Goal: Task Accomplishment & Management: Manage account settings

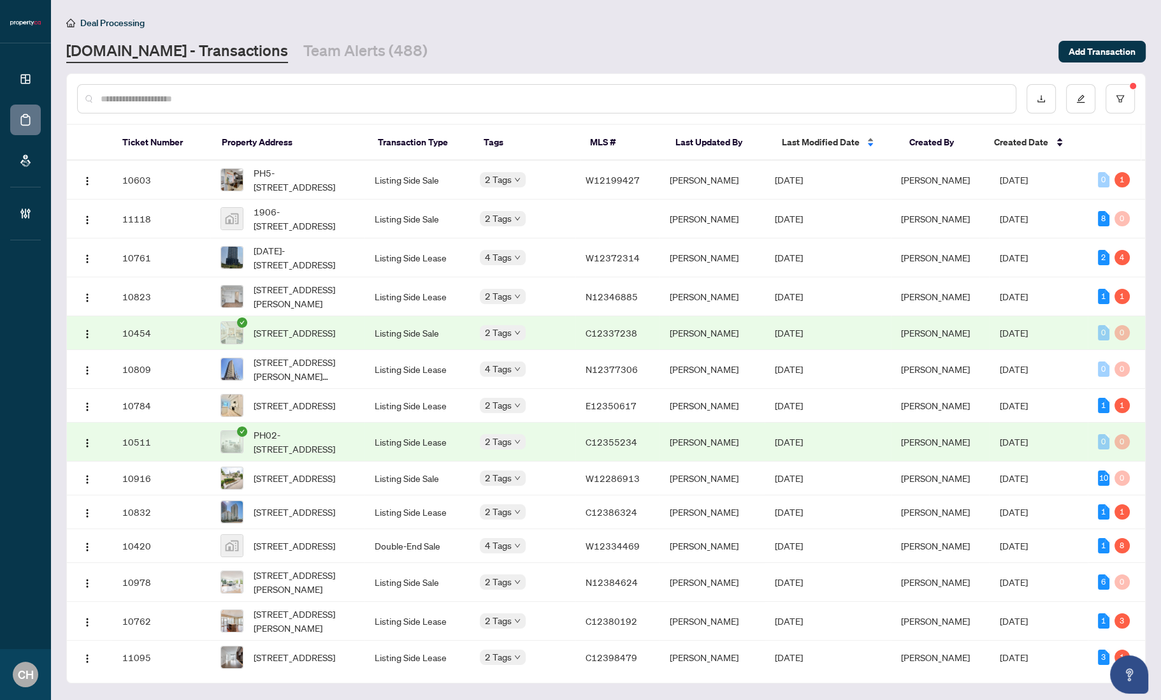
click at [802, 138] on span "Last Modified Date" at bounding box center [820, 142] width 78 height 14
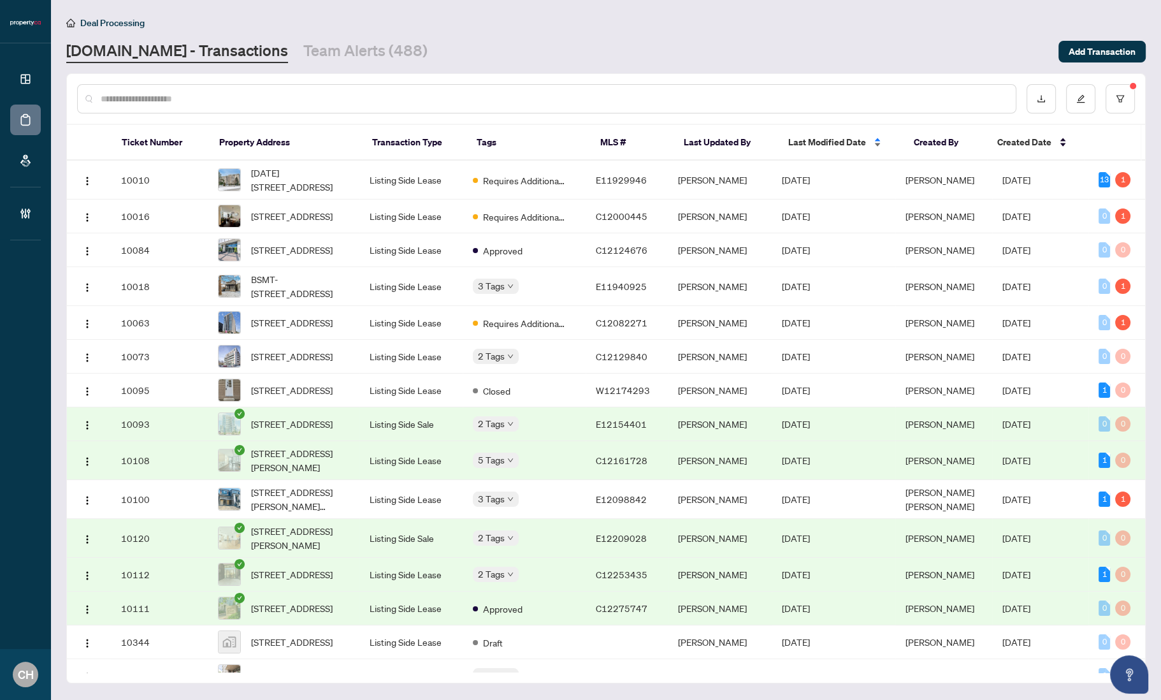
click at [802, 138] on span "Last Modified Date" at bounding box center [827, 142] width 78 height 14
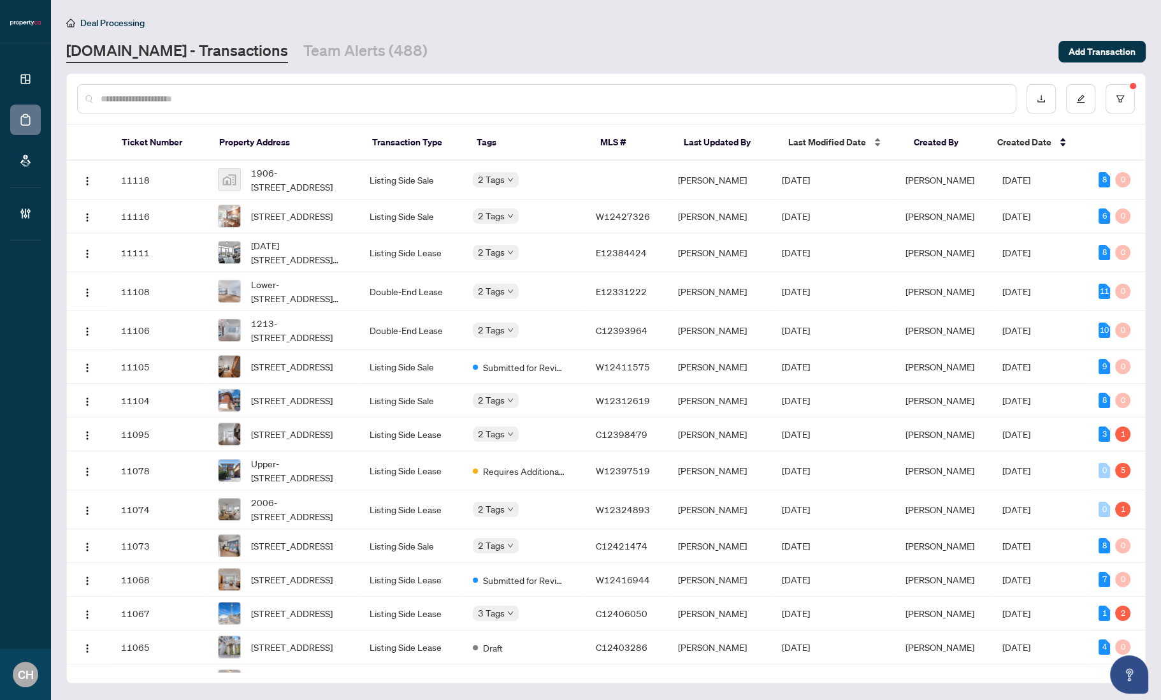
click at [834, 138] on span "Last Modified Date" at bounding box center [827, 142] width 78 height 14
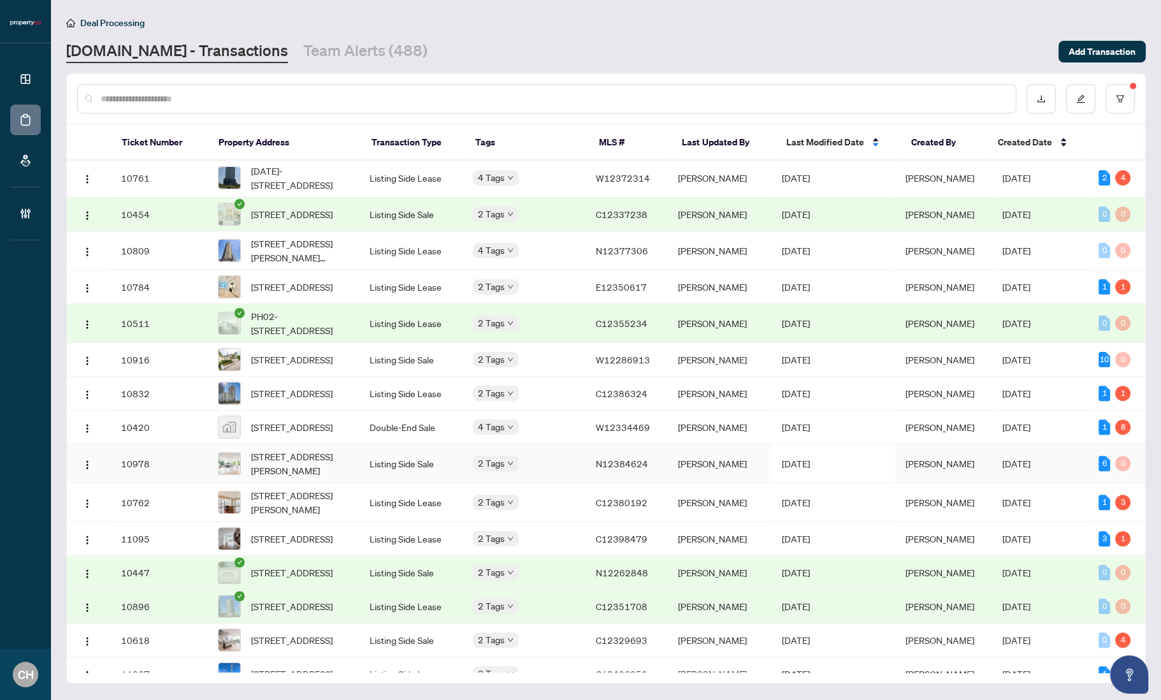
scroll to position [561, 0]
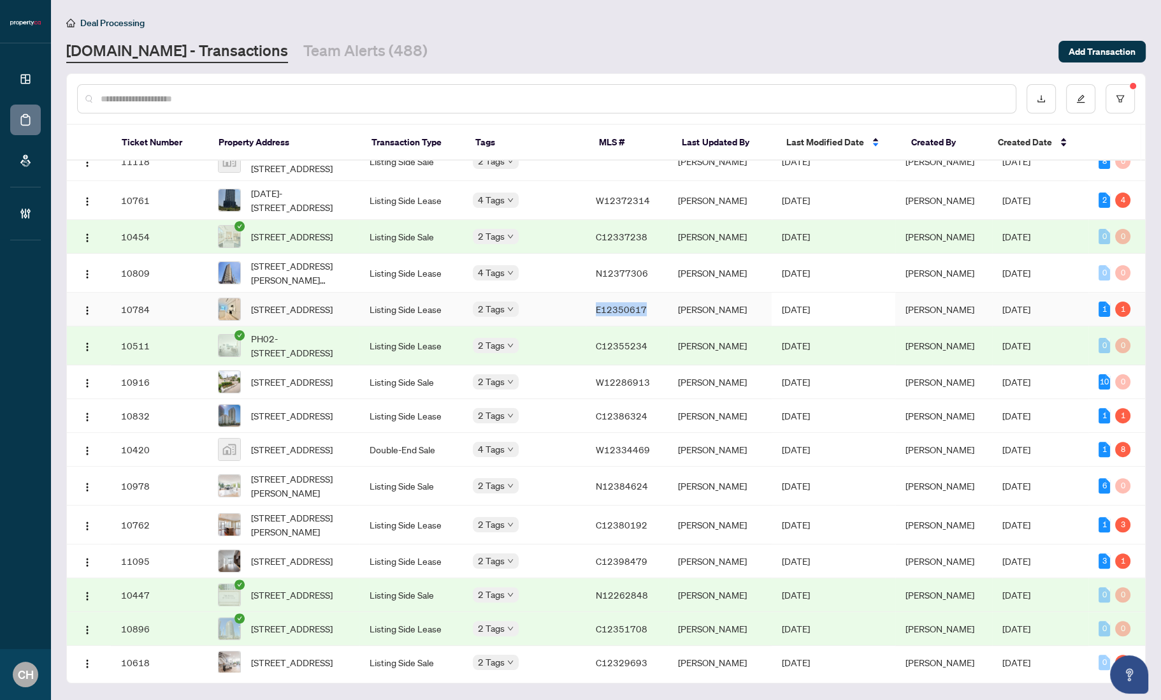
copy span "E12350617"
click at [0, 0] on div "Dashboard Deal Processing Mortgage Referrals Brokerage Management CH [PERSON_NA…" at bounding box center [580, 350] width 1161 height 700
click at [698, 38] on div "Deal Processing [DOMAIN_NAME] - Transactions Team Alerts (488) Add Transaction" at bounding box center [606, 39] width 1080 height 48
copy span "N12377306"
click at [0, 0] on div "Dashboard Deal Processing Mortgage Referrals Brokerage Management CH [PERSON_NA…" at bounding box center [580, 350] width 1161 height 700
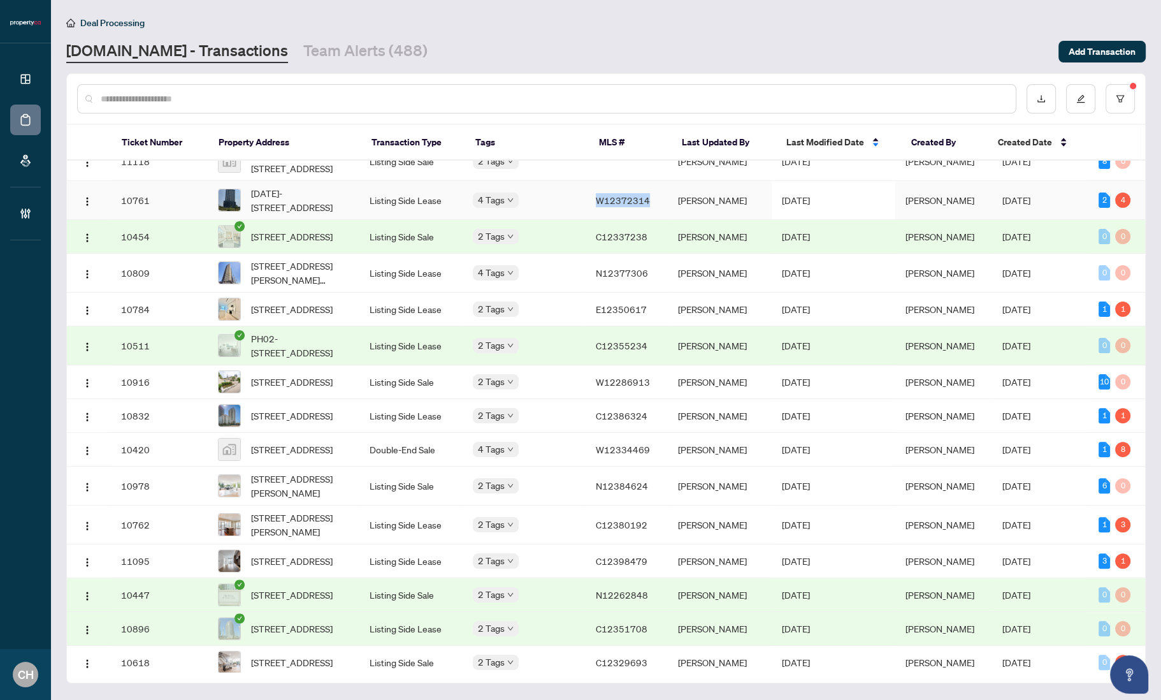
copy span "W12372314"
click at [0, 0] on div "Dashboard Deal Processing Mortgage Referrals Brokerage Management CH [PERSON_NA…" at bounding box center [580, 350] width 1161 height 700
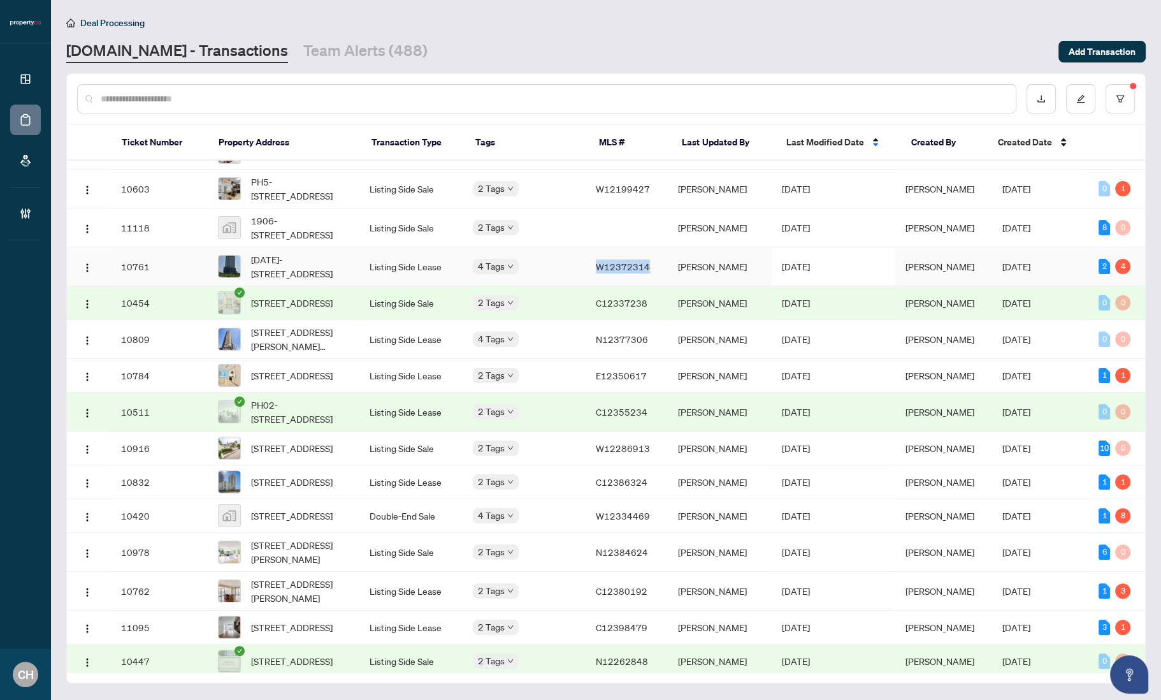
scroll to position [494, 0]
copy span "W12199427"
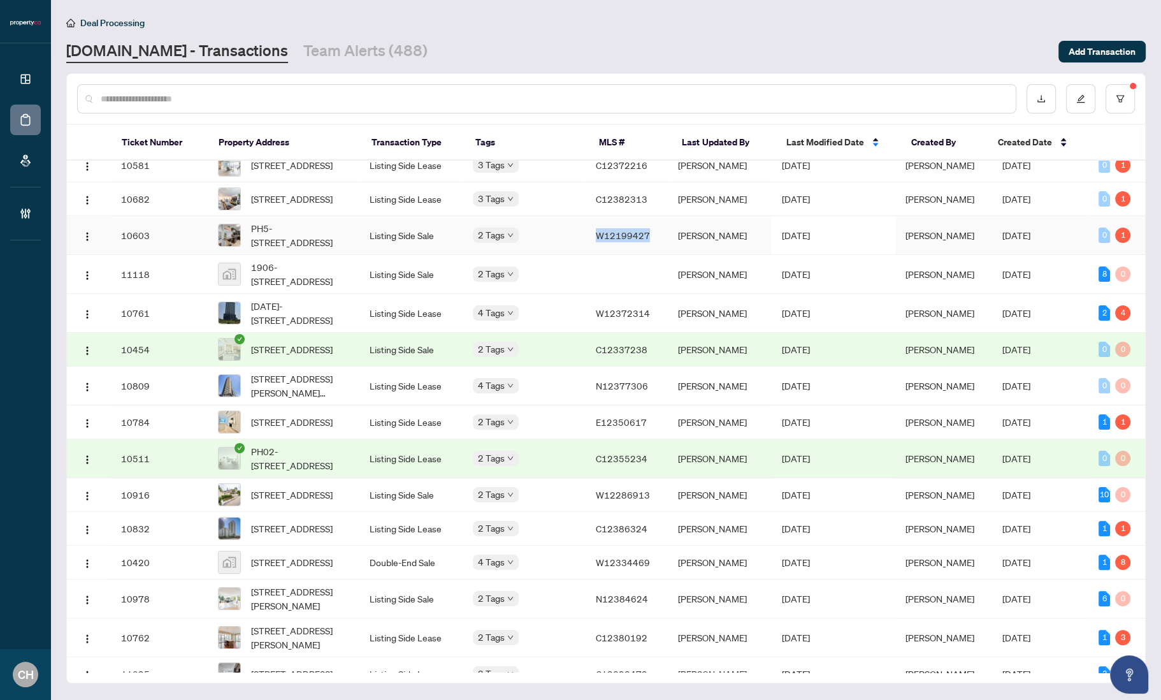
scroll to position [264, 0]
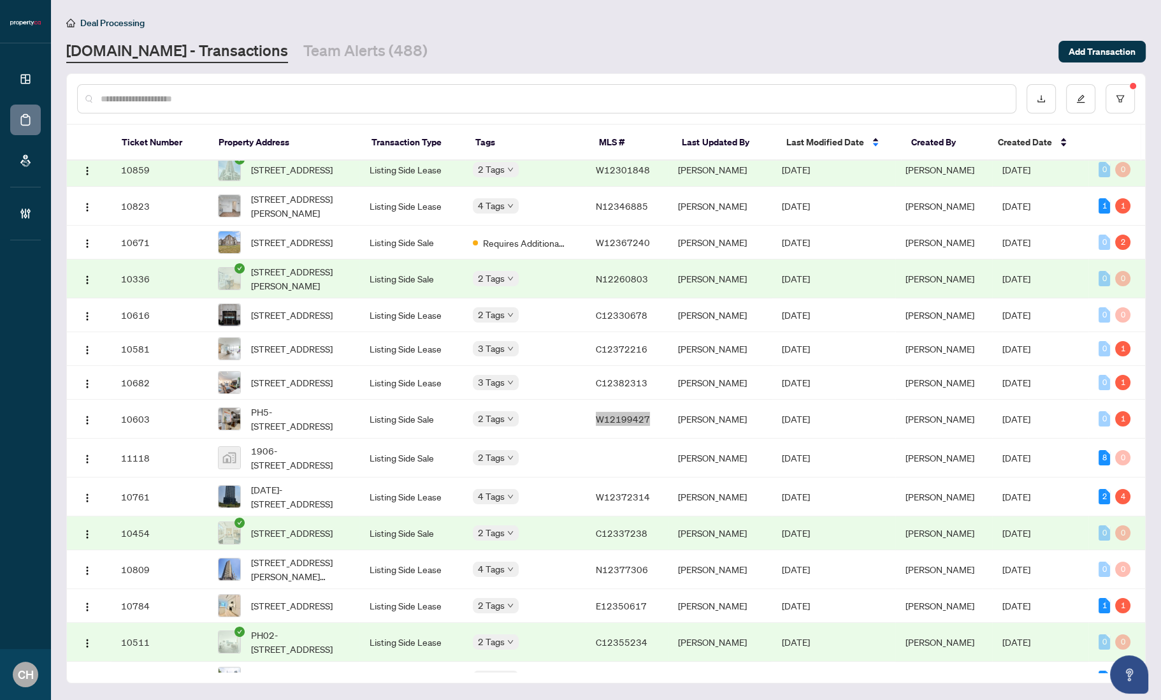
drag, startPoint x: 648, startPoint y: 232, endPoint x: 901, endPoint y: 1, distance: 342.4
click at [0, 0] on div "Dashboard Deal Processing Mortgage Referrals Brokerage Management CH [PERSON_NA…" at bounding box center [580, 350] width 1161 height 700
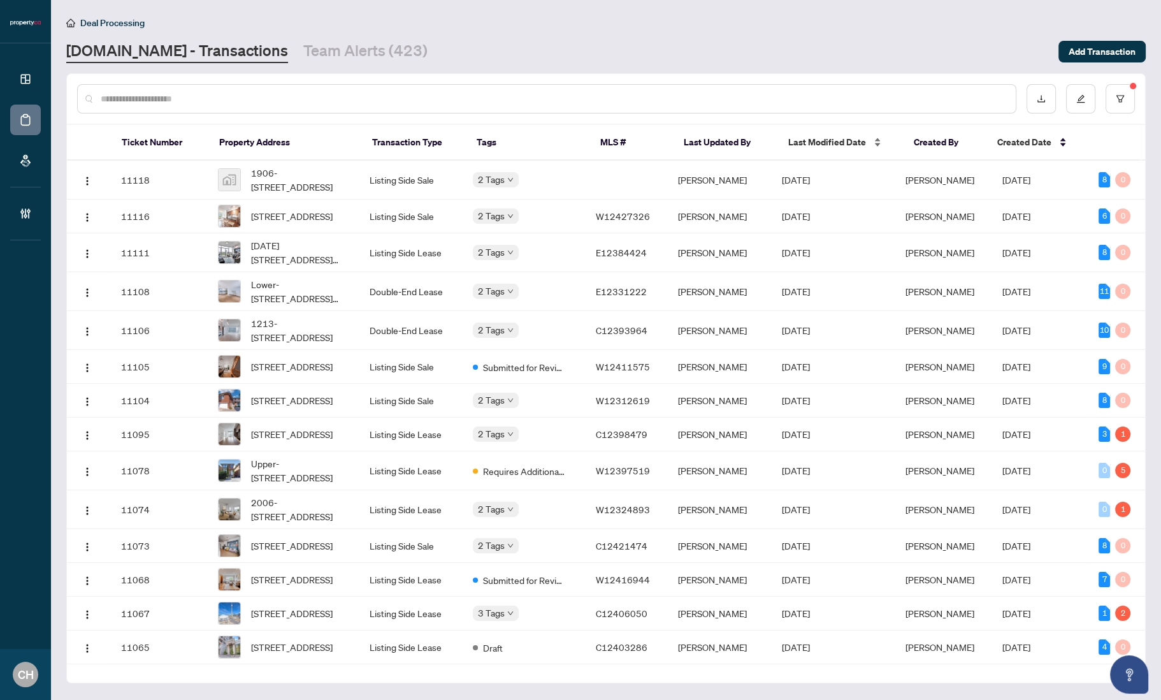
click at [853, 140] on span "Last Modified Date" at bounding box center [827, 142] width 78 height 14
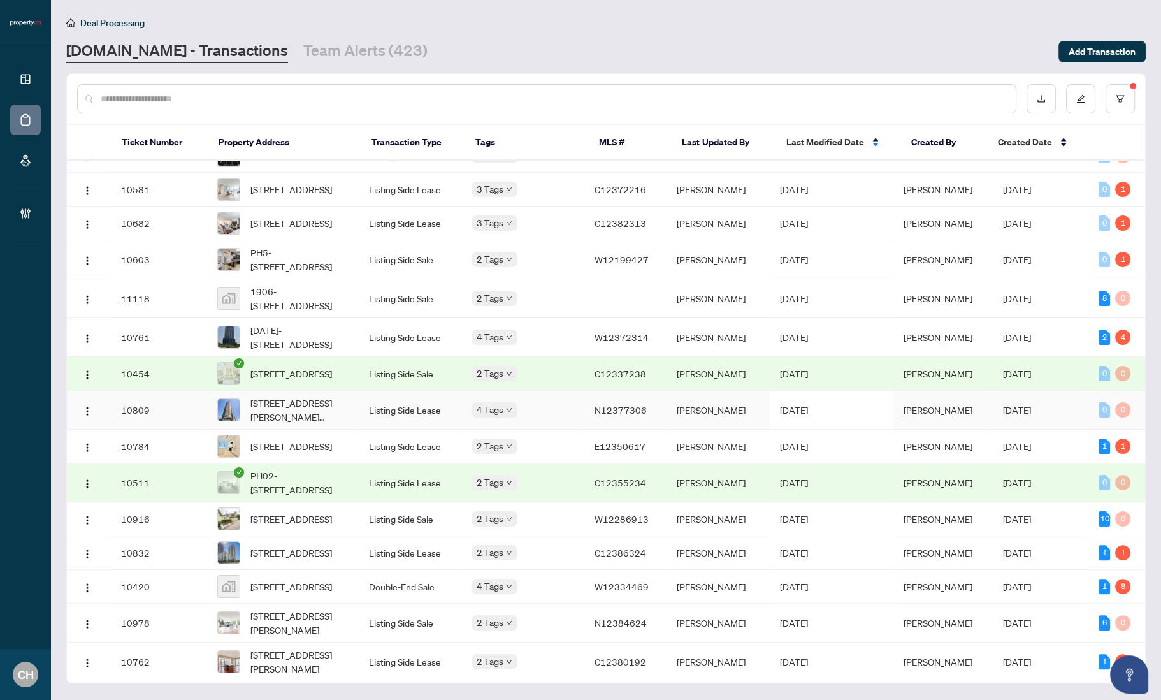
scroll to position [422, 0]
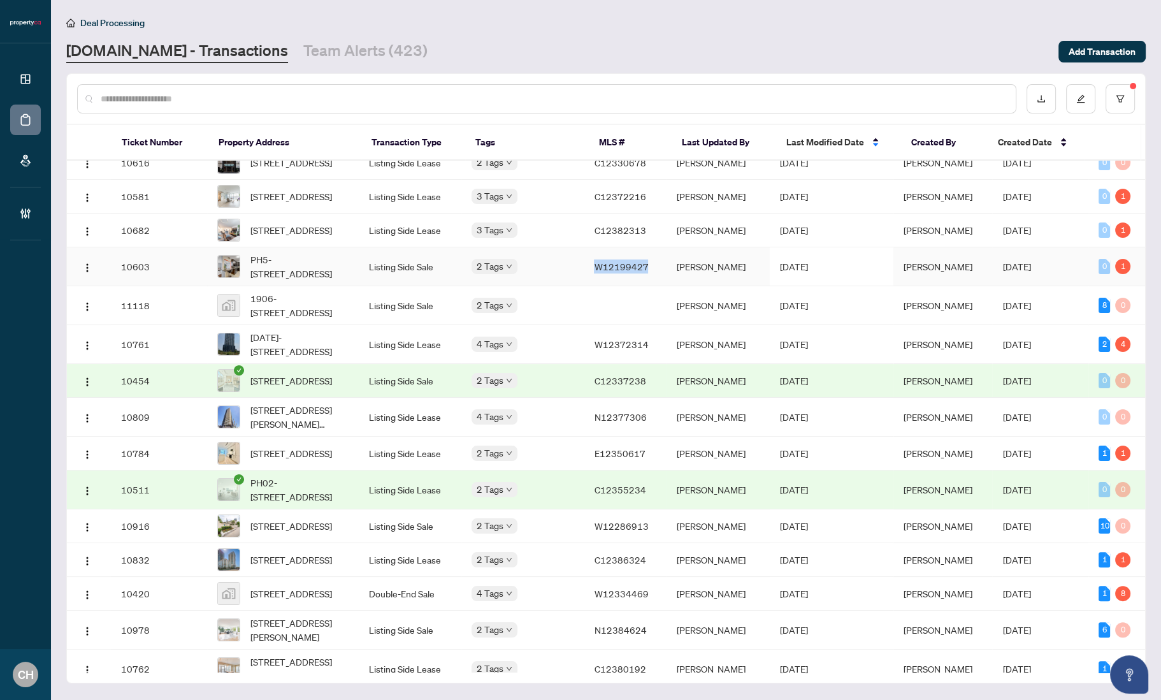
copy span "W12199427"
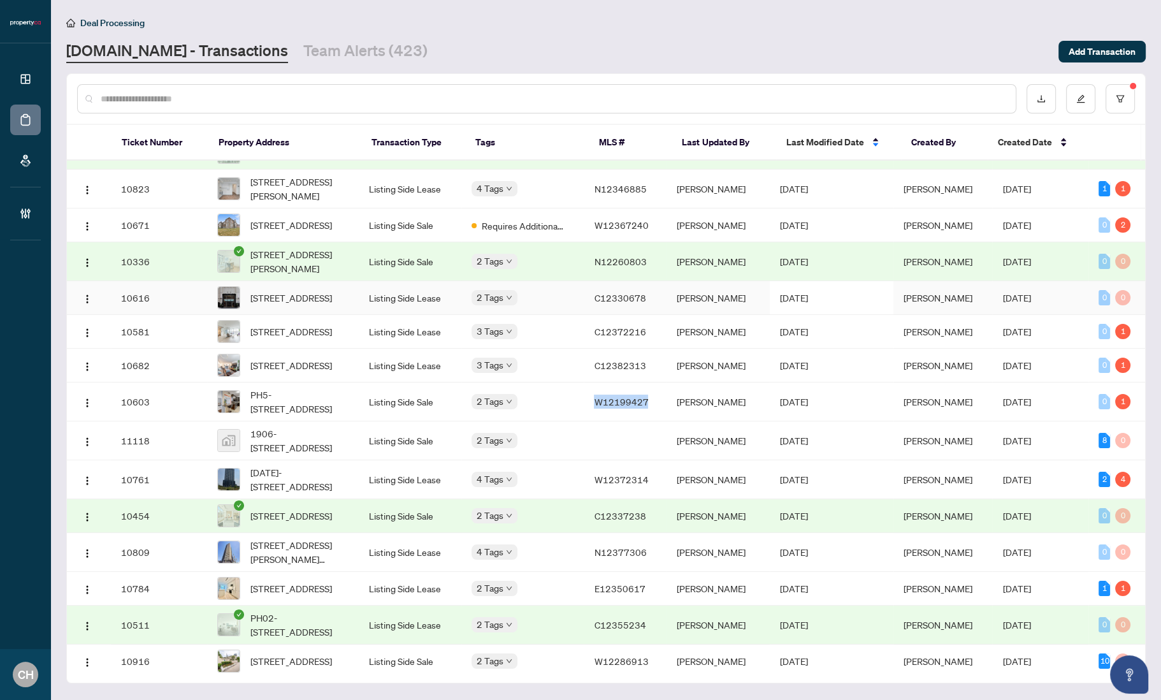
scroll to position [199, 0]
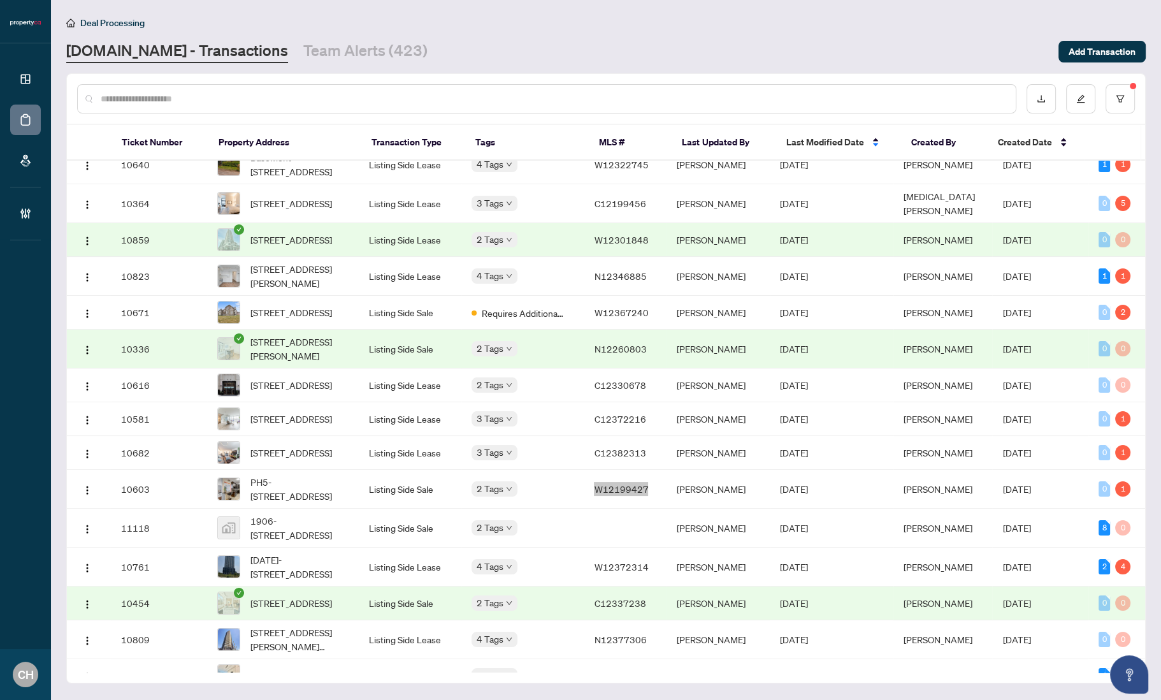
drag, startPoint x: 649, startPoint y: 301, endPoint x: 771, endPoint y: 5, distance: 320.6
click at [0, 0] on div "Dashboard Deal Processing Mortgage Referrals Brokerage Management CH Clarissa H…" at bounding box center [580, 350] width 1161 height 700
copy span "C12382313"
click at [0, 0] on div "Dashboard Deal Processing Mortgage Referrals Brokerage Management CH Clarissa H…" at bounding box center [580, 350] width 1161 height 700
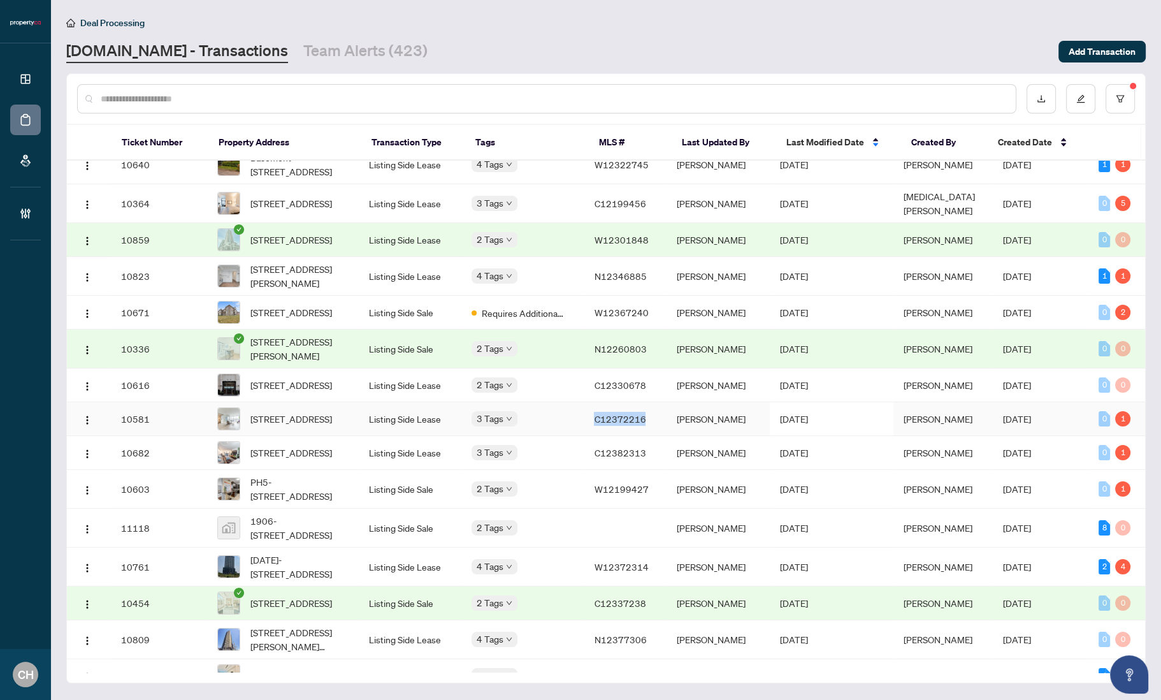
drag, startPoint x: 600, startPoint y: 447, endPoint x: 647, endPoint y: 443, distance: 46.7
click at [646, 424] on span "C12372216" at bounding box center [620, 418] width 52 height 11
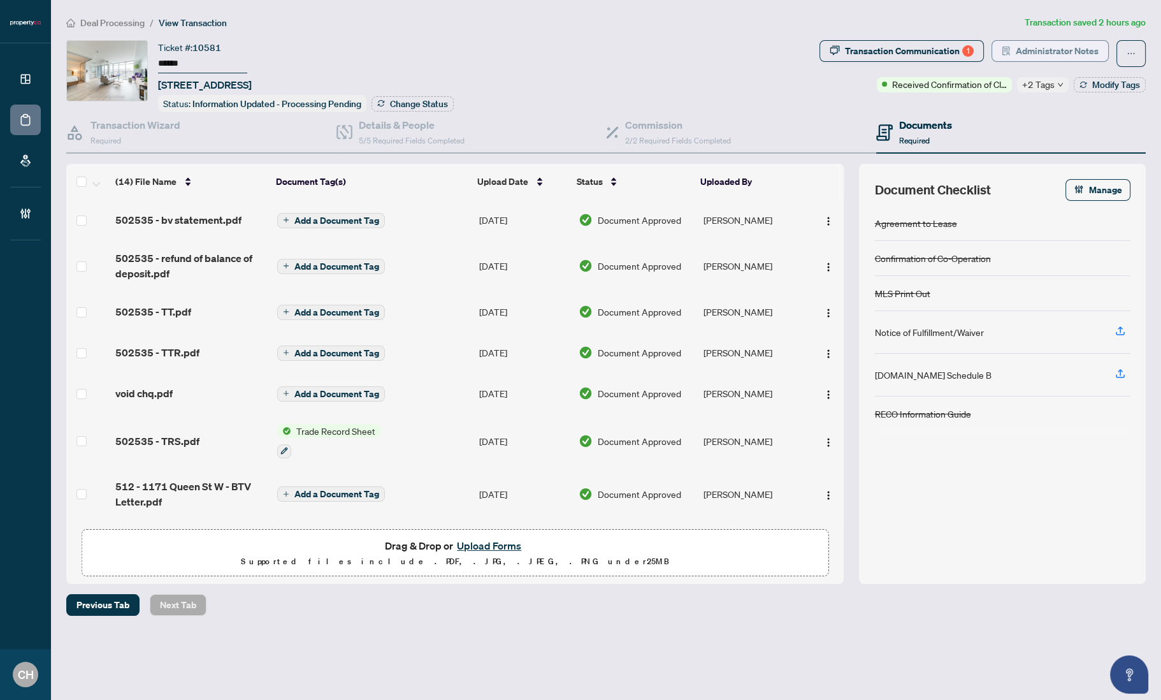
click at [1040, 50] on span "Administrator Notes" at bounding box center [1057, 51] width 83 height 20
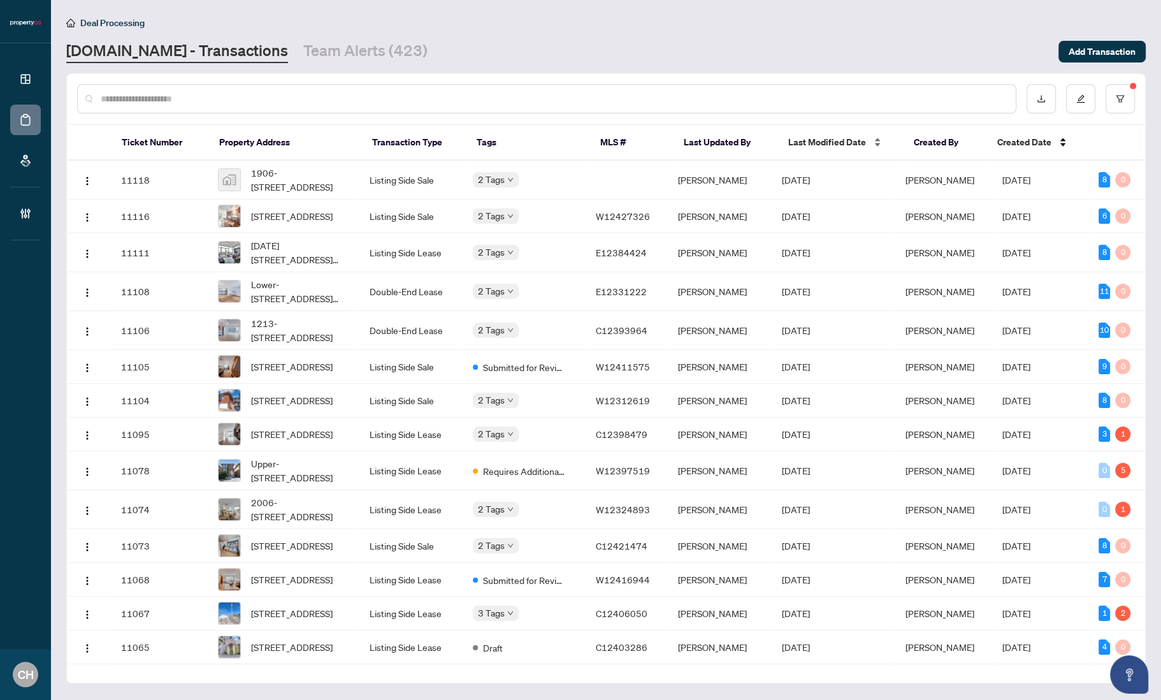
click at [823, 142] on span "Last Modified Date" at bounding box center [827, 142] width 78 height 14
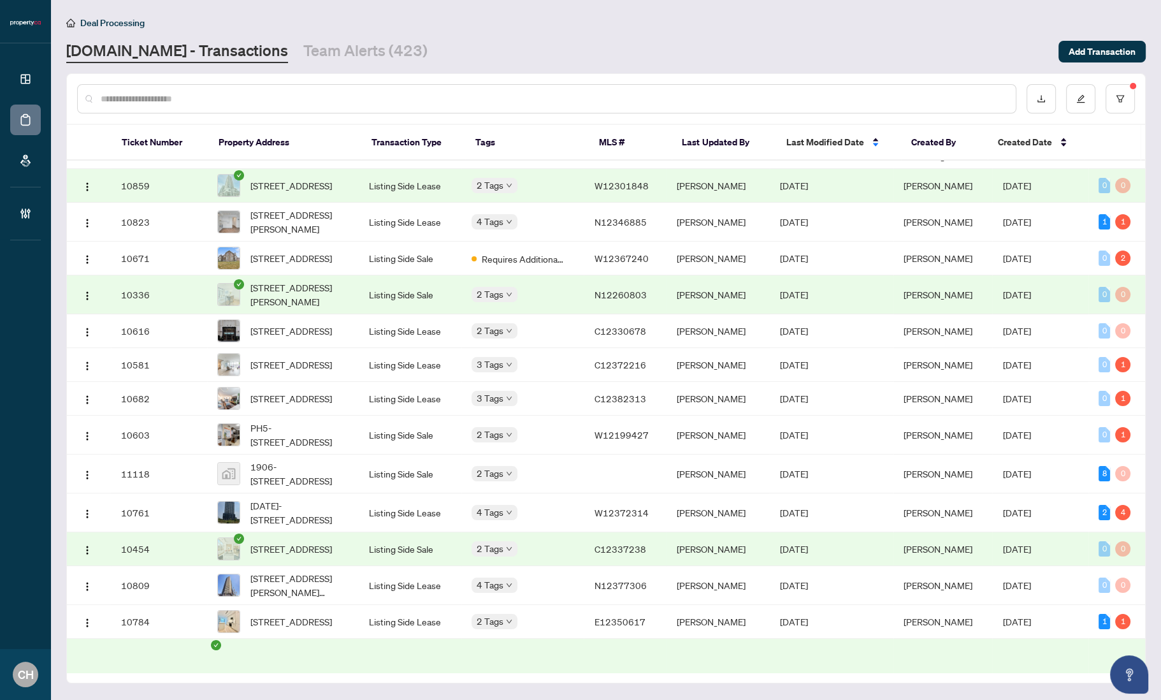
scroll to position [264, 0]
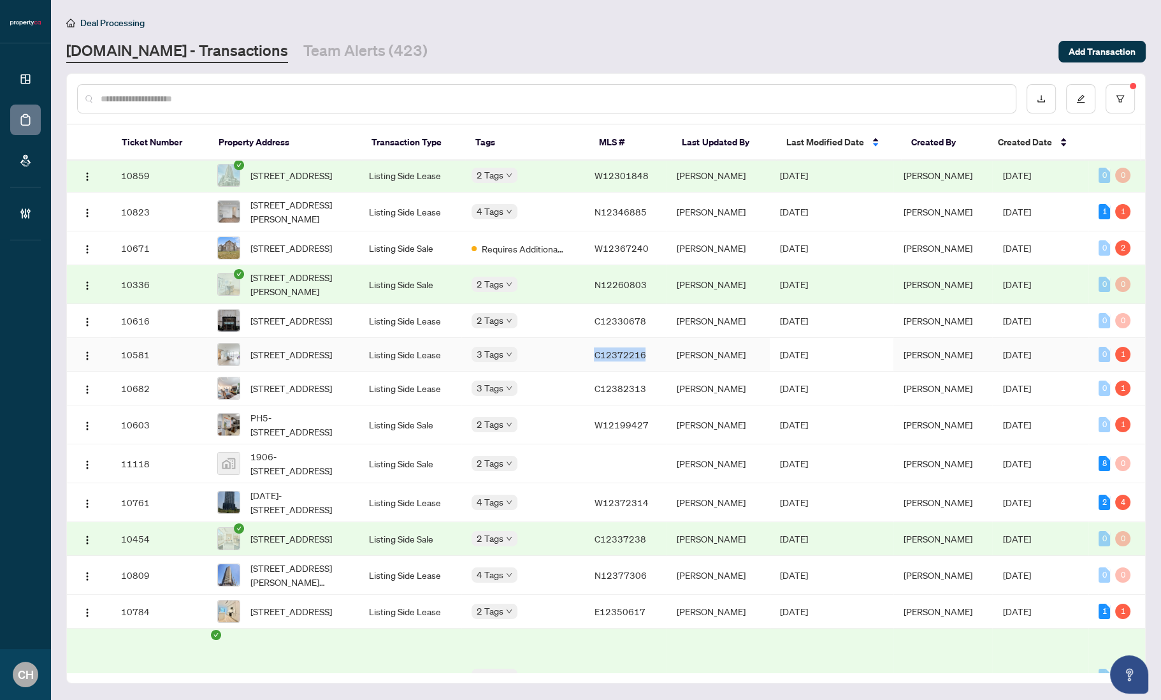
copy span "C12372216"
drag, startPoint x: 647, startPoint y: 381, endPoint x: 934, endPoint y: 16, distance: 464.7
click at [0, 0] on div "Dashboard Deal Processing Mortgage Referrals Brokerage Management CH Clarissa H…" at bounding box center [580, 350] width 1161 height 700
copy span "C12330678"
drag, startPoint x: 648, startPoint y: 344, endPoint x: 802, endPoint y: 11, distance: 366.7
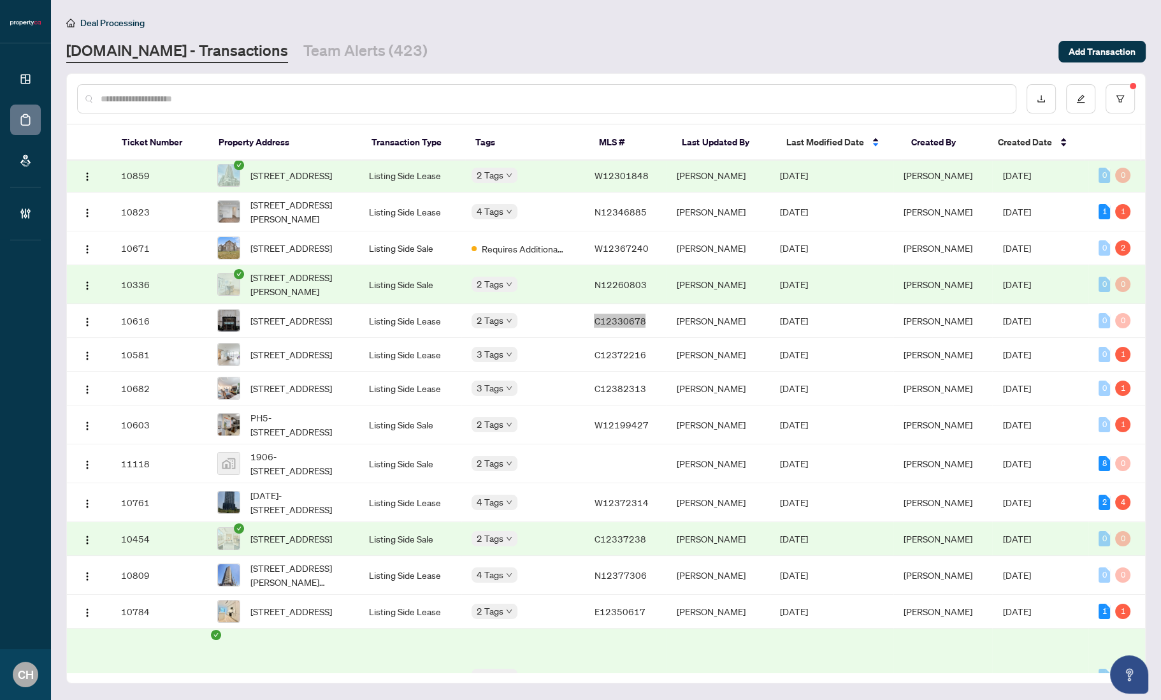
click at [0, 0] on div "Dashboard Deal Processing Mortgage Referrals Brokerage Management CH Clarissa H…" at bounding box center [580, 350] width 1161 height 700
copy span "W12367240"
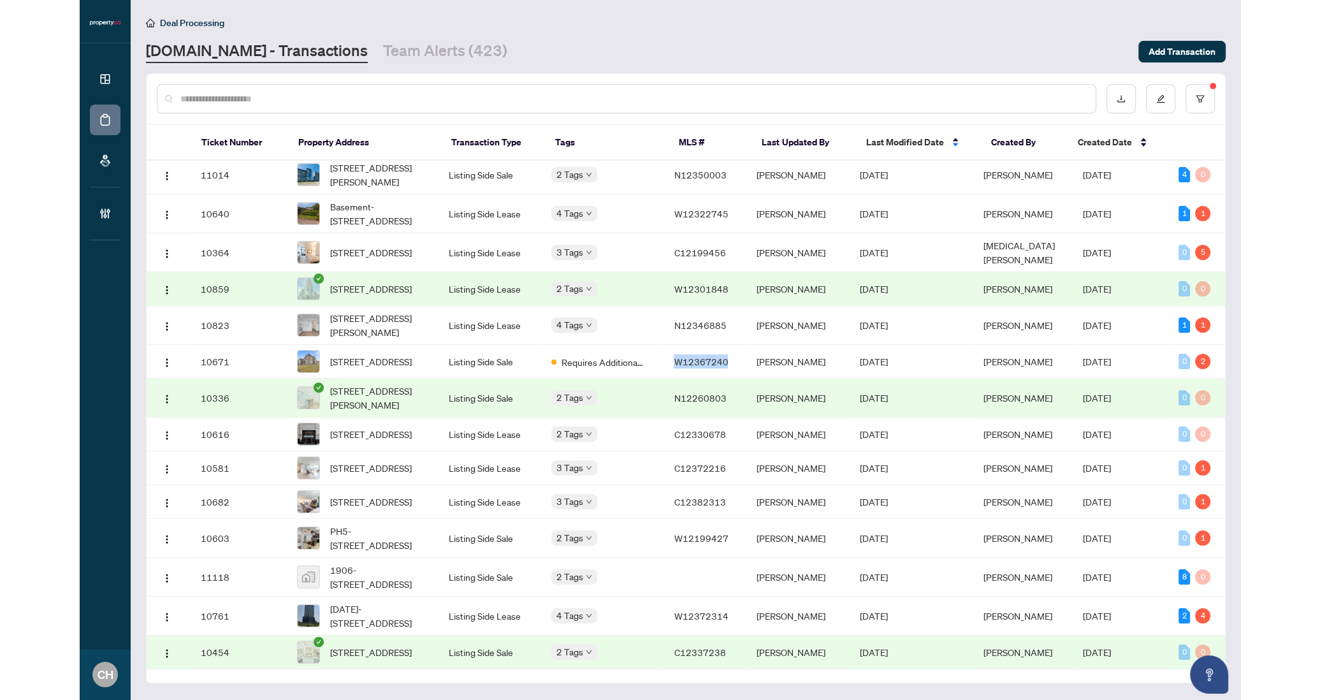
scroll to position [93, 0]
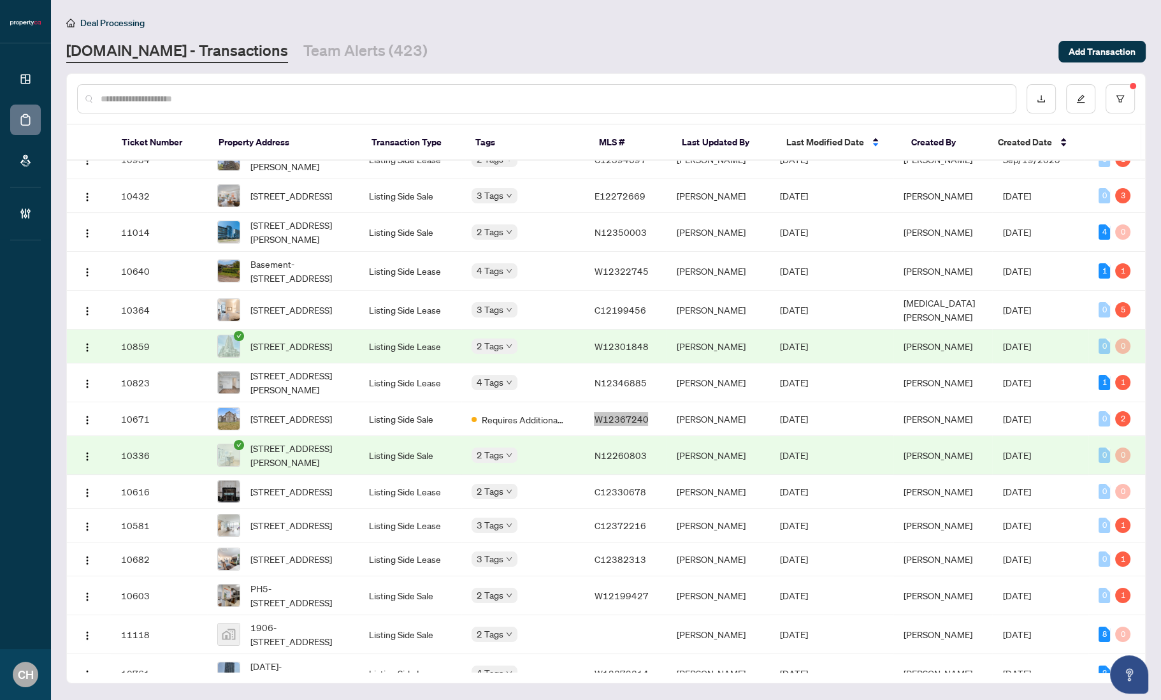
drag, startPoint x: 649, startPoint y: 264, endPoint x: 739, endPoint y: 17, distance: 262.3
click at [0, 0] on div "Dashboard Deal Processing Mortgage Referrals Brokerage Management CH Clarissa H…" at bounding box center [580, 350] width 1161 height 700
copy span "N12346885"
click at [0, 0] on div "Dashboard Deal Processing Mortgage Referrals Brokerage Management CH Clarissa H…" at bounding box center [580, 350] width 1161 height 700
copy span "C12199456"
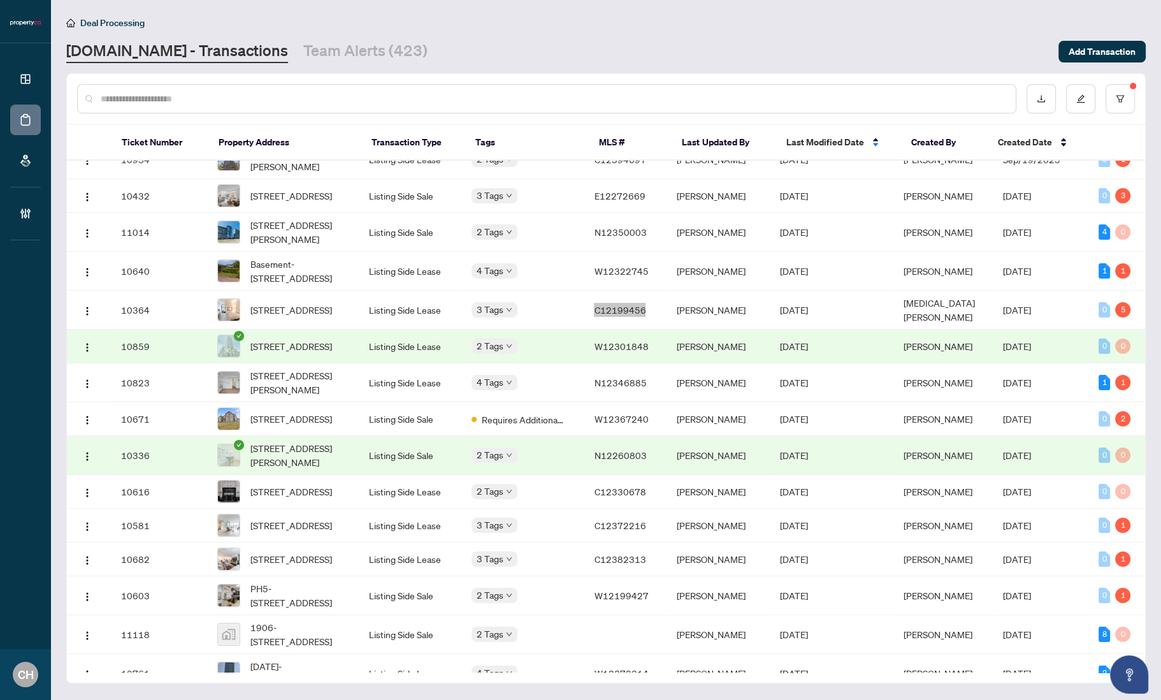
drag, startPoint x: 646, startPoint y: 319, endPoint x: 732, endPoint y: 33, distance: 298.4
click at [0, 0] on div "Dashboard Deal Processing Mortgage Referrals Brokerage Management CH Clarissa H…" at bounding box center [580, 350] width 1161 height 700
copy span "W12322745"
drag, startPoint x: 651, startPoint y: 279, endPoint x: 890, endPoint y: 1, distance: 367.4
click at [0, 0] on div "Dashboard Deal Processing Mortgage Referrals Brokerage Management CH Clarissa H…" at bounding box center [580, 350] width 1161 height 700
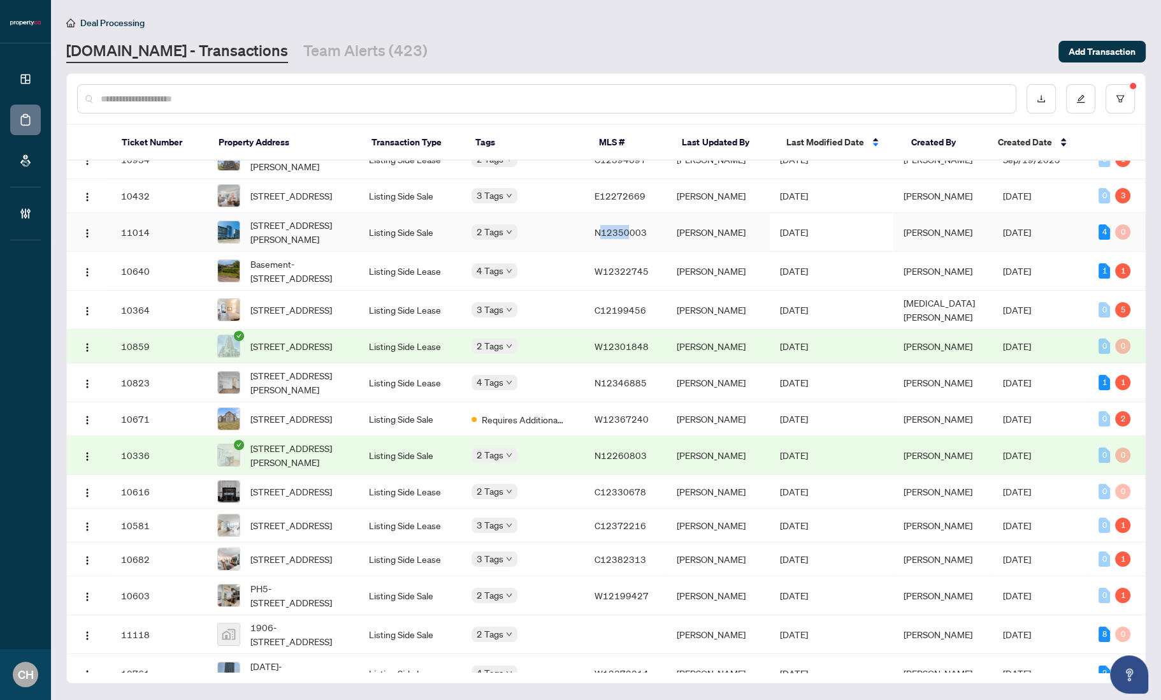
drag, startPoint x: 604, startPoint y: 240, endPoint x: 634, endPoint y: 239, distance: 30.0
click at [634, 238] on span "N12350003" at bounding box center [620, 231] width 52 height 11
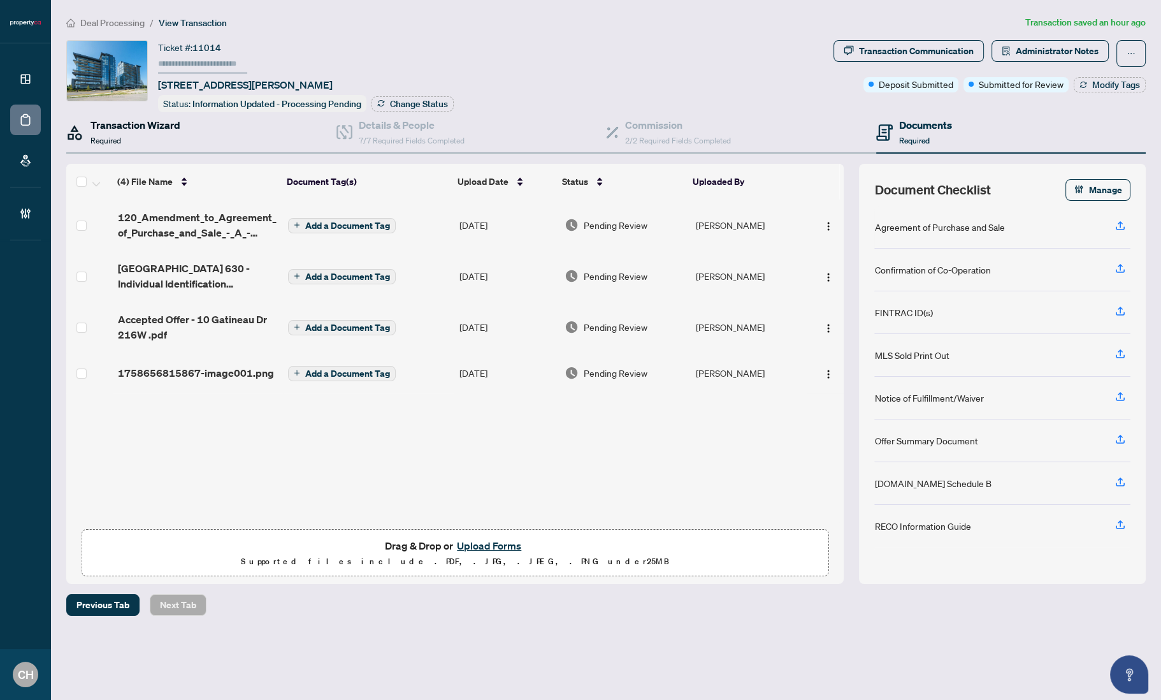
click at [153, 127] on h4 "Transaction Wizard" at bounding box center [136, 124] width 90 height 15
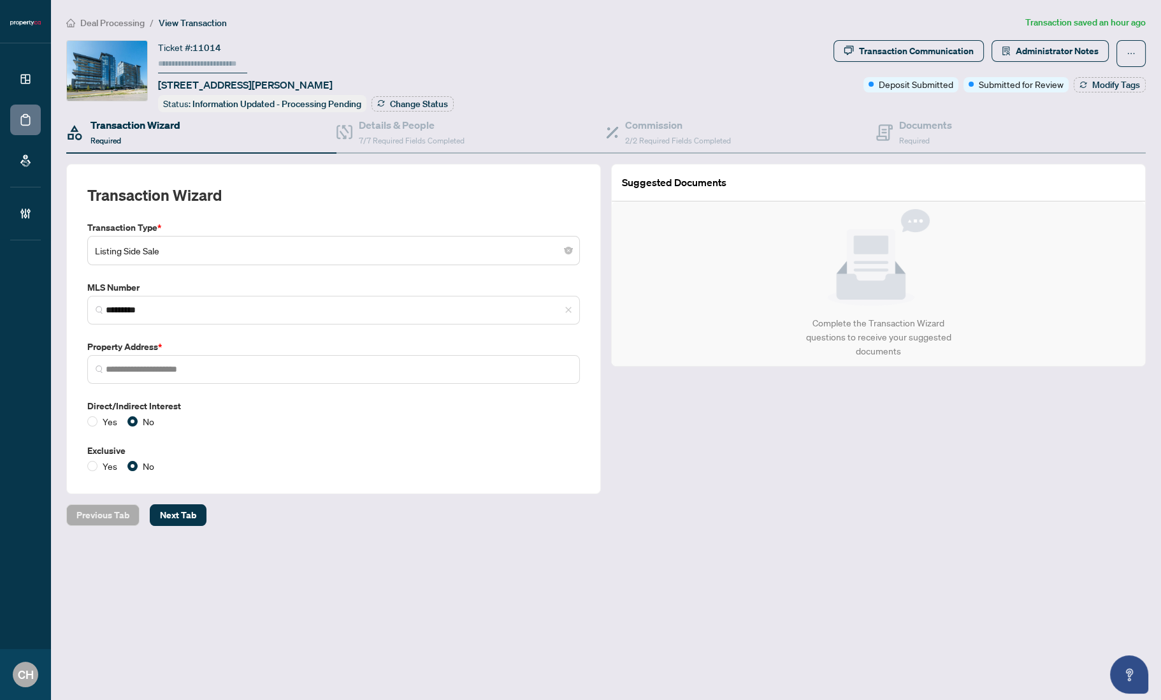
type input "**********"
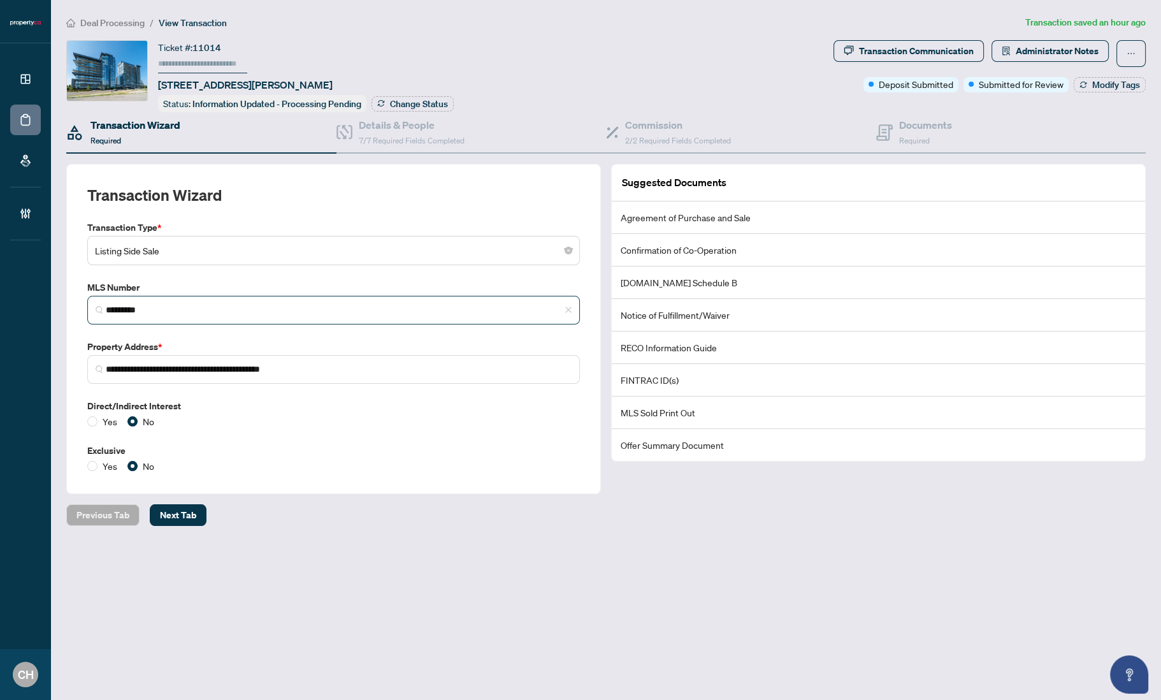
click at [103, 306] on span "*********" at bounding box center [333, 310] width 493 height 29
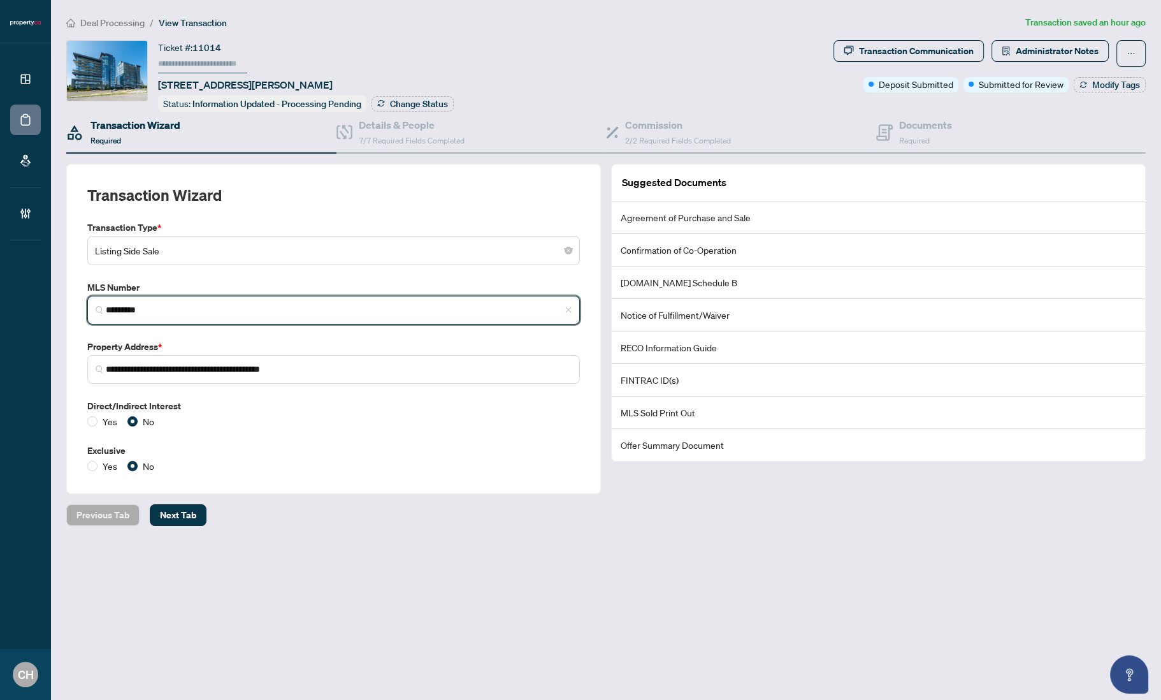
click at [103, 306] on span "*********" at bounding box center [333, 310] width 493 height 29
click at [119, 307] on input "*********" at bounding box center [339, 309] width 466 height 13
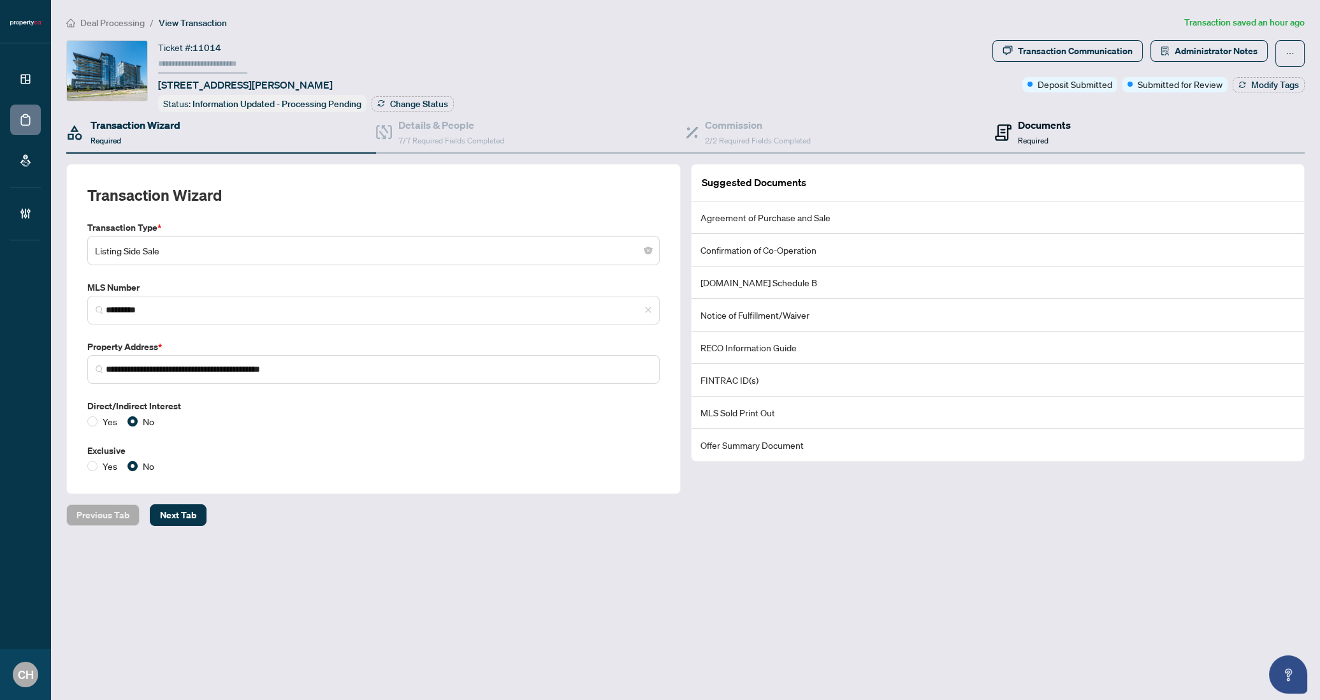
click at [1045, 124] on h4 "Documents" at bounding box center [1044, 124] width 53 height 15
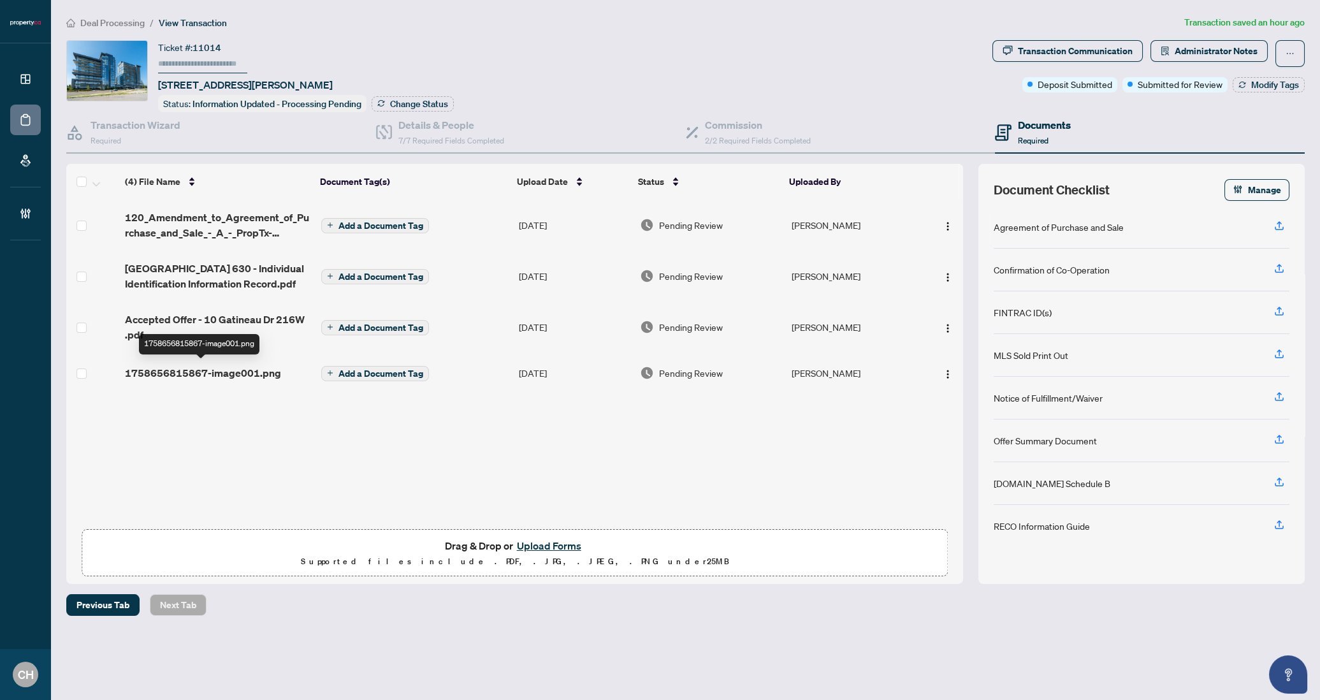
click at [202, 373] on span "1758656815867-image001.png" at bounding box center [203, 372] width 156 height 15
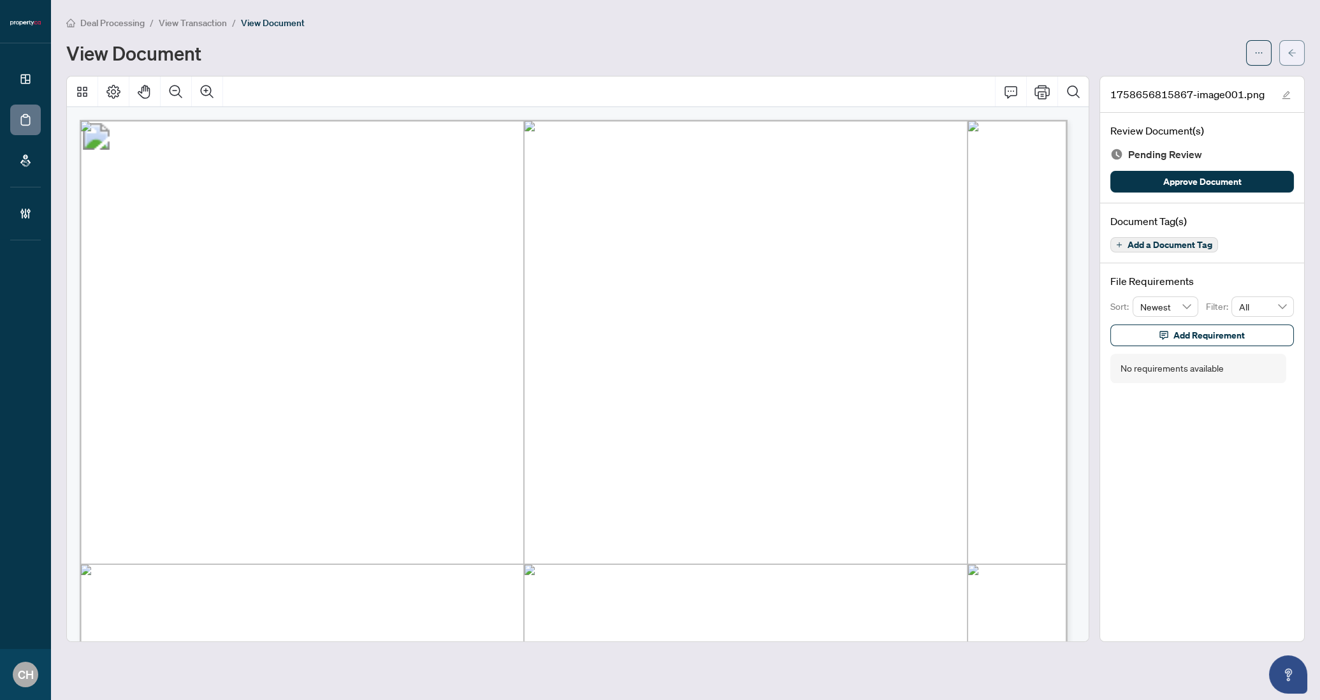
click at [1161, 48] on button "button" at bounding box center [1291, 52] width 25 height 25
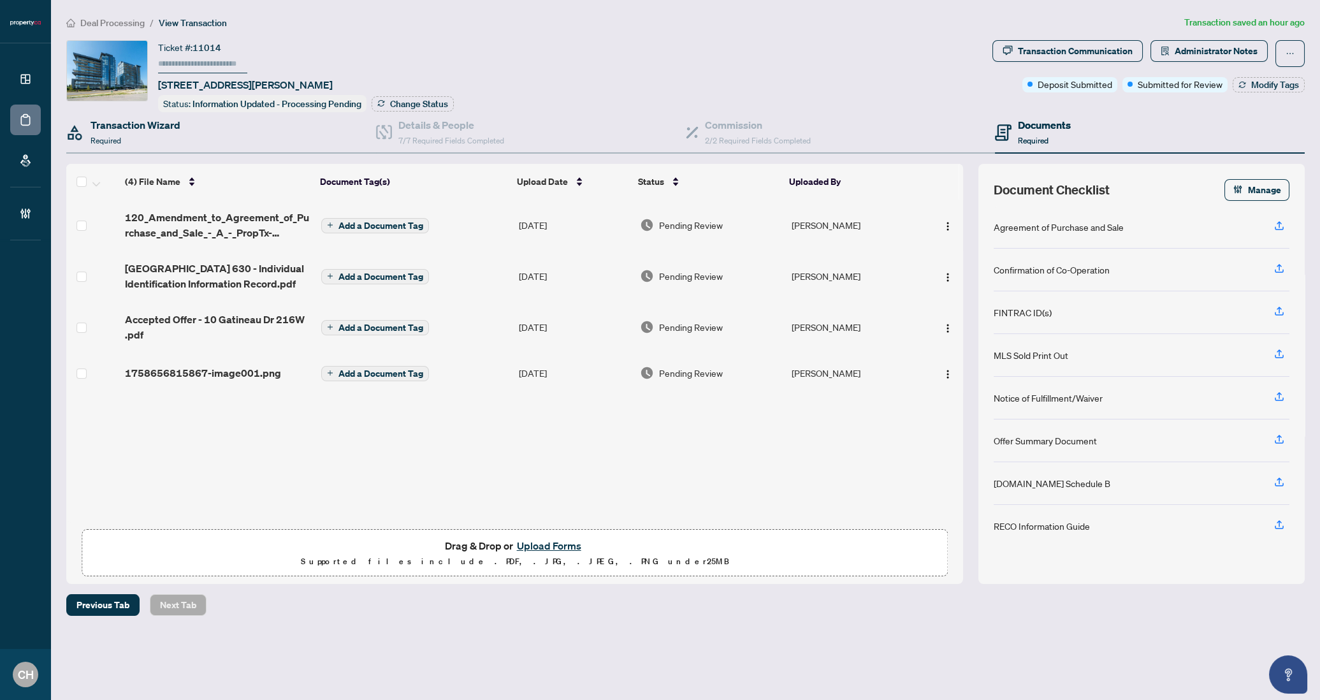
click at [103, 147] on div "Transaction Wizard Required" at bounding box center [221, 132] width 310 height 41
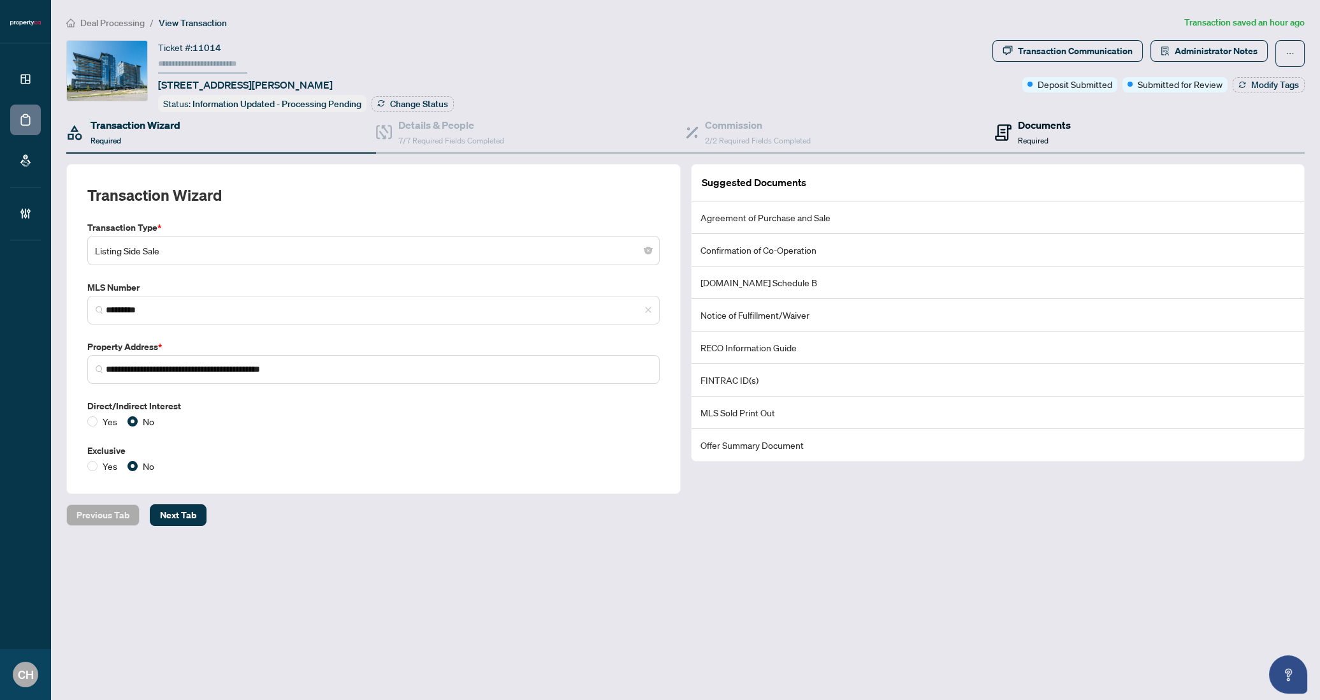
click at [1009, 143] on span at bounding box center [1003, 132] width 17 height 30
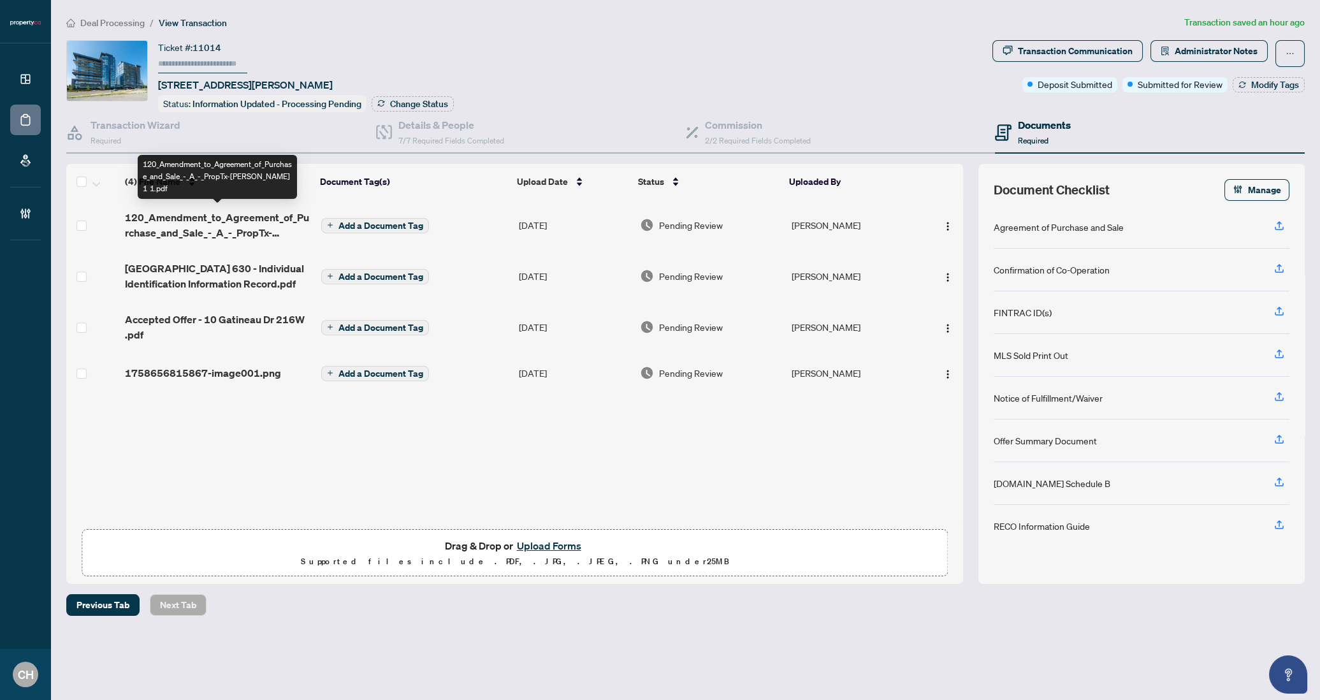
click at [268, 229] on span "120_Amendment_to_Agreement_of_Purchase_and_Sale_-_A_-_PropTx-OREA 1 1.pdf" at bounding box center [218, 225] width 186 height 31
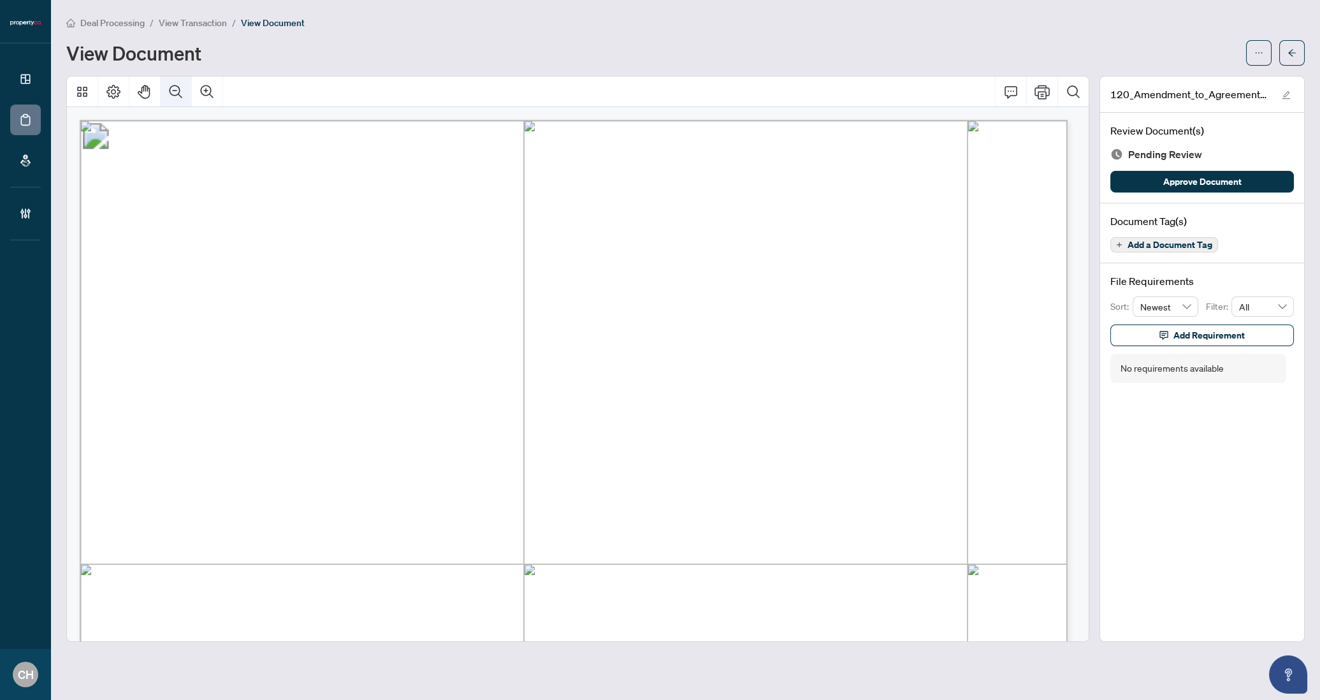
click at [181, 92] on icon "Zoom Out" at bounding box center [175, 91] width 15 height 15
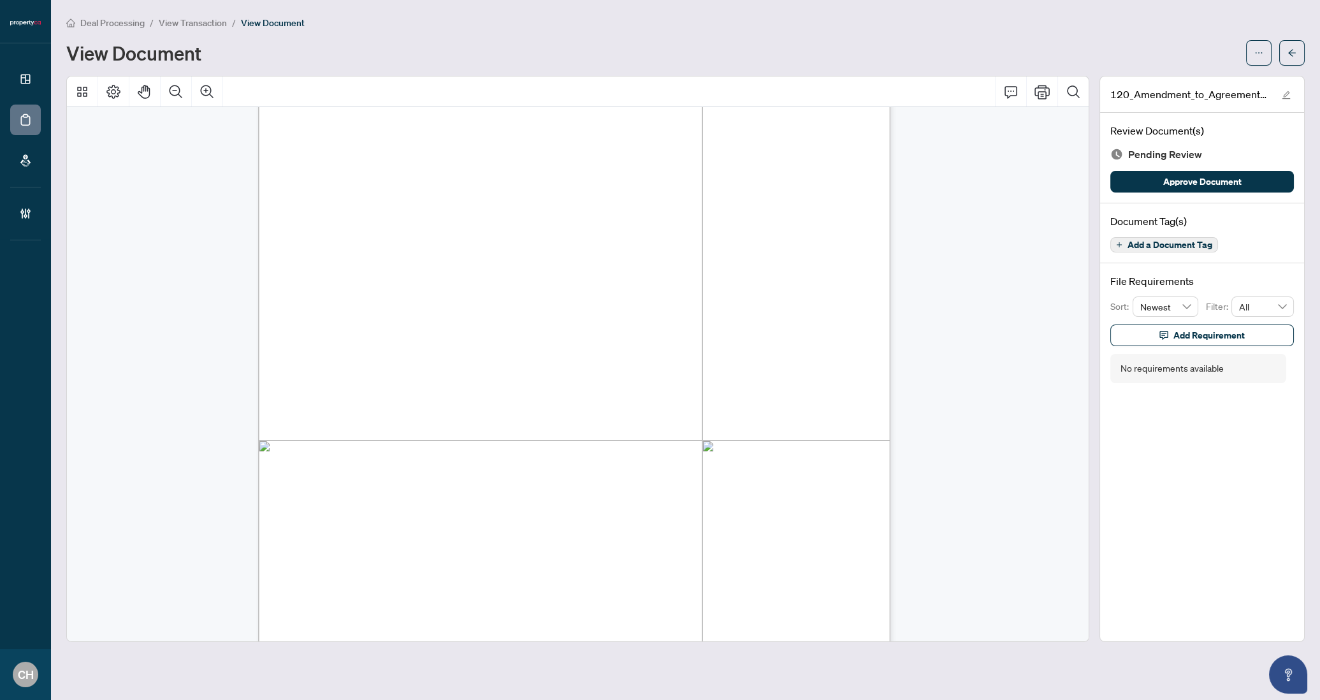
scroll to position [226, 0]
click at [1161, 43] on span "button" at bounding box center [1291, 53] width 9 height 20
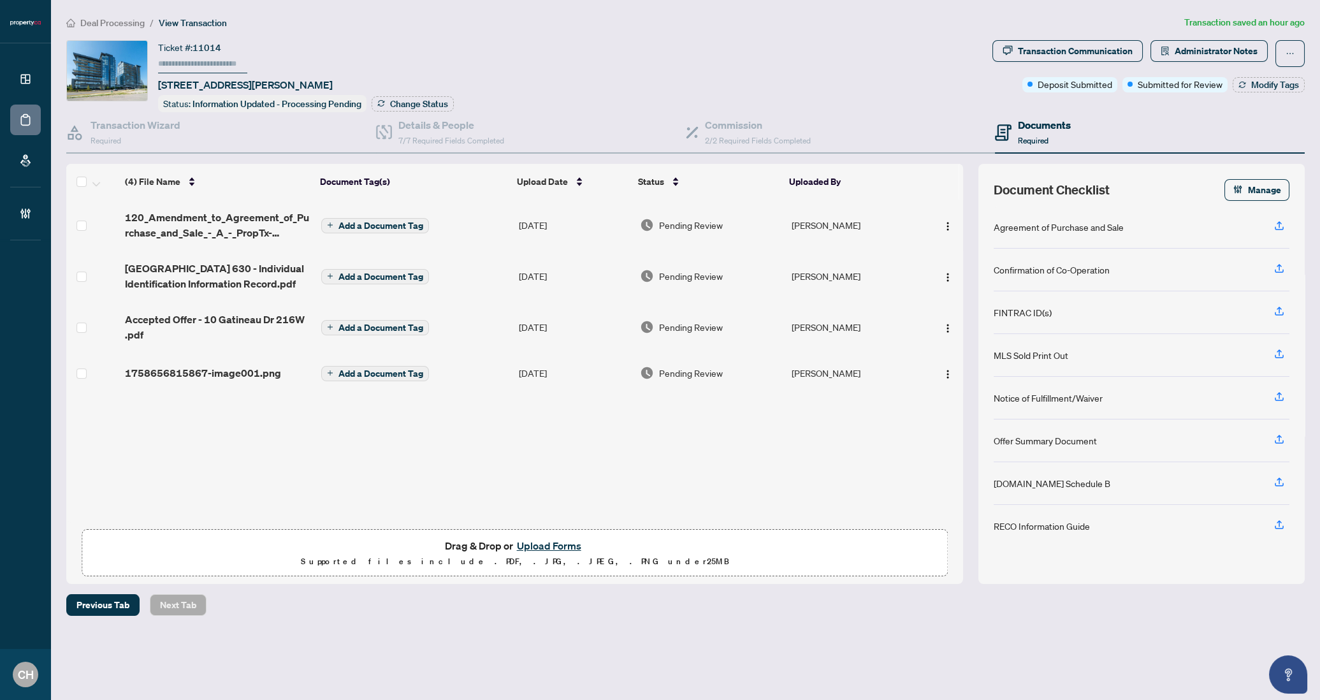
click at [404, 223] on span "Add a Document Tag" at bounding box center [380, 225] width 85 height 9
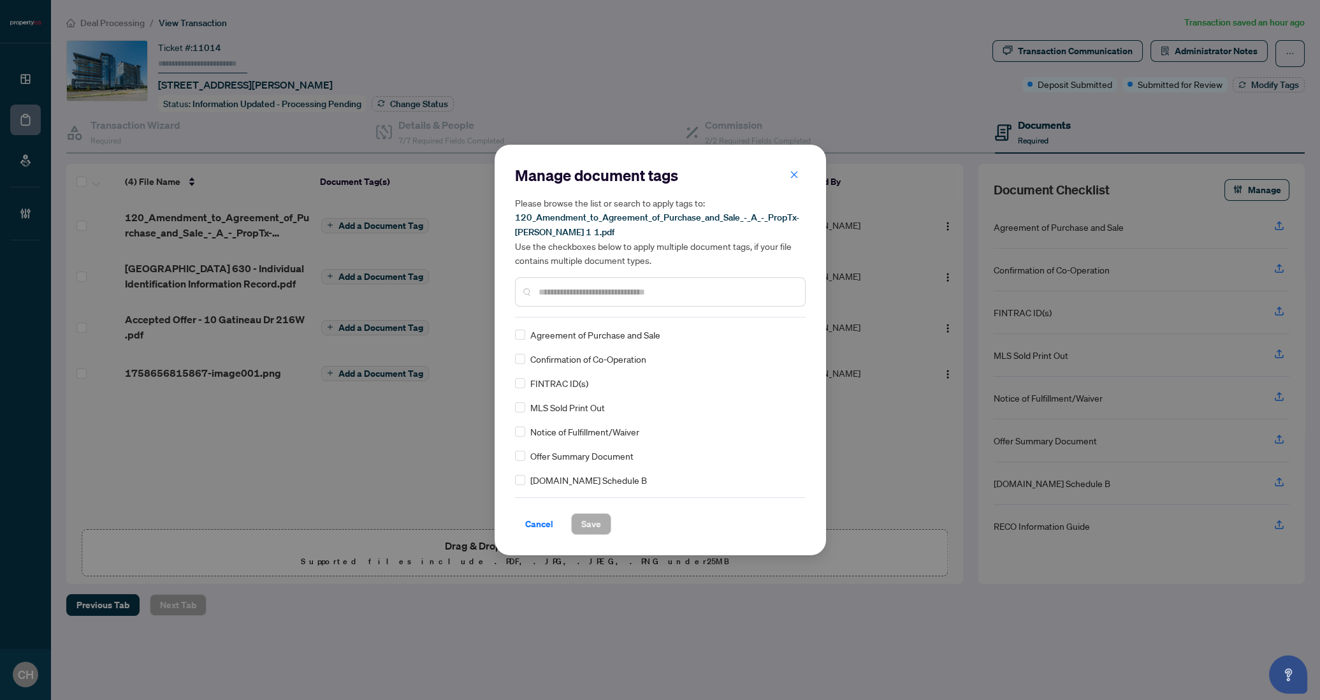
click at [577, 315] on div "Manage document tags Please browse the list or search to apply tags to: 120_Ame…" at bounding box center [660, 241] width 291 height 152
click at [581, 298] on input "text" at bounding box center [667, 292] width 256 height 14
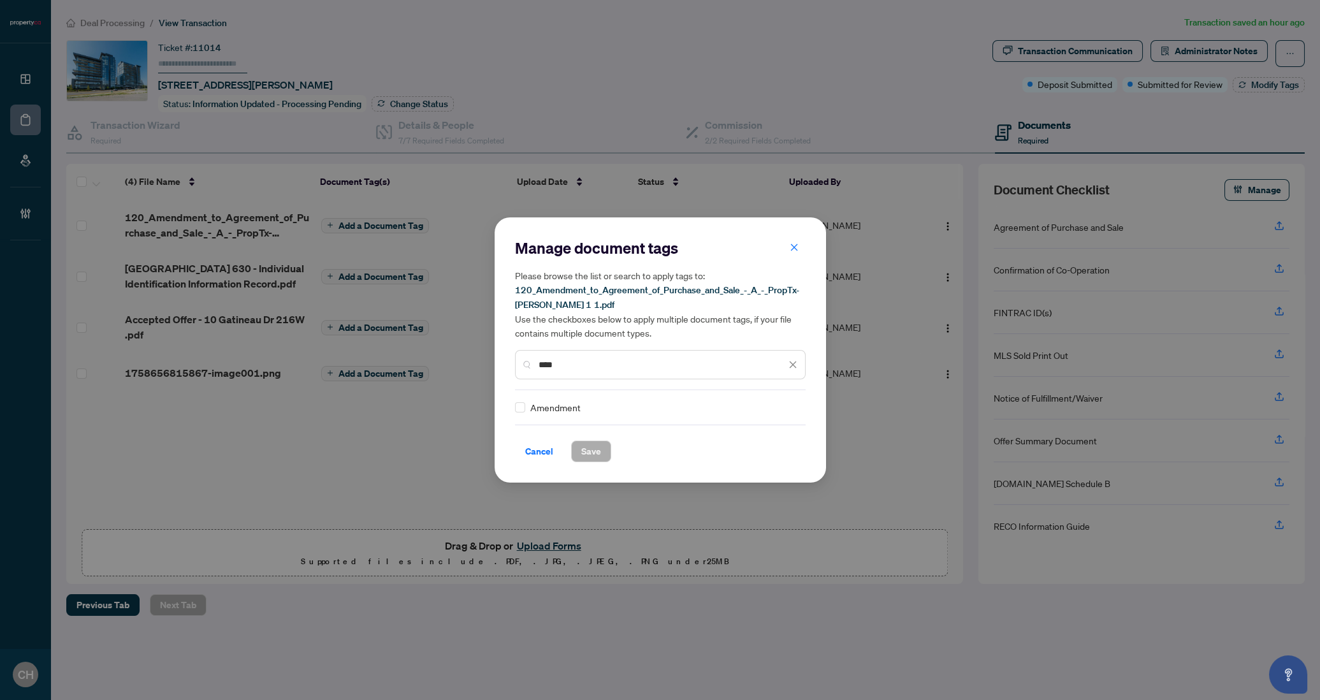
type input "****"
click at [586, 443] on span "Save" at bounding box center [591, 451] width 20 height 20
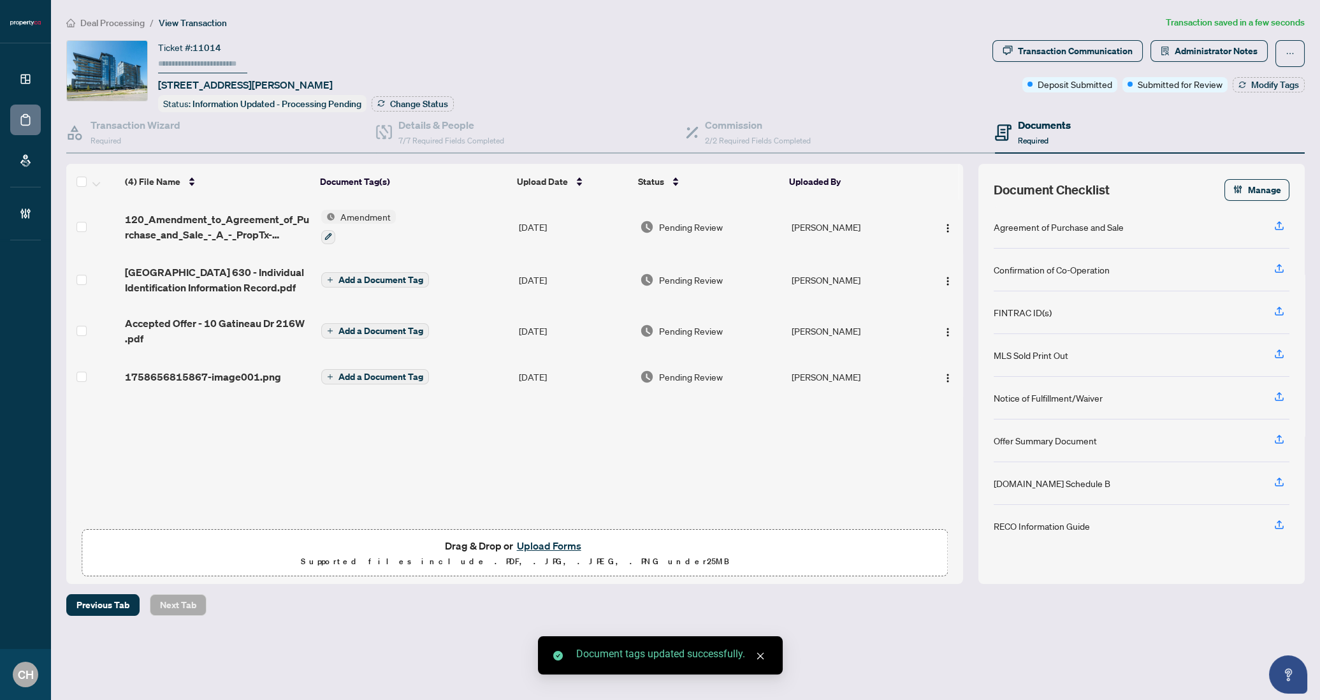
click at [475, 286] on td "Add a Document Tag" at bounding box center [415, 279] width 198 height 51
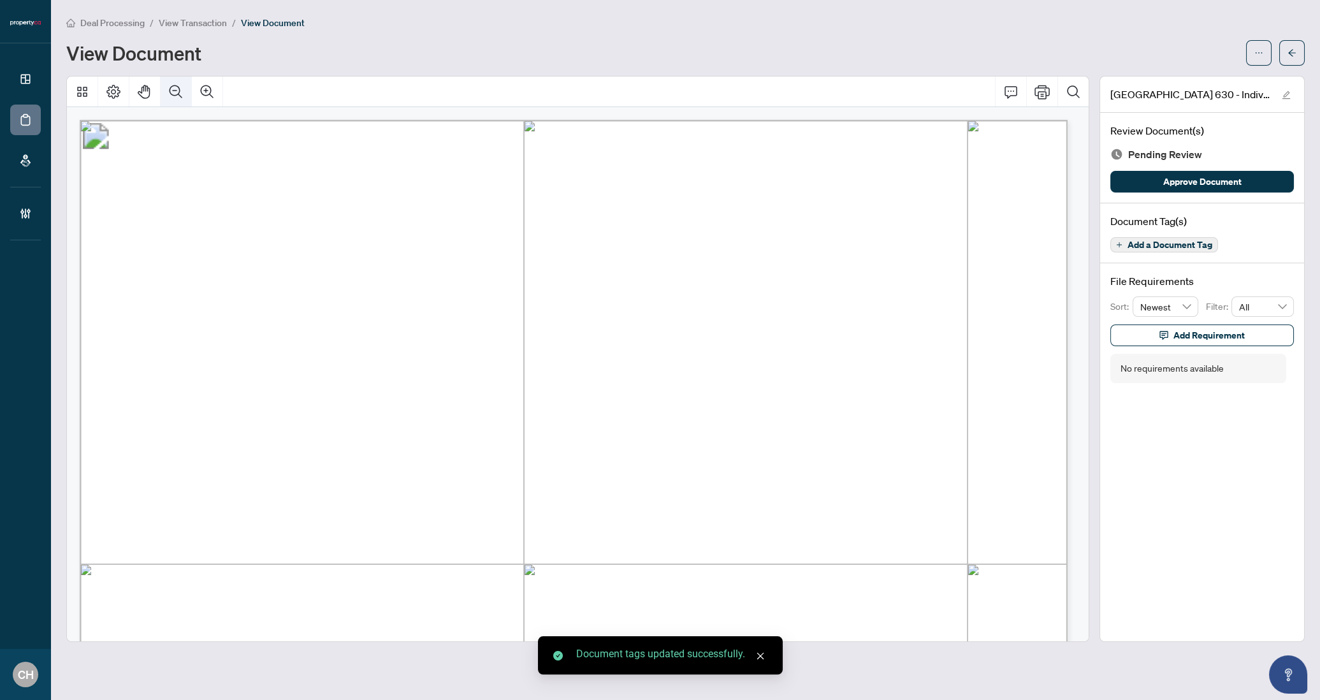
click at [180, 89] on icon "Zoom Out" at bounding box center [175, 91] width 15 height 15
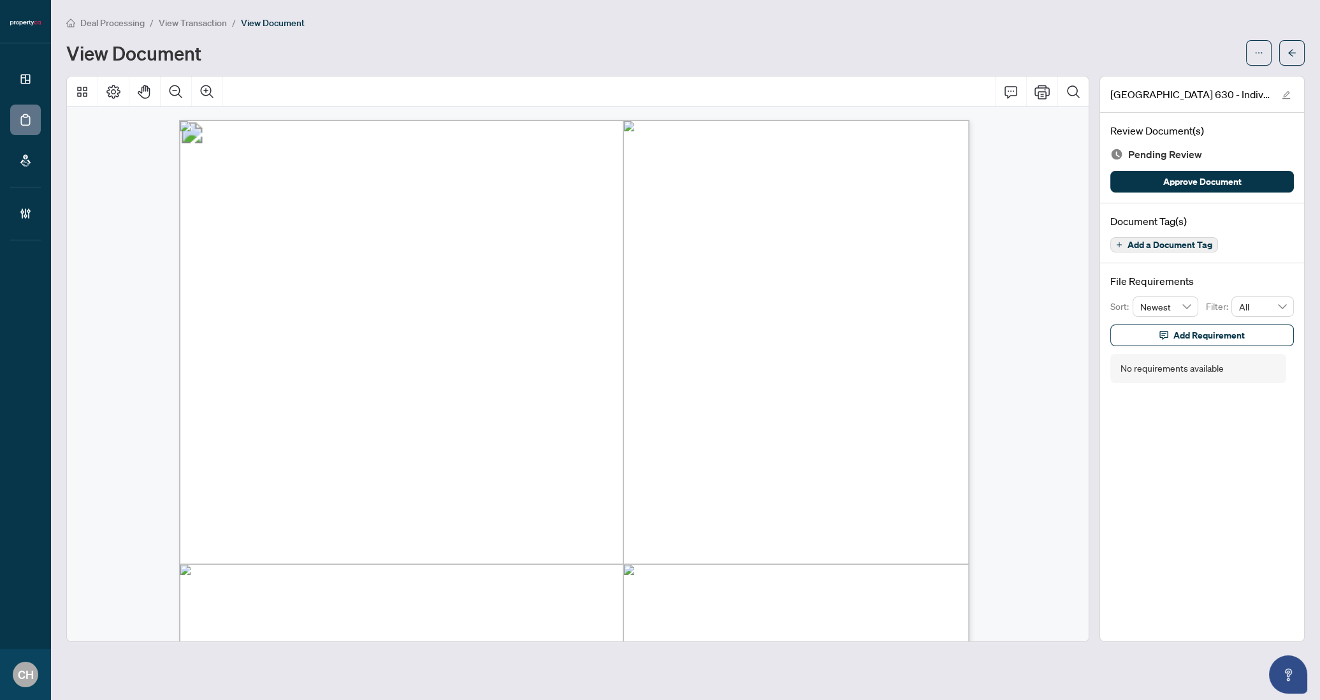
click at [639, 465] on span "Leizer Sherman" at bounding box center [654, 469] width 88 height 12
drag, startPoint x: 639, startPoint y: 465, endPoint x: 671, endPoint y: 468, distance: 32.6
click at [671, 468] on span "Leizer Sherman" at bounding box center [654, 469] width 88 height 12
click at [1161, 38] on div "Deal Processing / View Transaction / View Document View Document" at bounding box center [685, 40] width 1238 height 50
click at [1161, 40] on button "button" at bounding box center [1291, 52] width 25 height 25
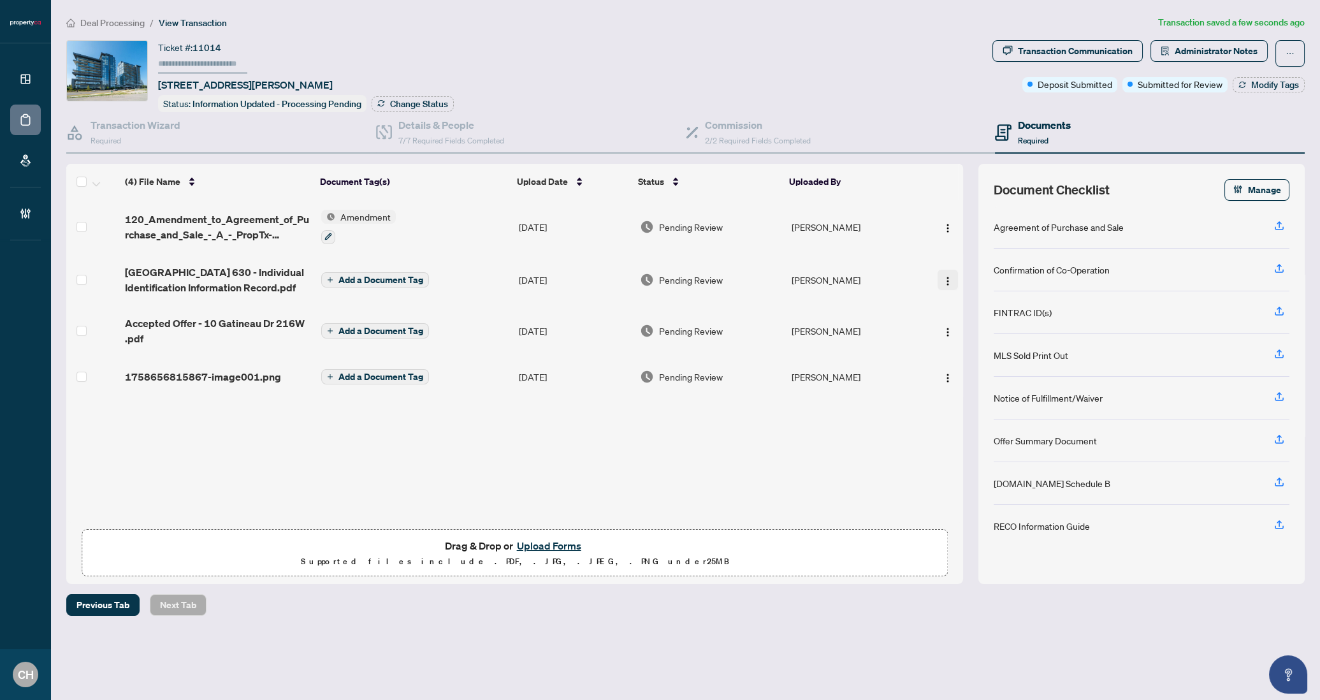
click at [938, 275] on button "button" at bounding box center [948, 280] width 20 height 20
click at [973, 402] on span "Rename" at bounding box center [1005, 403] width 122 height 14
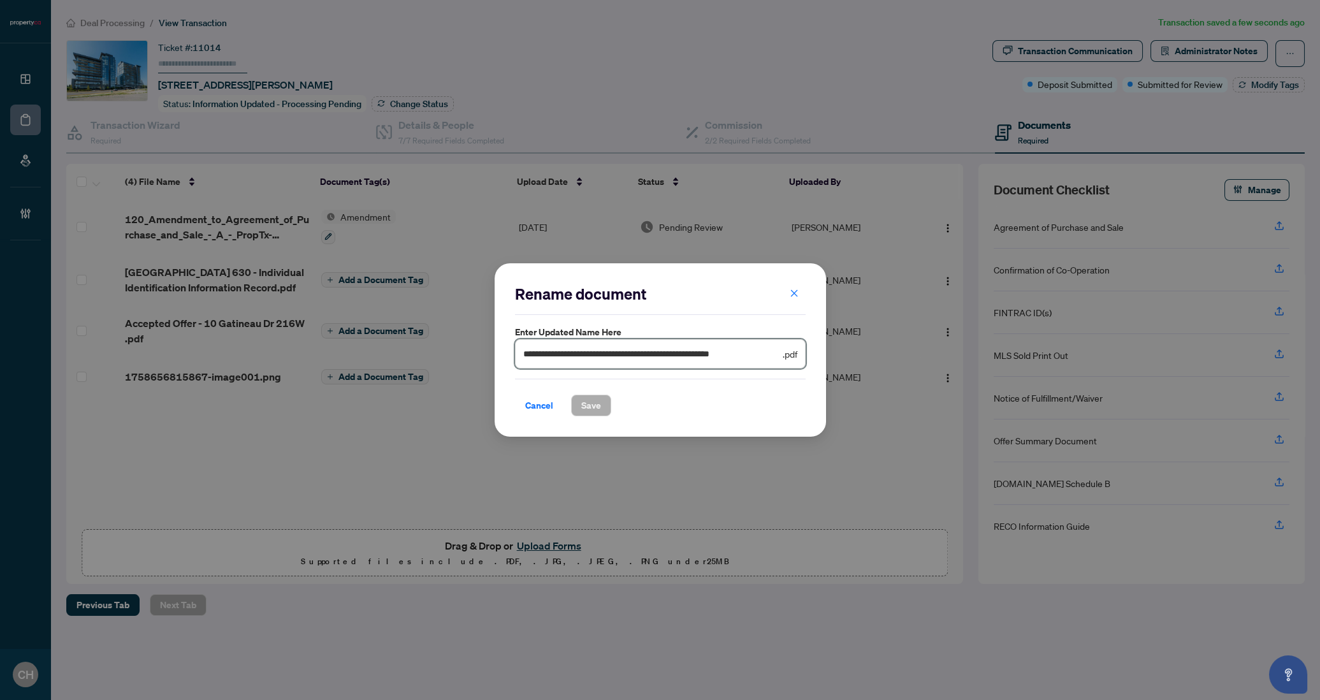
click at [590, 357] on input "**********" at bounding box center [651, 354] width 257 height 14
click at [788, 293] on button "button" at bounding box center [793, 293] width 25 height 22
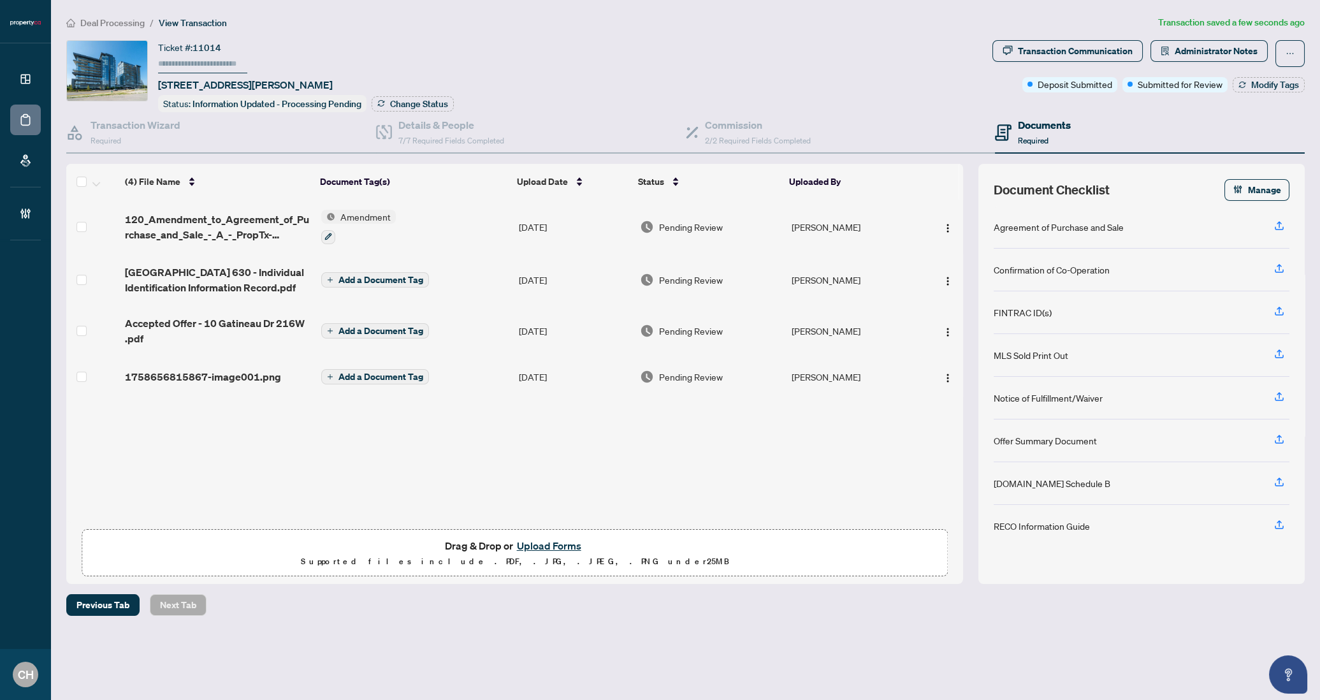
click at [406, 275] on span "Add a Document Tag" at bounding box center [380, 279] width 85 height 9
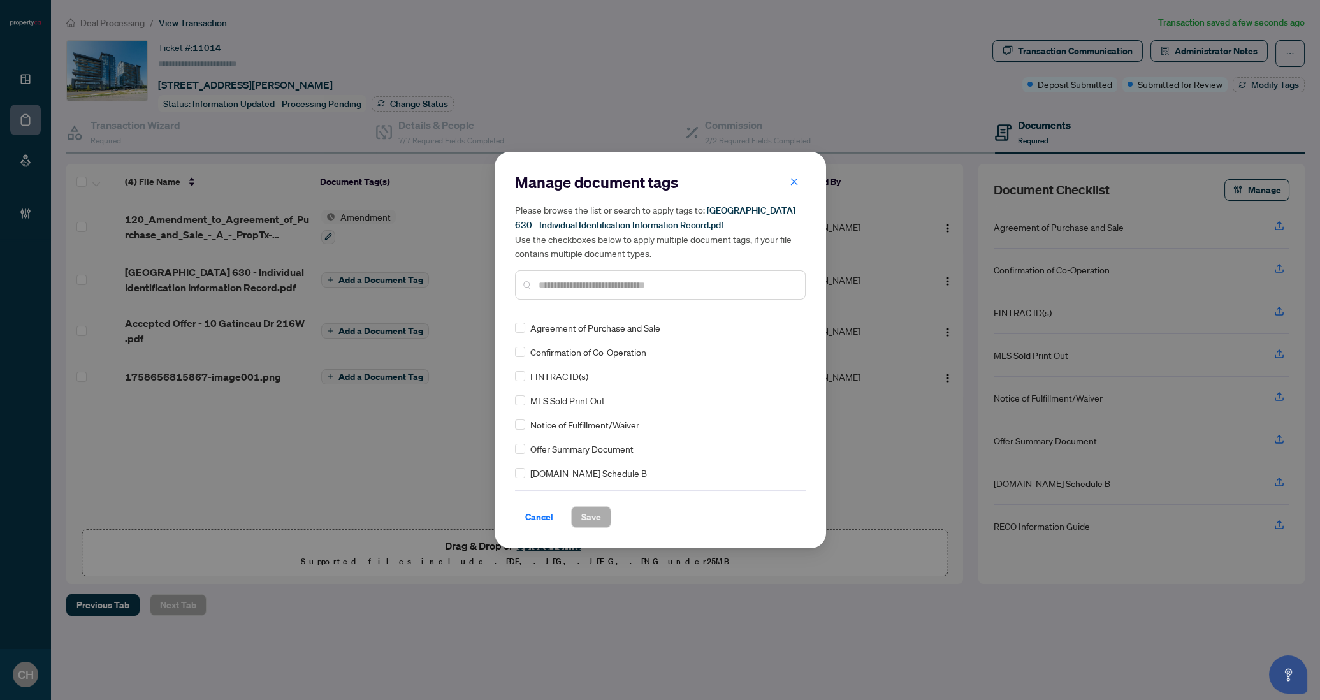
click at [658, 291] on input "text" at bounding box center [667, 285] width 256 height 14
type input "*****"
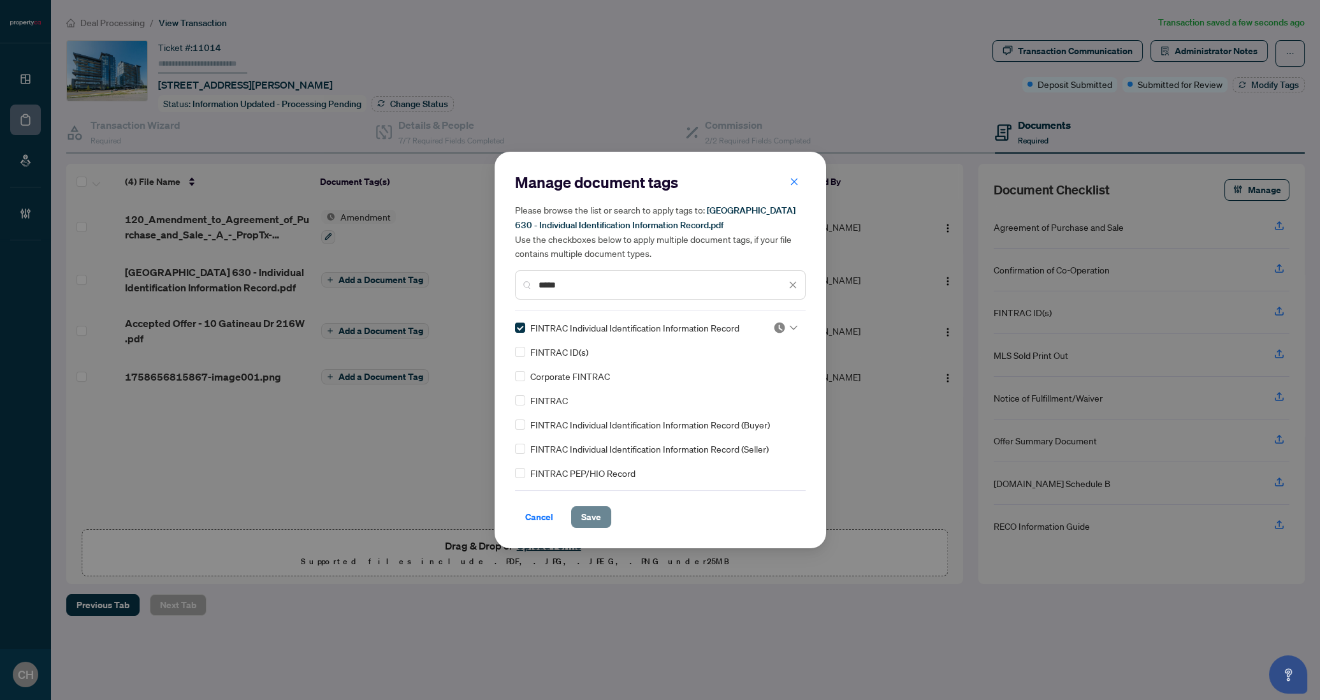
click at [592, 521] on span "Save" at bounding box center [591, 517] width 20 height 20
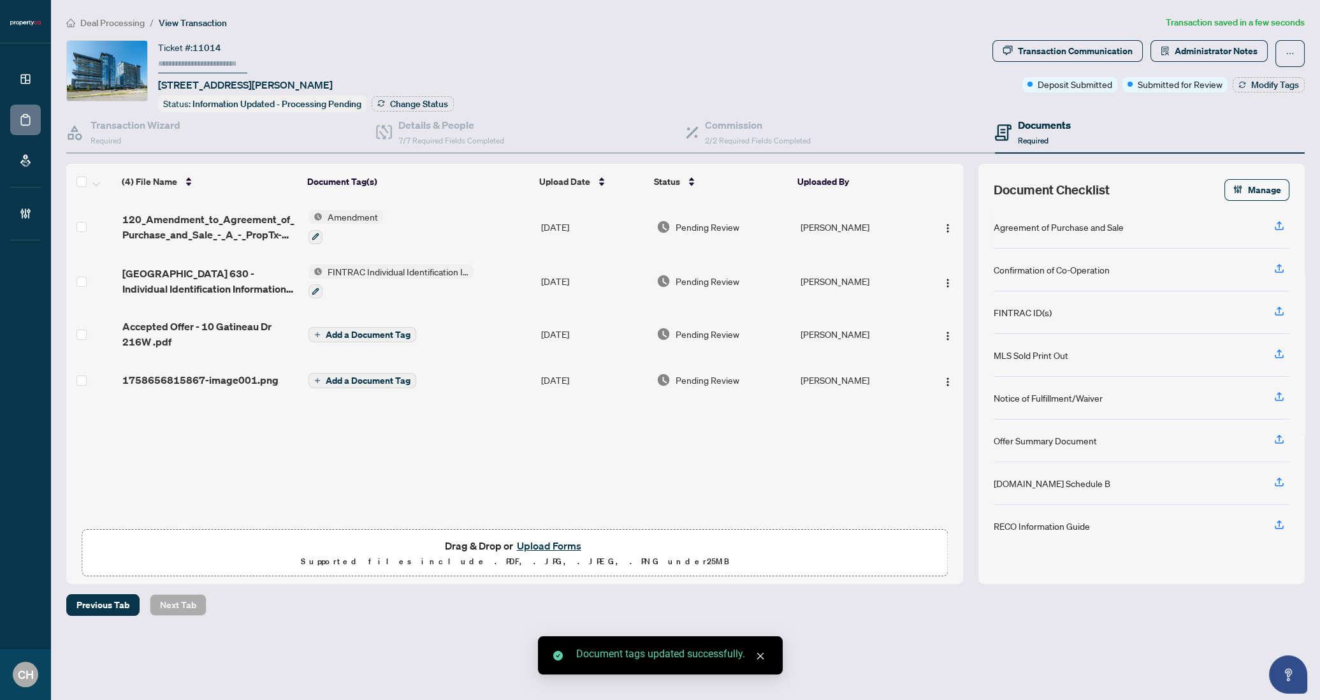
click at [245, 386] on td "1758656815867-image001.png" at bounding box center [210, 379] width 186 height 41
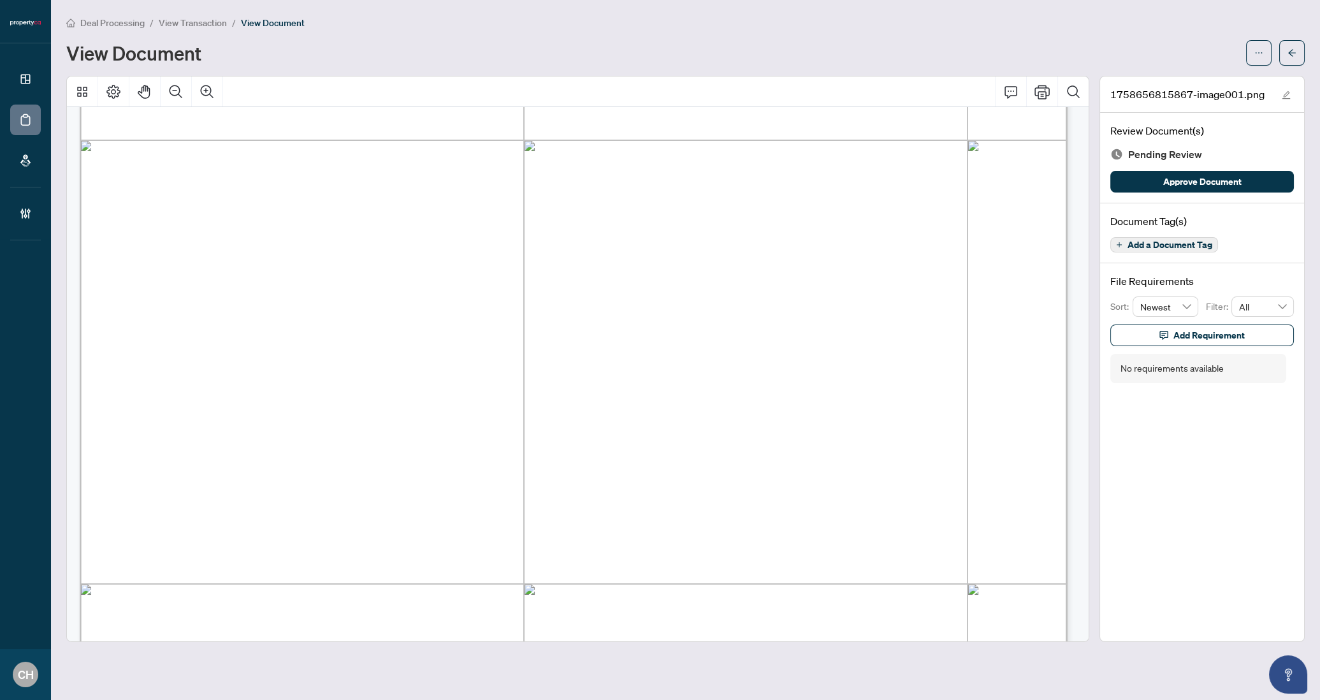
scroll to position [897, 0]
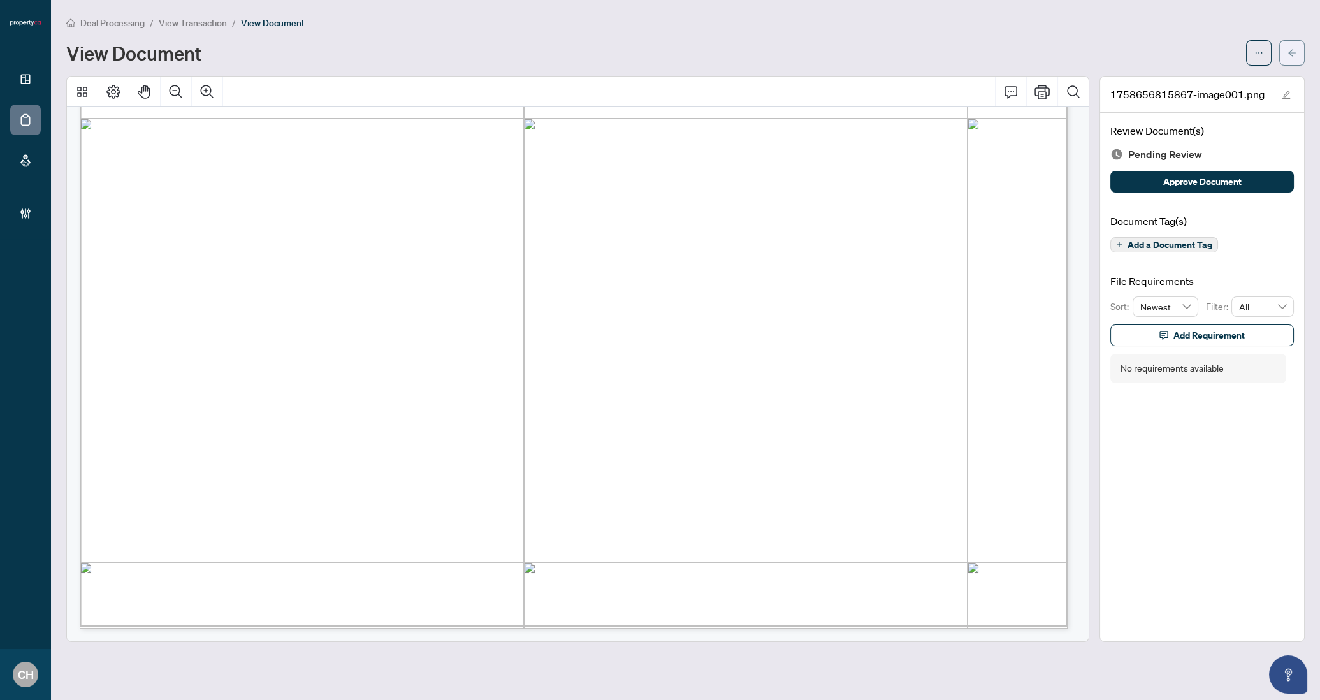
click at [1161, 50] on icon "arrow-left" at bounding box center [1291, 52] width 9 height 9
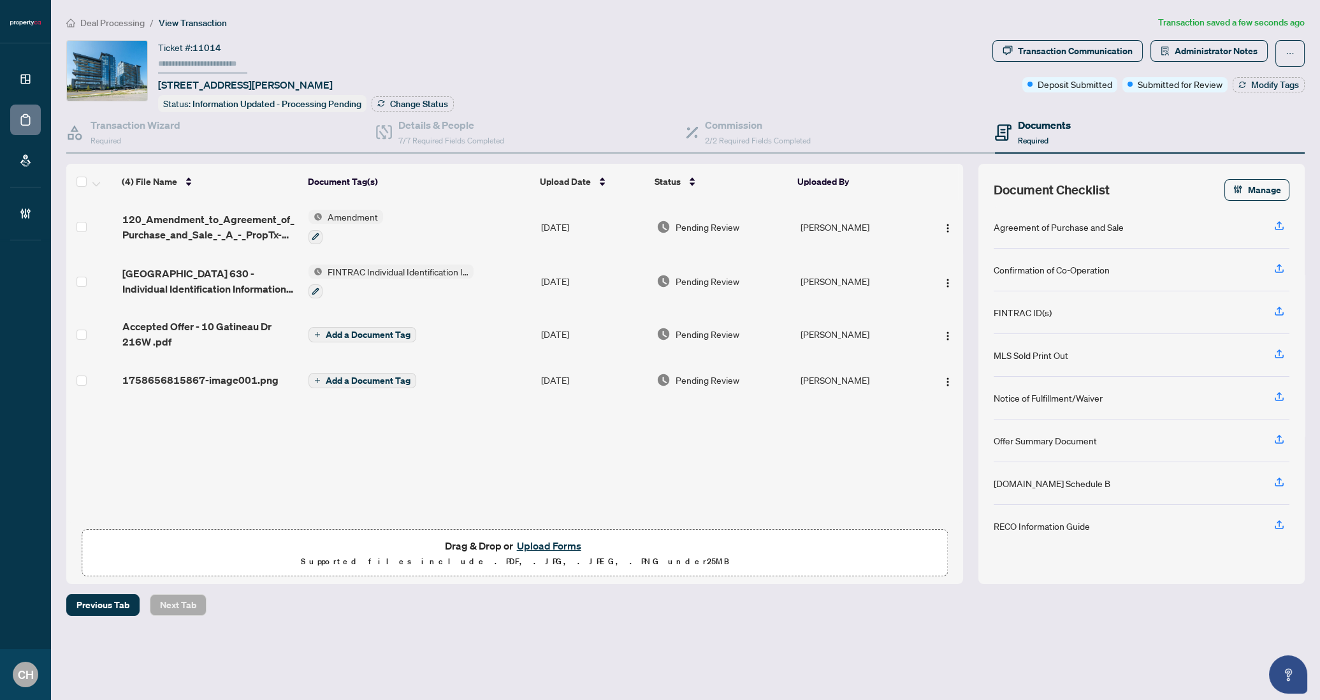
click at [360, 376] on span "Add a Document Tag" at bounding box center [368, 380] width 85 height 9
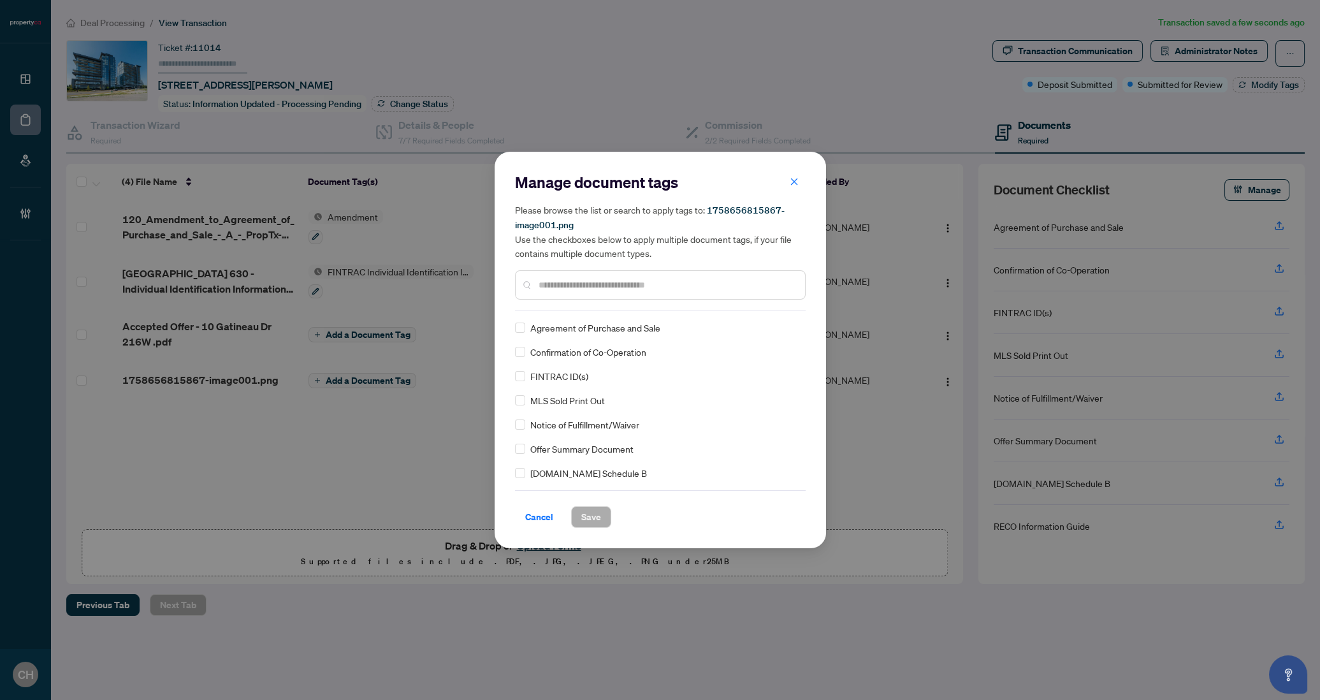
click at [612, 291] on div at bounding box center [660, 284] width 291 height 29
click at [613, 288] on input "text" at bounding box center [667, 285] width 256 height 14
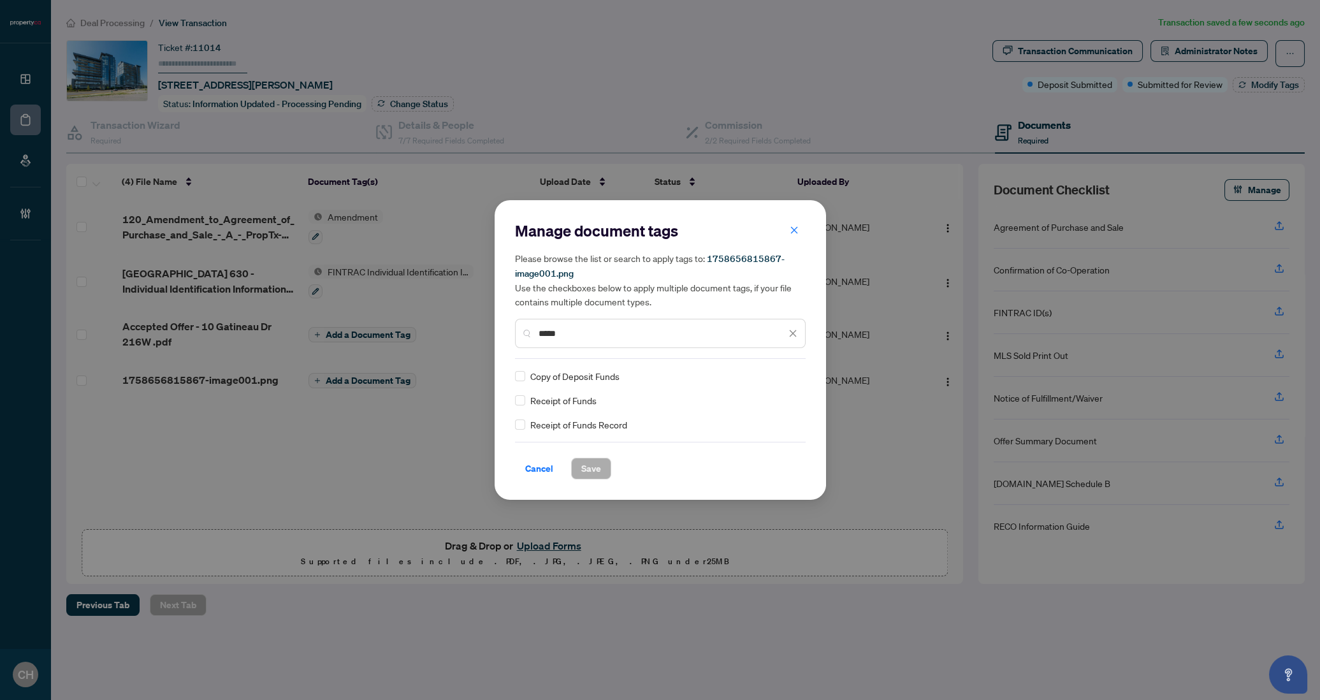
type input "*****"
click at [590, 468] on span "Save" at bounding box center [591, 468] width 20 height 20
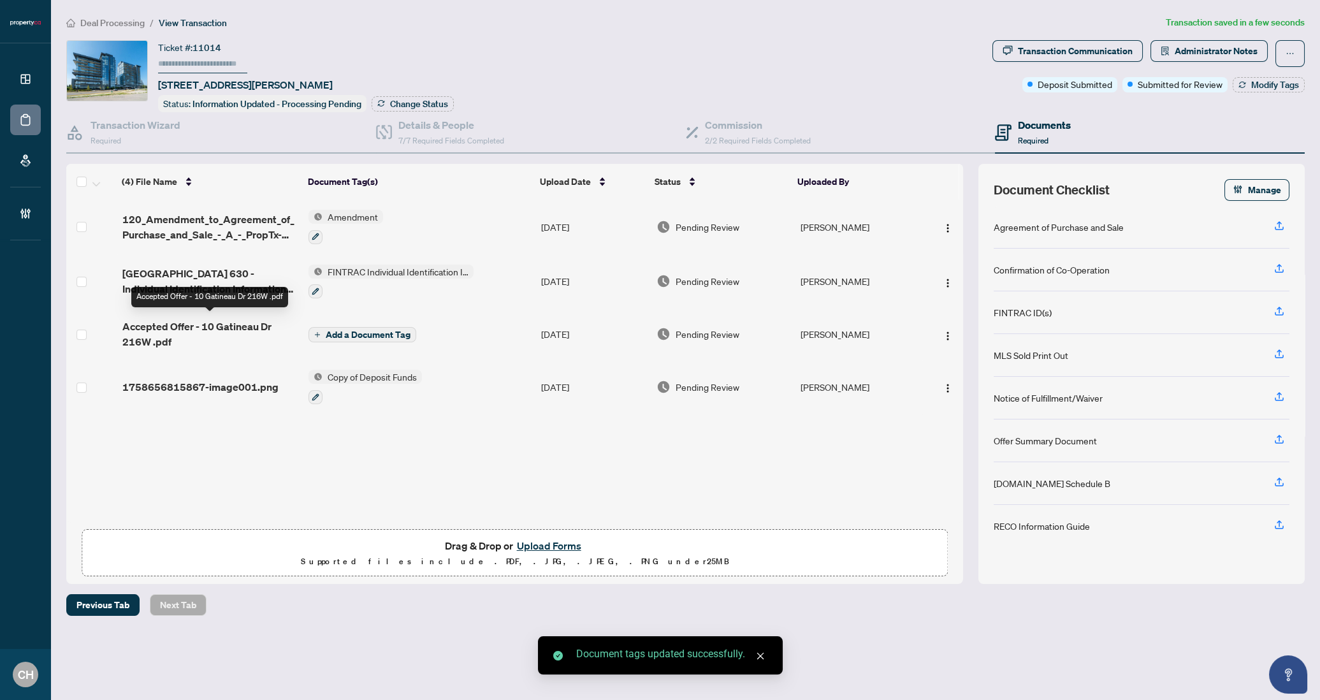
click at [221, 333] on span "Accepted Offer - 10 Gatineau Dr 216W .pdf" at bounding box center [210, 334] width 176 height 31
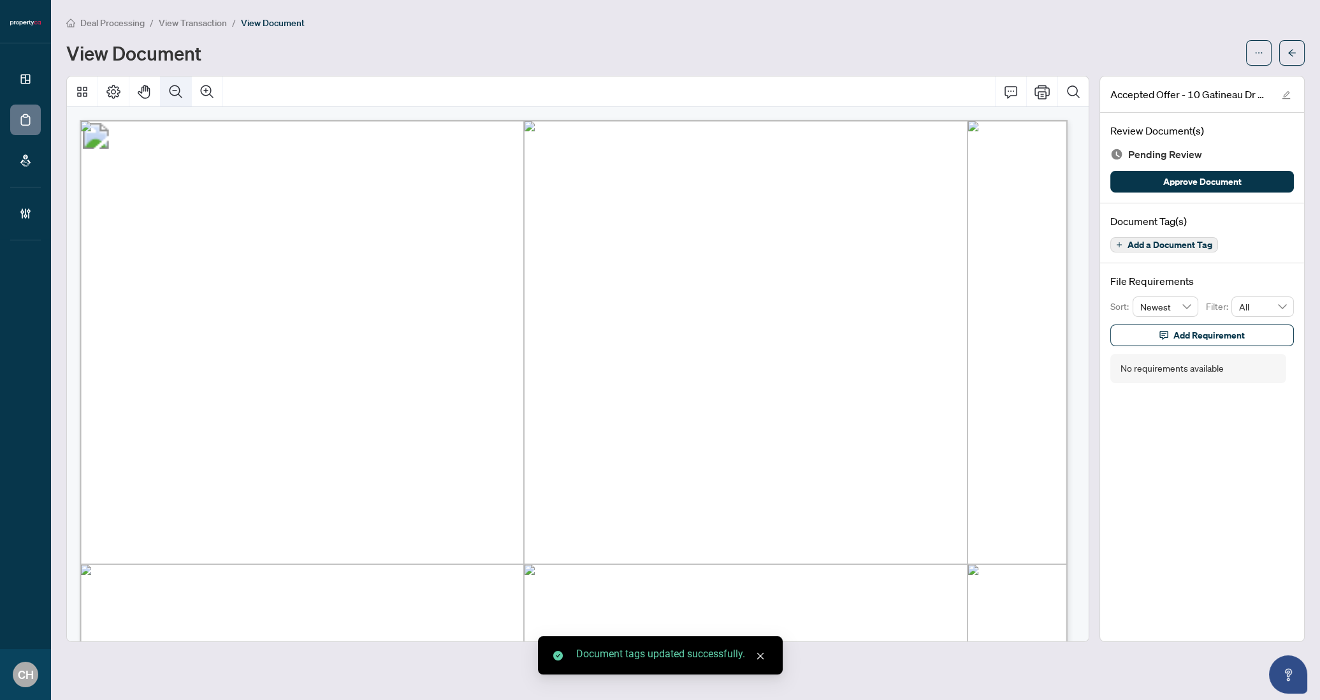
click at [164, 89] on button "Zoom Out" at bounding box center [176, 91] width 31 height 31
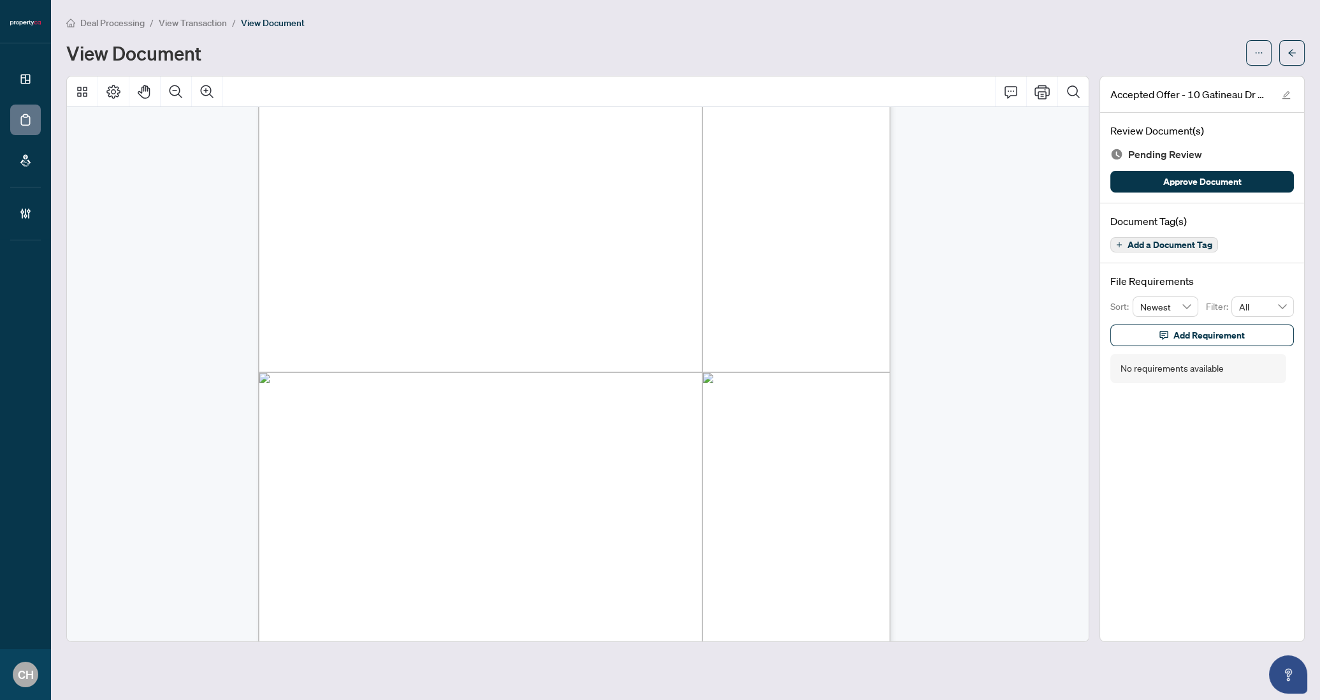
scroll to position [8700, 0]
click at [1161, 248] on span "Add a Document Tag" at bounding box center [1169, 244] width 85 height 9
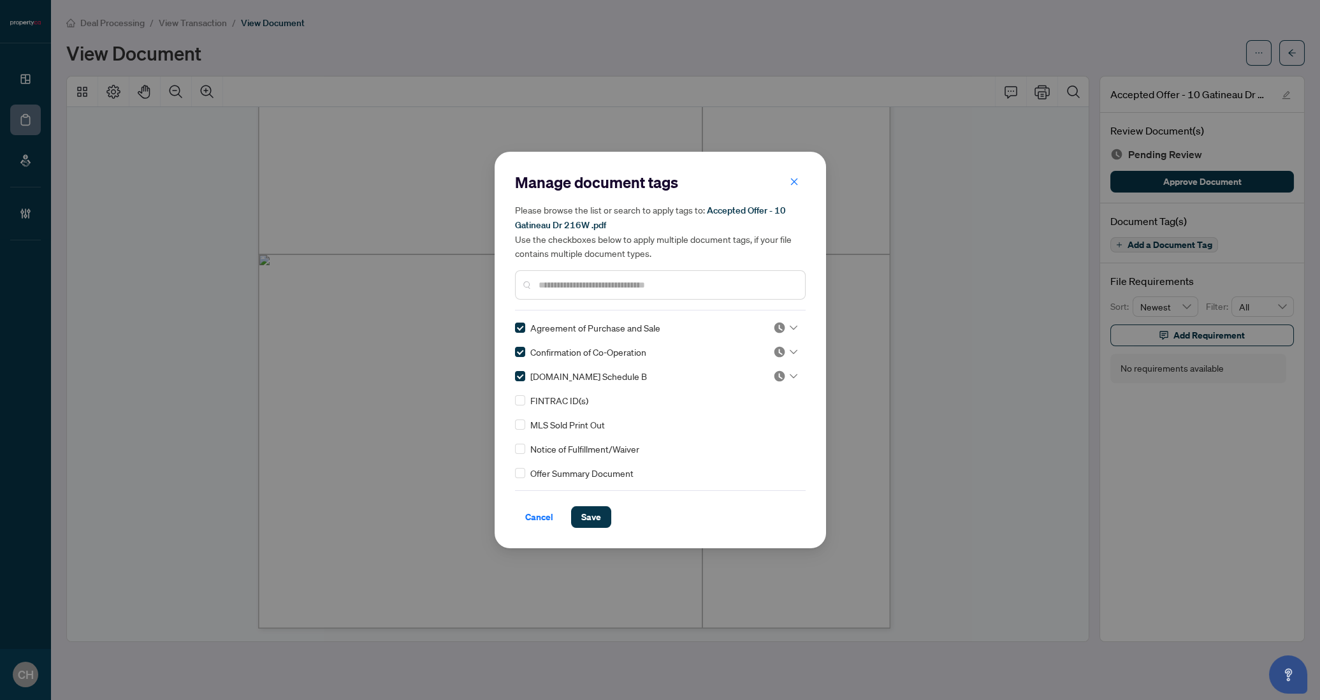
click at [552, 282] on input "text" at bounding box center [667, 285] width 256 height 14
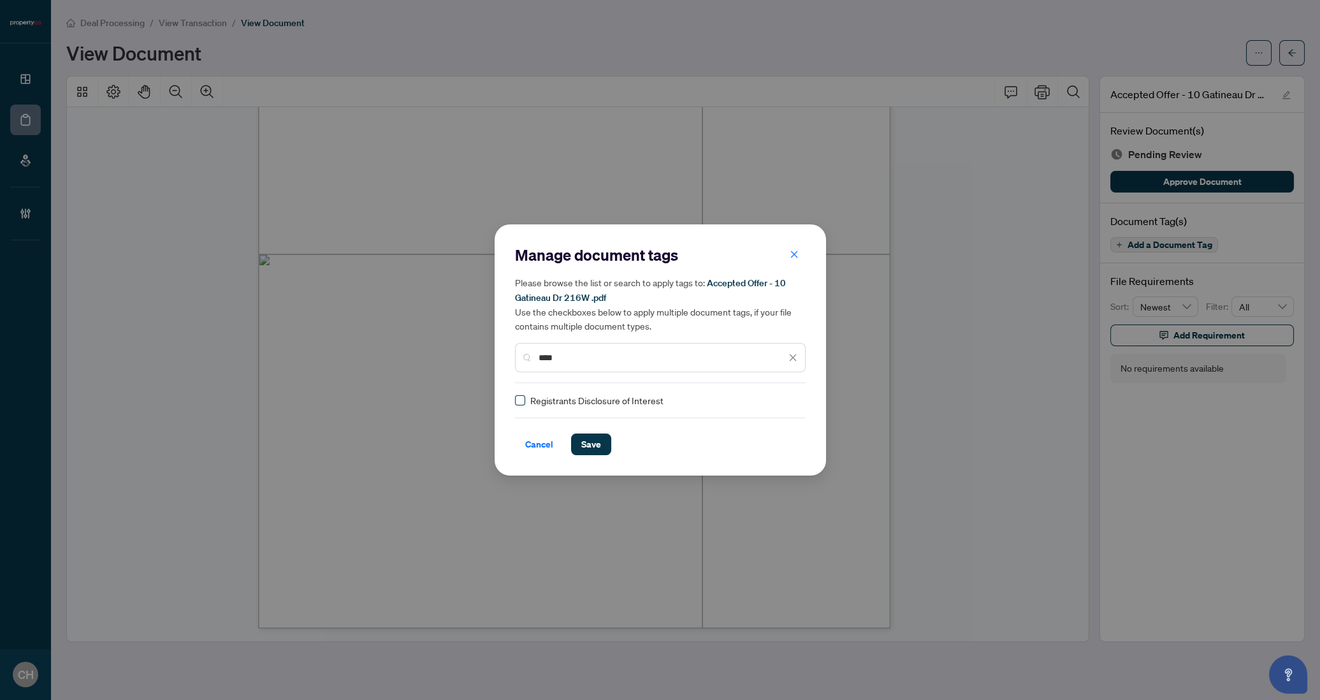
type input "****"
click at [591, 449] on span "Save" at bounding box center [591, 444] width 20 height 20
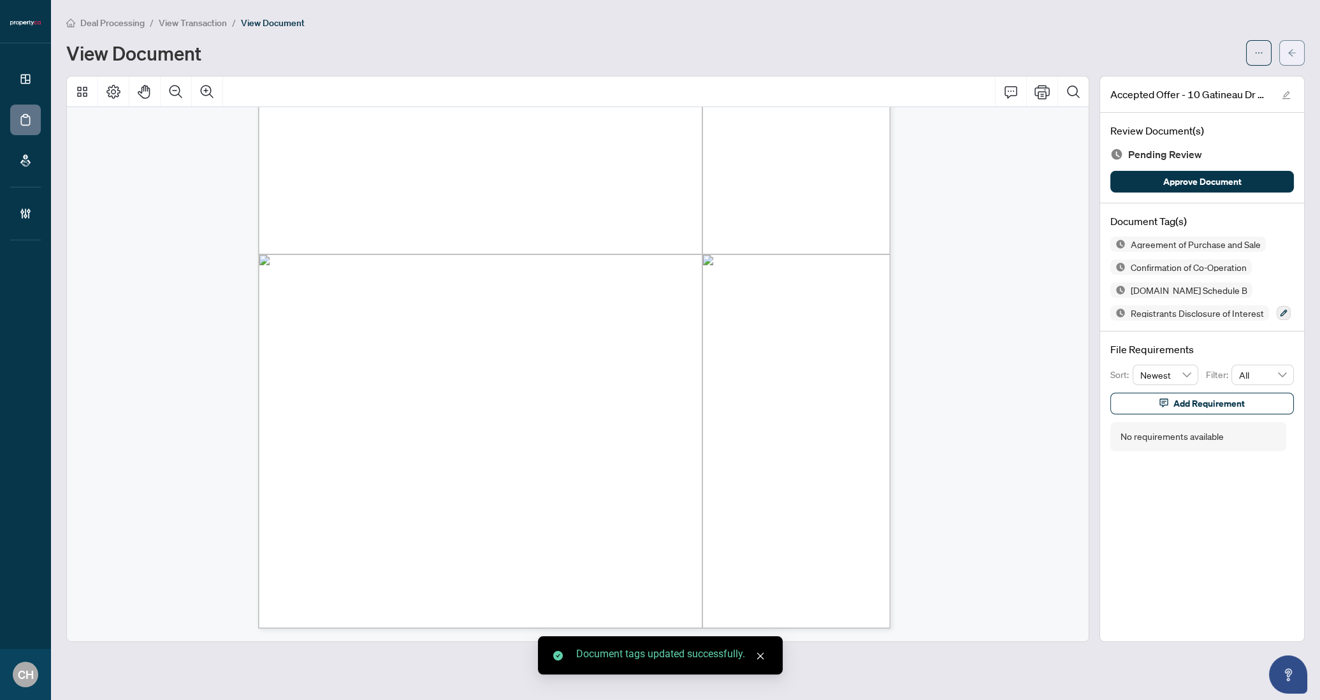
click at [1161, 50] on button "button" at bounding box center [1291, 52] width 25 height 25
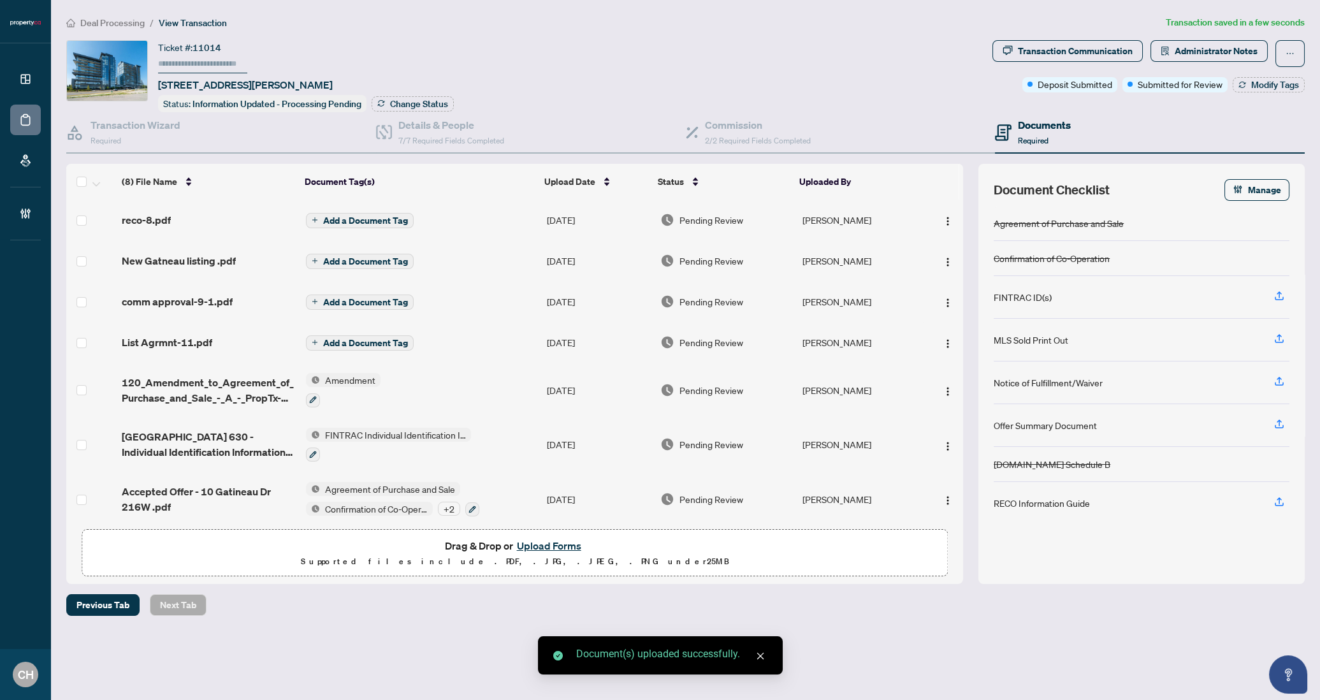
click at [312, 219] on icon "plus" at bounding box center [315, 220] width 6 height 6
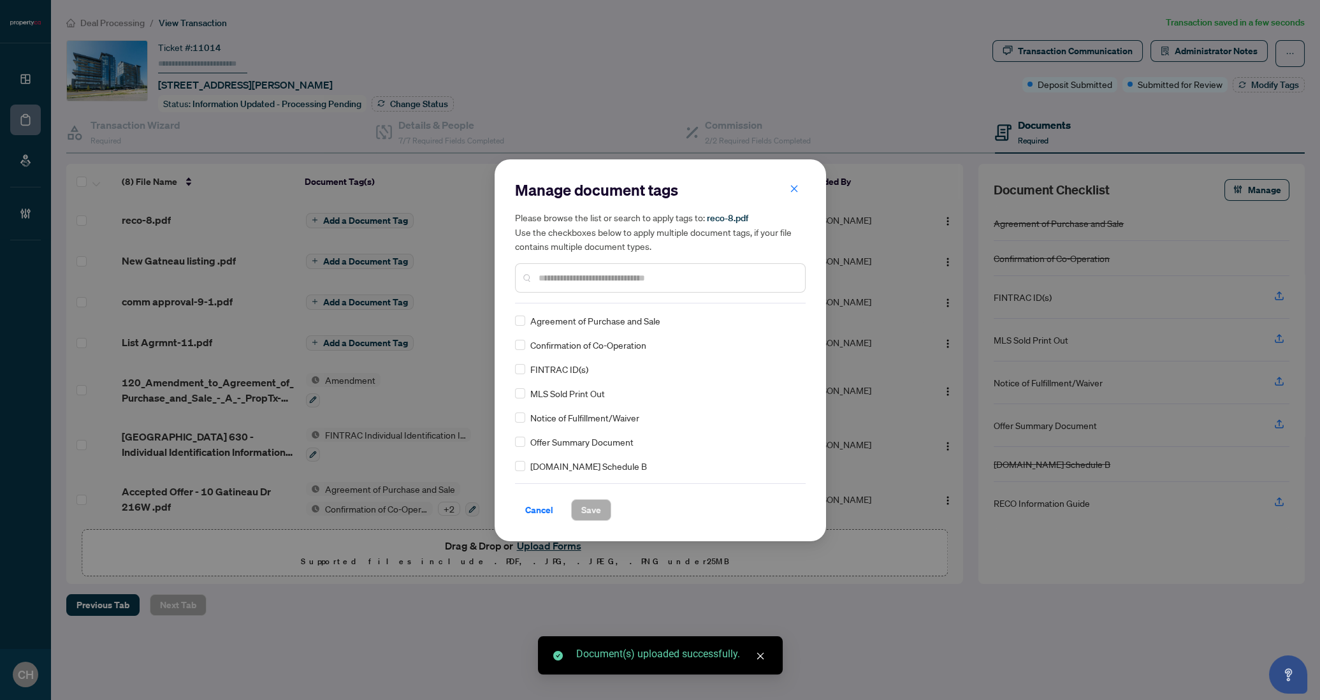
click at [571, 280] on input "text" at bounding box center [667, 278] width 256 height 14
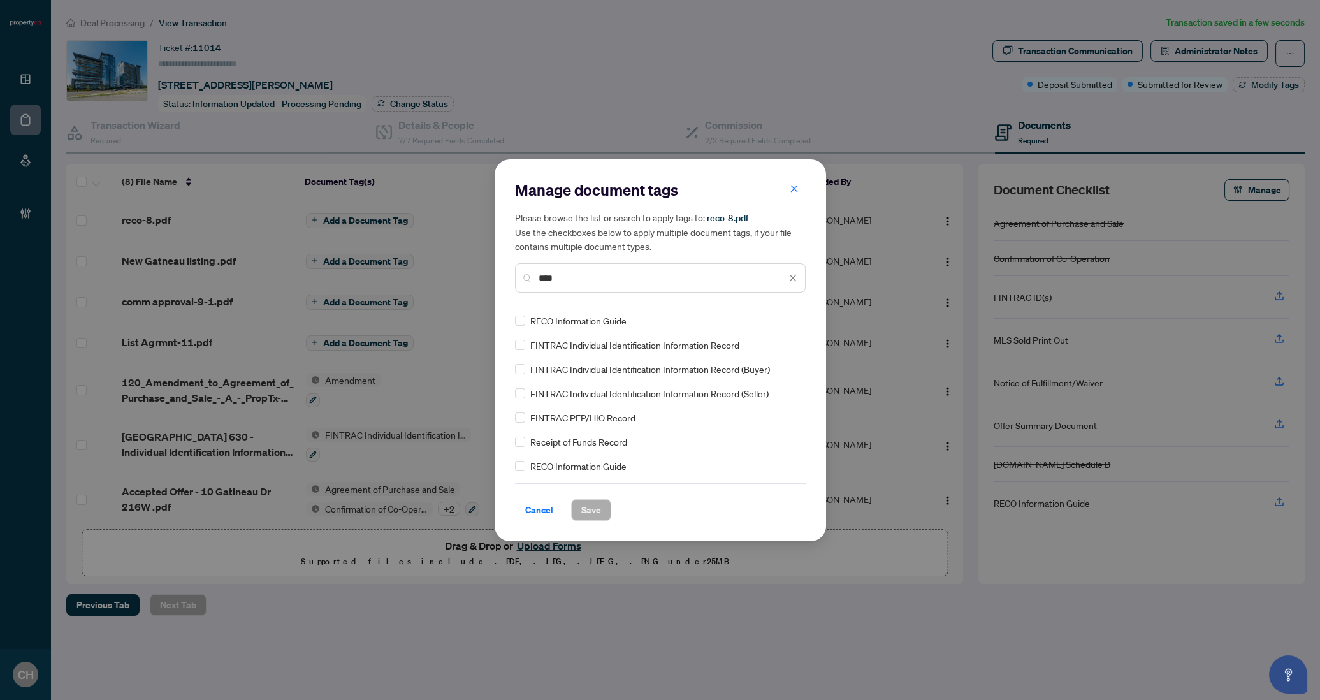
type input "****"
click at [597, 516] on span "Save" at bounding box center [591, 510] width 20 height 20
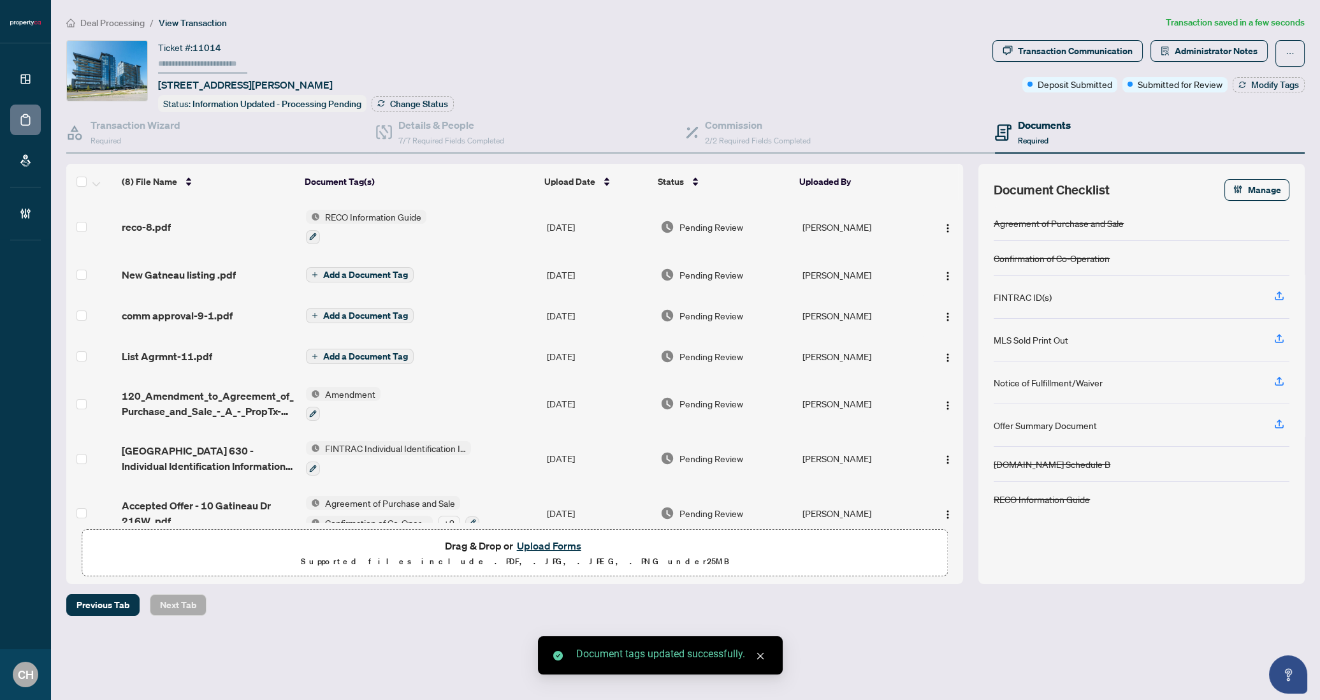
click at [480, 272] on td "Add a Document Tag" at bounding box center [421, 274] width 241 height 41
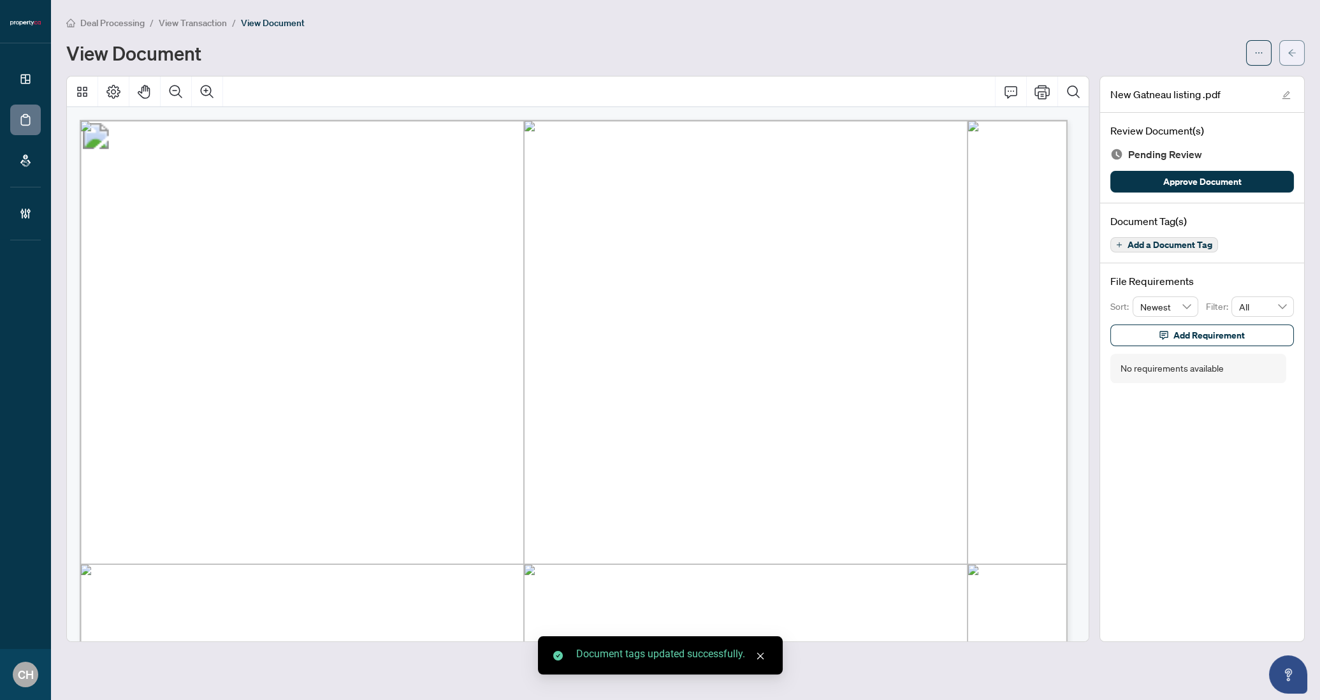
click at [1161, 50] on button "button" at bounding box center [1291, 52] width 25 height 25
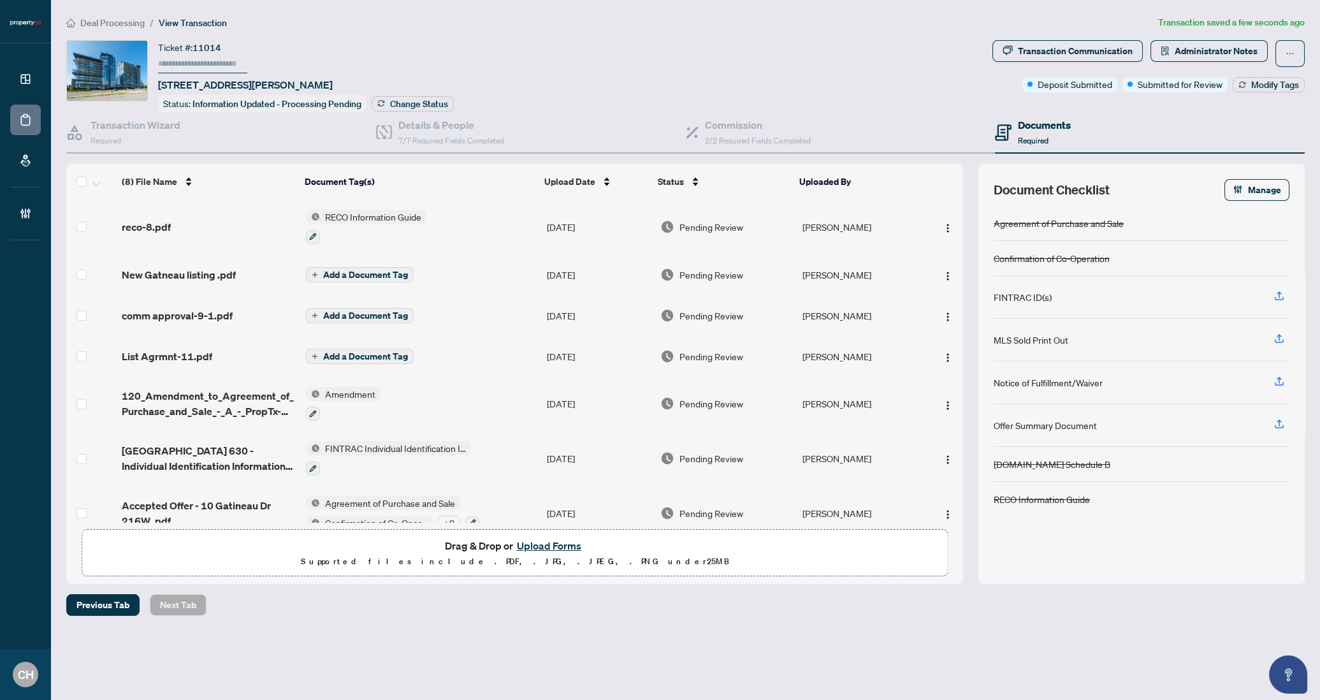
click at [340, 275] on span "Add a Document Tag" at bounding box center [365, 274] width 85 height 9
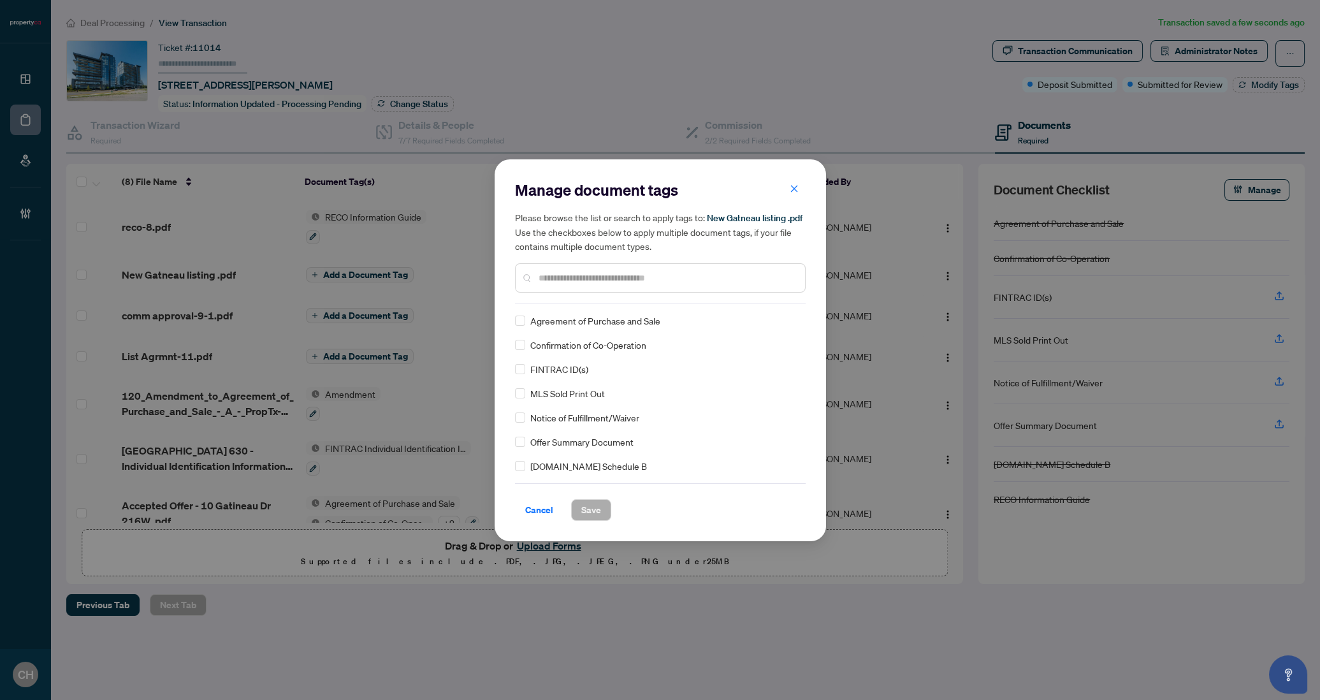
click at [590, 289] on div at bounding box center [660, 277] width 291 height 29
click at [590, 280] on input "text" at bounding box center [667, 278] width 256 height 14
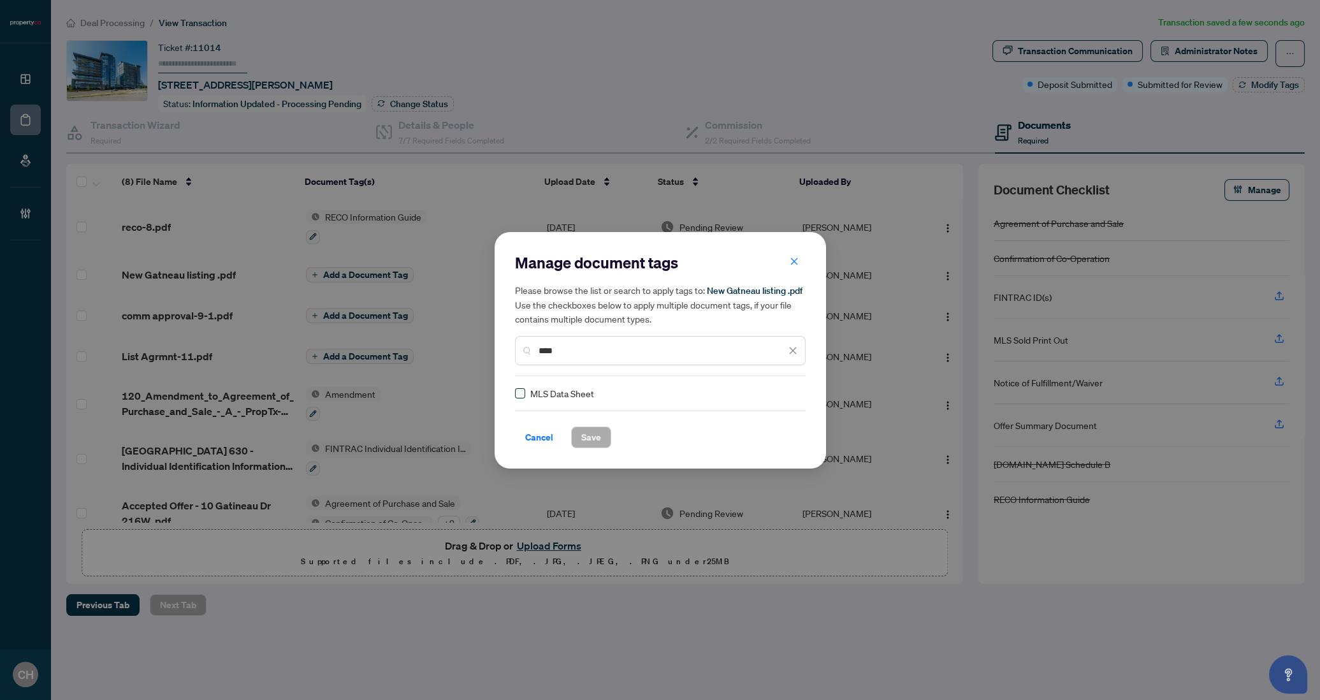
type input "****"
click at [611, 437] on div "Cancel Save" at bounding box center [660, 437] width 291 height 22
click at [598, 435] on span "Save" at bounding box center [591, 437] width 20 height 20
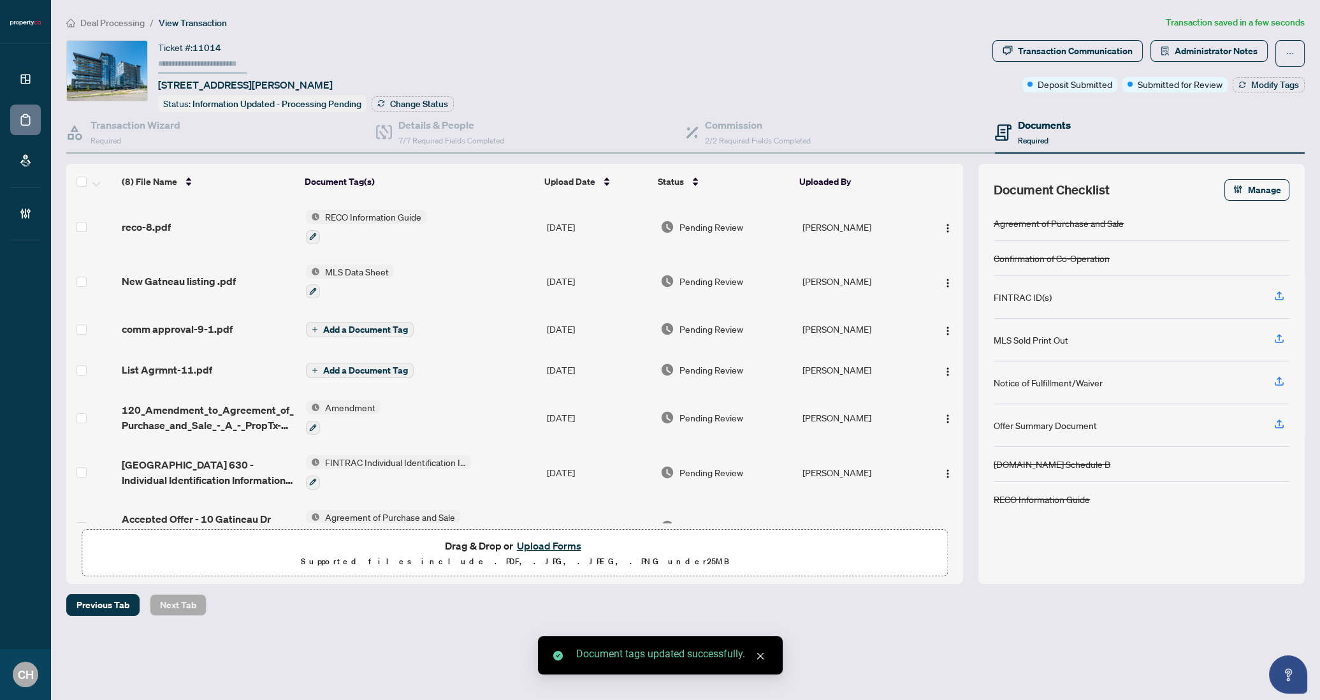
click at [388, 368] on span "Add a Document Tag" at bounding box center [365, 370] width 85 height 9
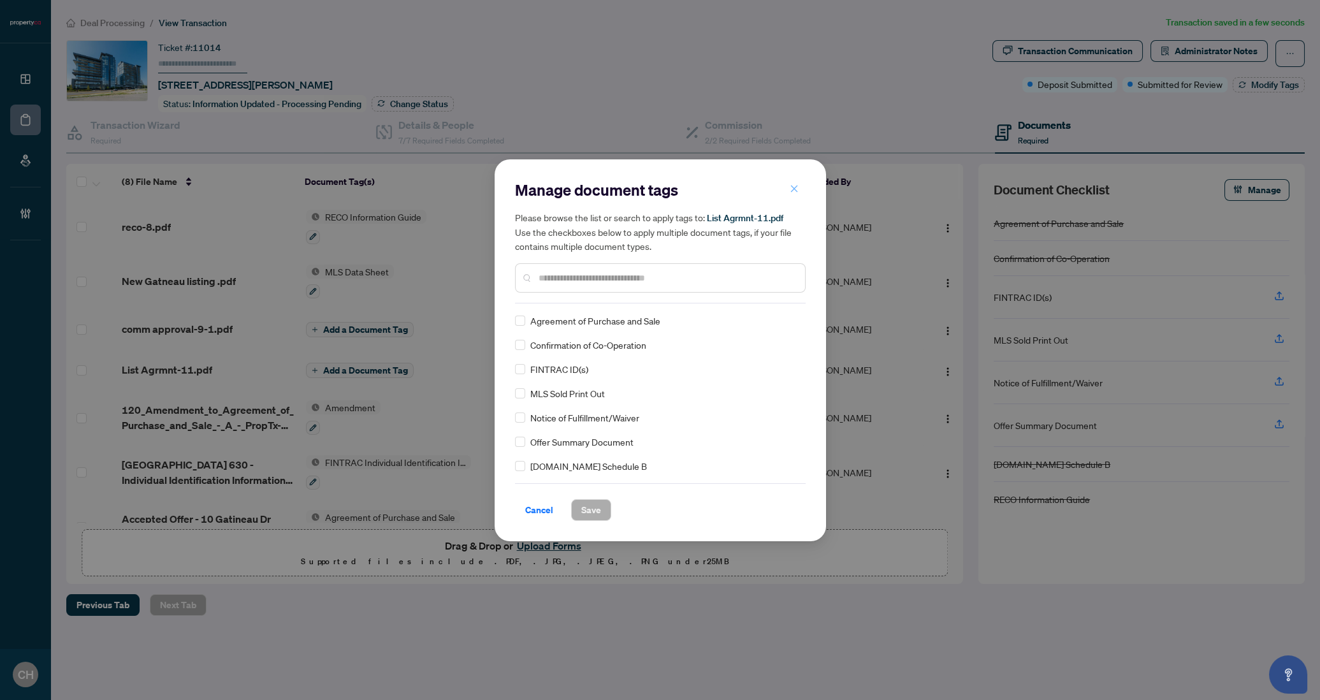
click at [795, 189] on icon "close" at bounding box center [794, 188] width 9 height 9
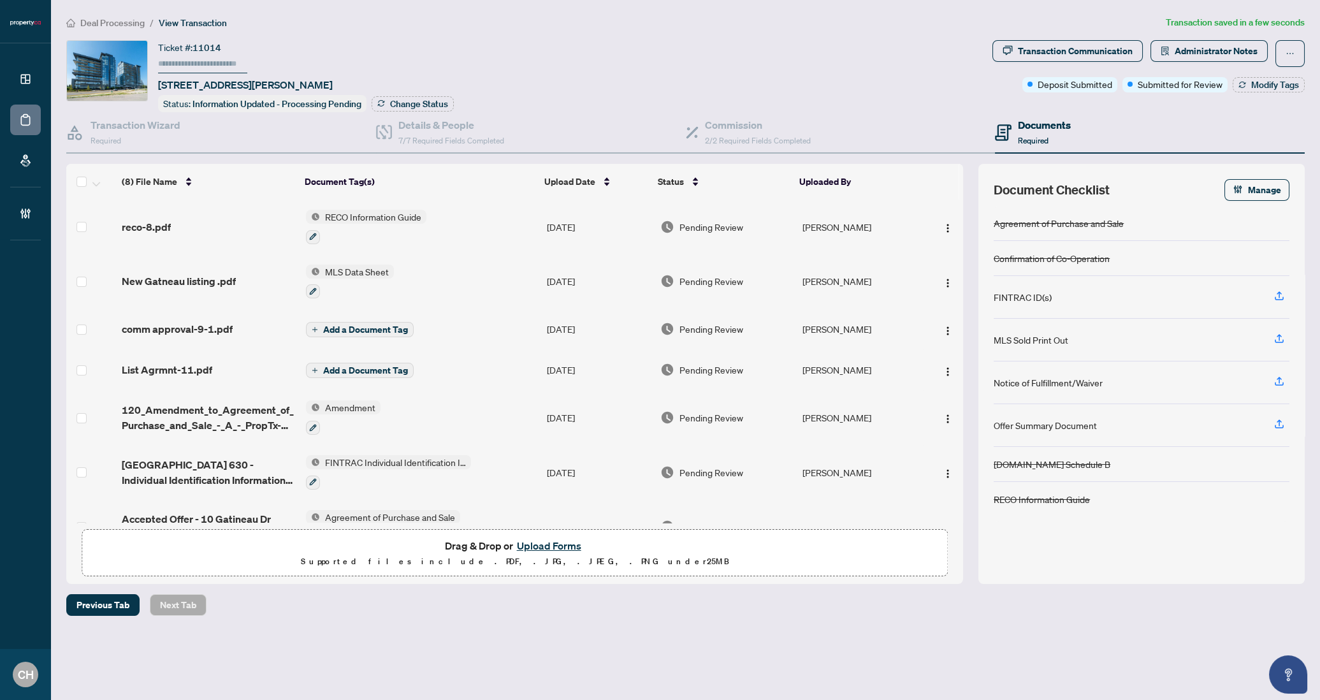
click at [470, 371] on td "Add a Document Tag" at bounding box center [421, 369] width 241 height 41
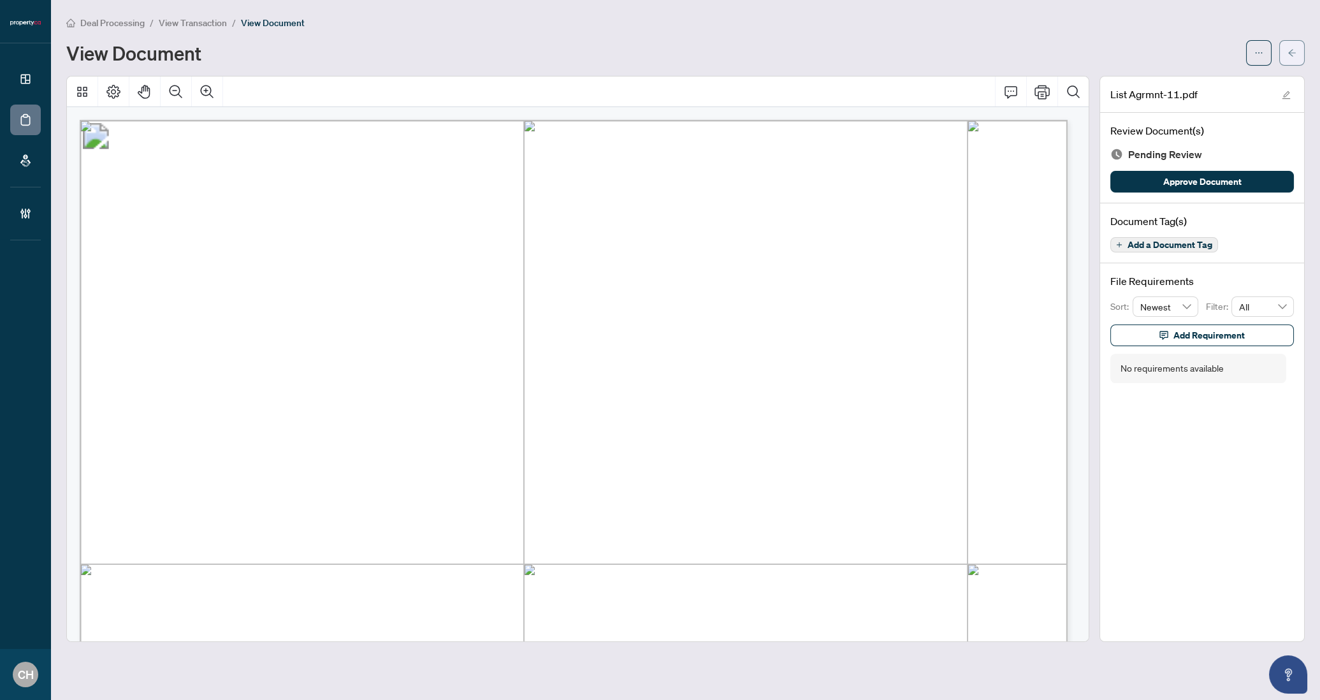
click at [1161, 52] on icon "arrow-left" at bounding box center [1291, 52] width 9 height 9
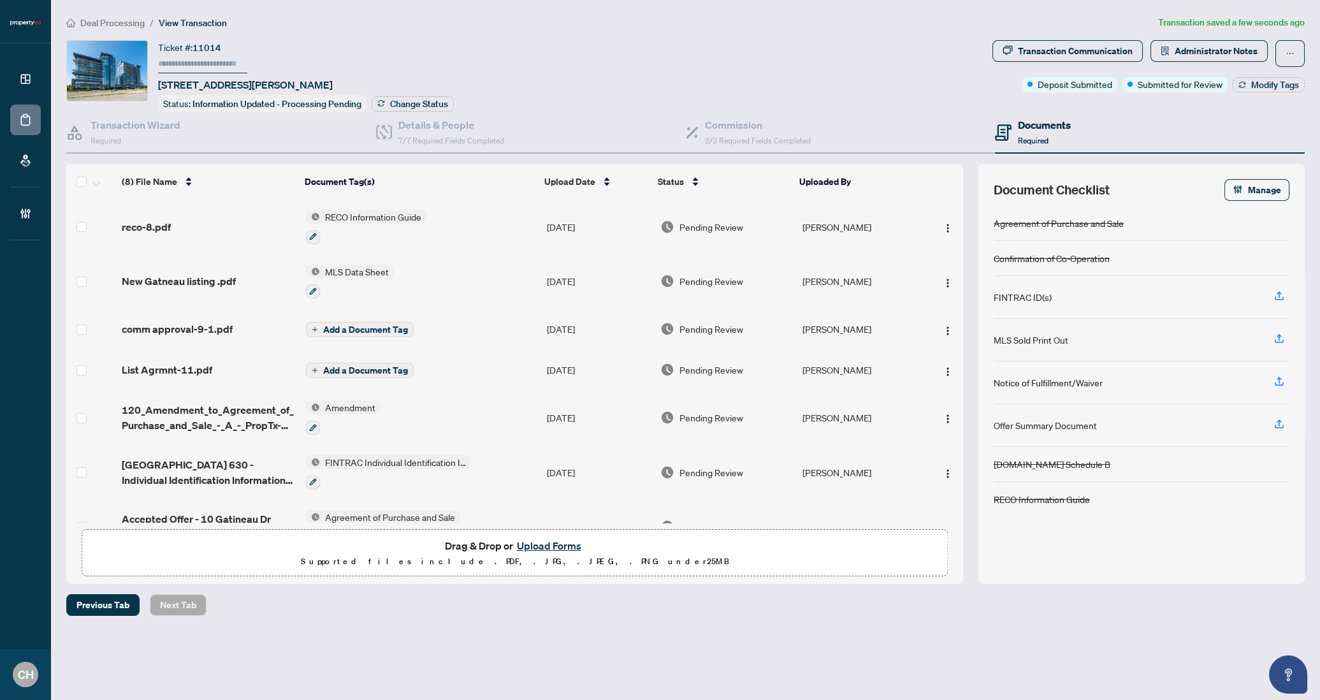
click at [364, 370] on span "Add a Document Tag" at bounding box center [365, 370] width 85 height 9
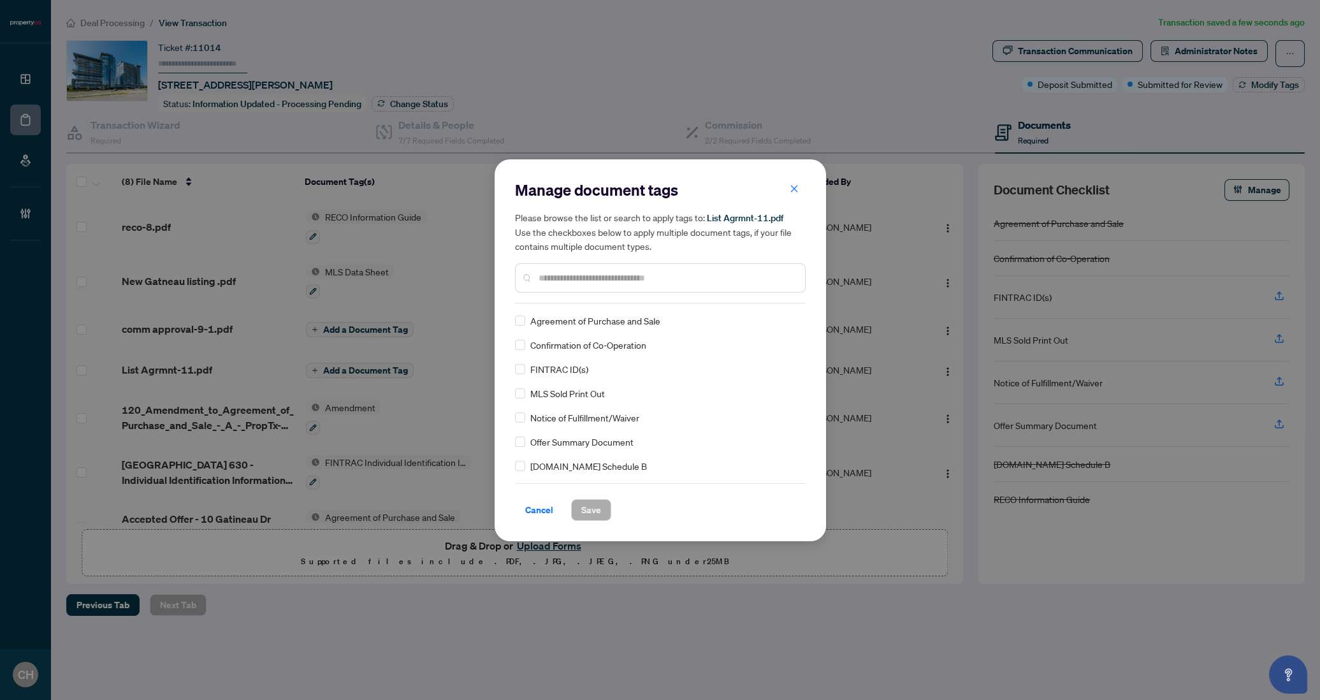
click at [563, 290] on div at bounding box center [660, 277] width 291 height 29
click at [565, 279] on input "text" at bounding box center [667, 278] width 256 height 14
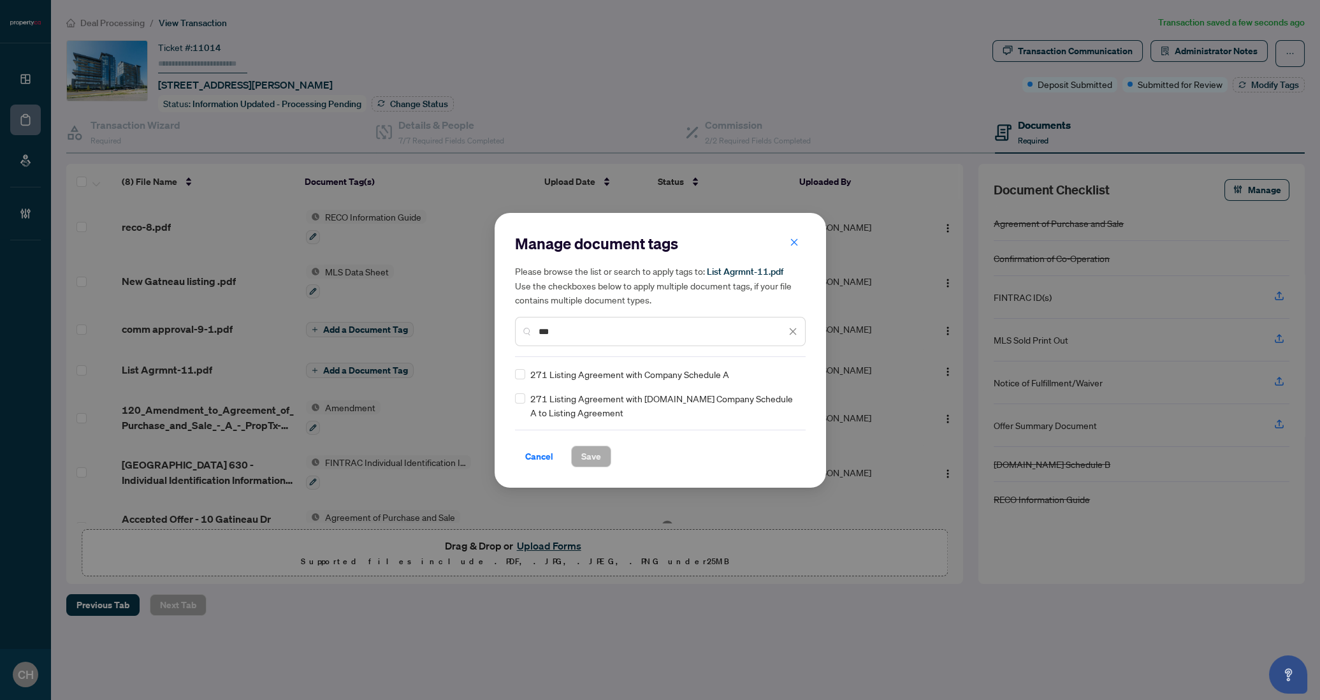
type input "***"
click at [601, 445] on button "Save" at bounding box center [591, 456] width 40 height 22
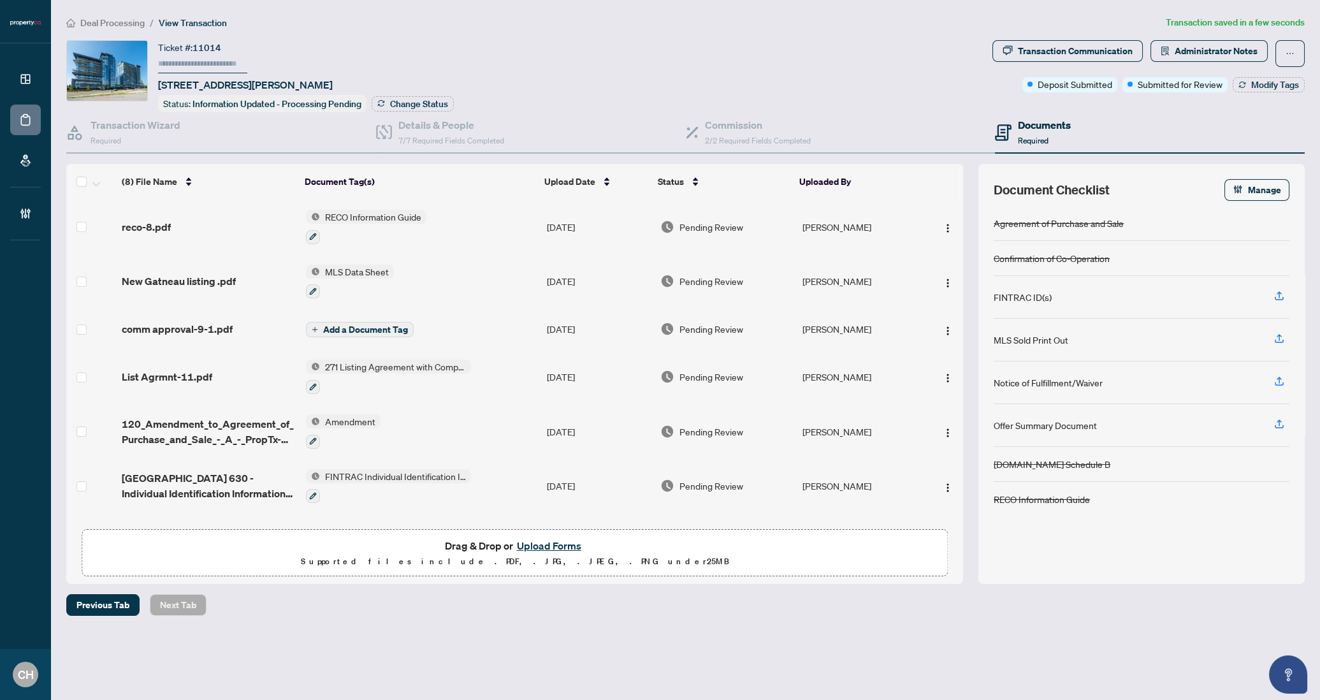
click at [217, 442] on td "120_Amendment_to_Agreement_of_Purchase_and_Sale_-_A_-_PropTx-OREA 1 1.pdf" at bounding box center [209, 431] width 184 height 55
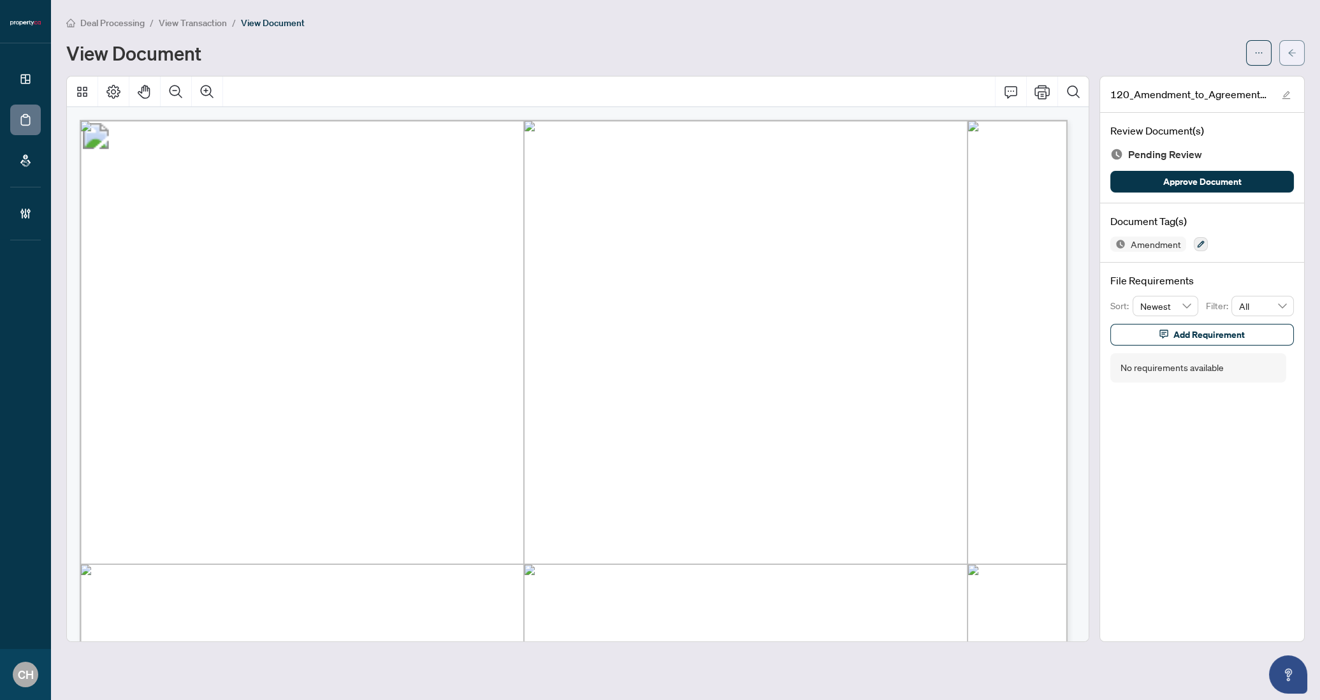
click at [1161, 54] on button "button" at bounding box center [1291, 52] width 25 height 25
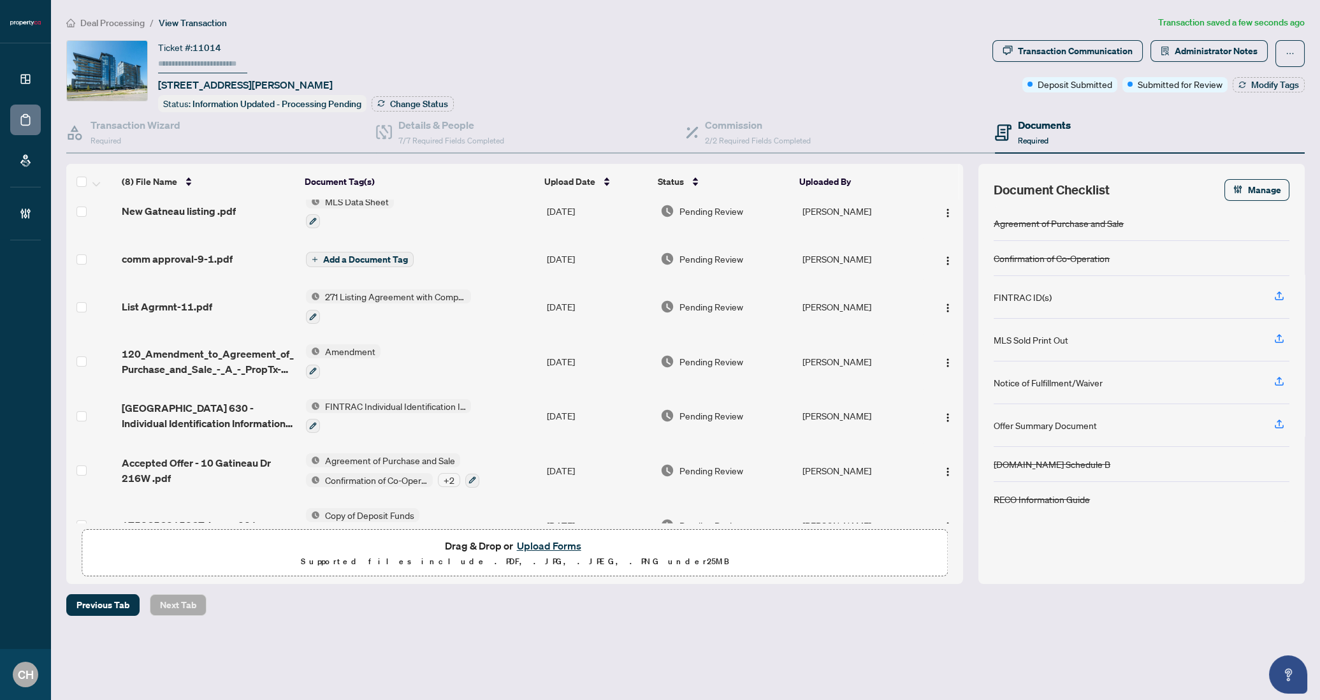
scroll to position [99, 0]
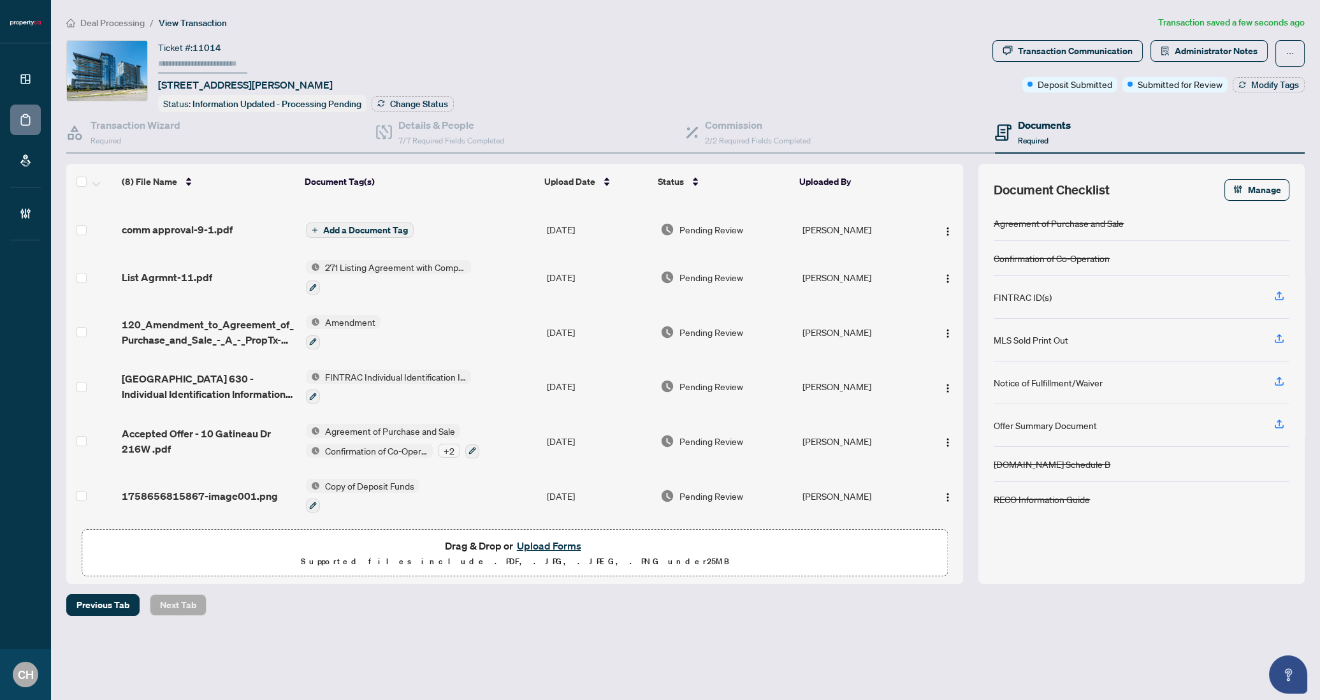
click at [243, 441] on span "Accepted Offer - 10 Gatineau Dr 216W .pdf" at bounding box center [209, 441] width 174 height 31
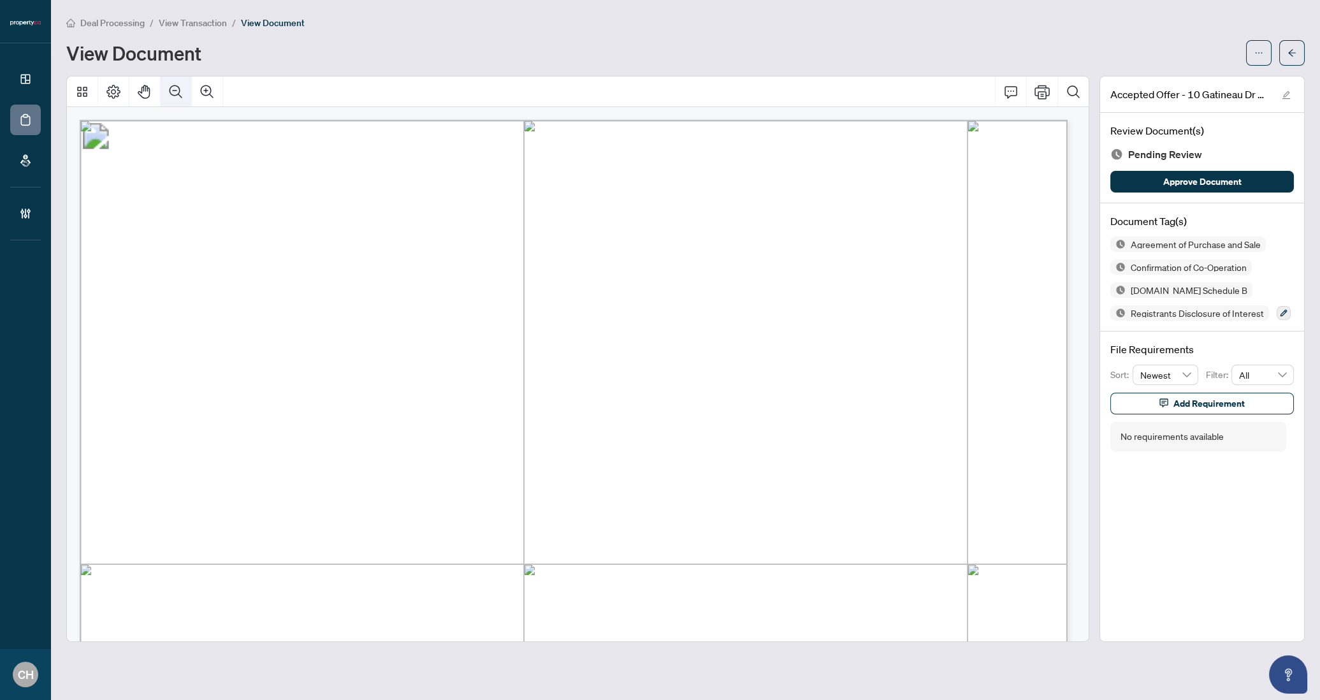
click at [180, 91] on icon "Zoom Out" at bounding box center [175, 91] width 15 height 15
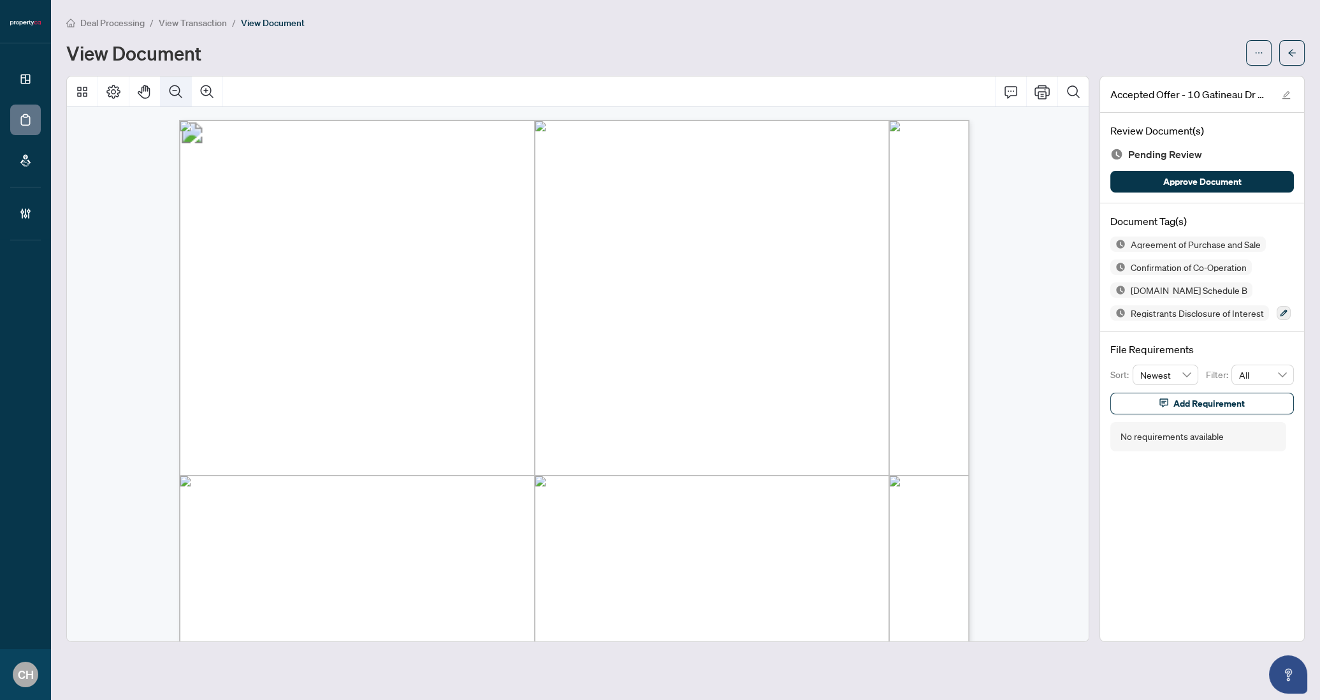
click at [180, 91] on icon "Zoom Out" at bounding box center [175, 91] width 15 height 15
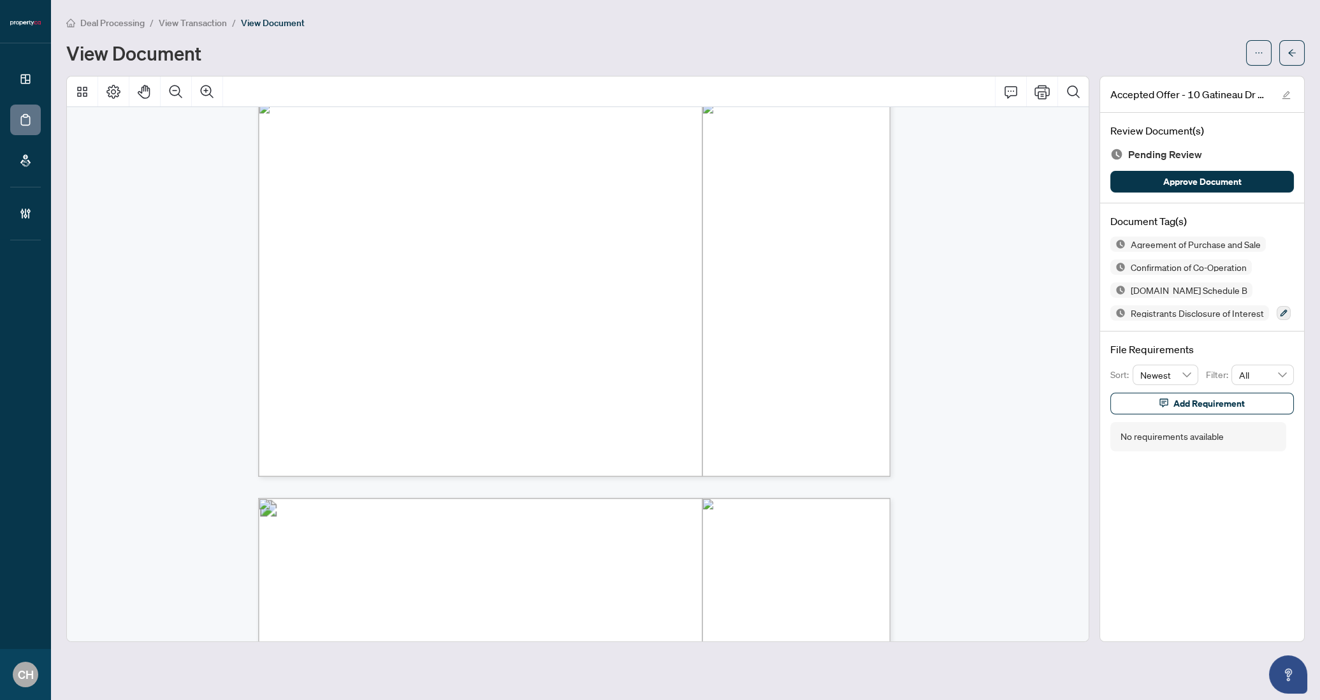
scroll to position [4496, 0]
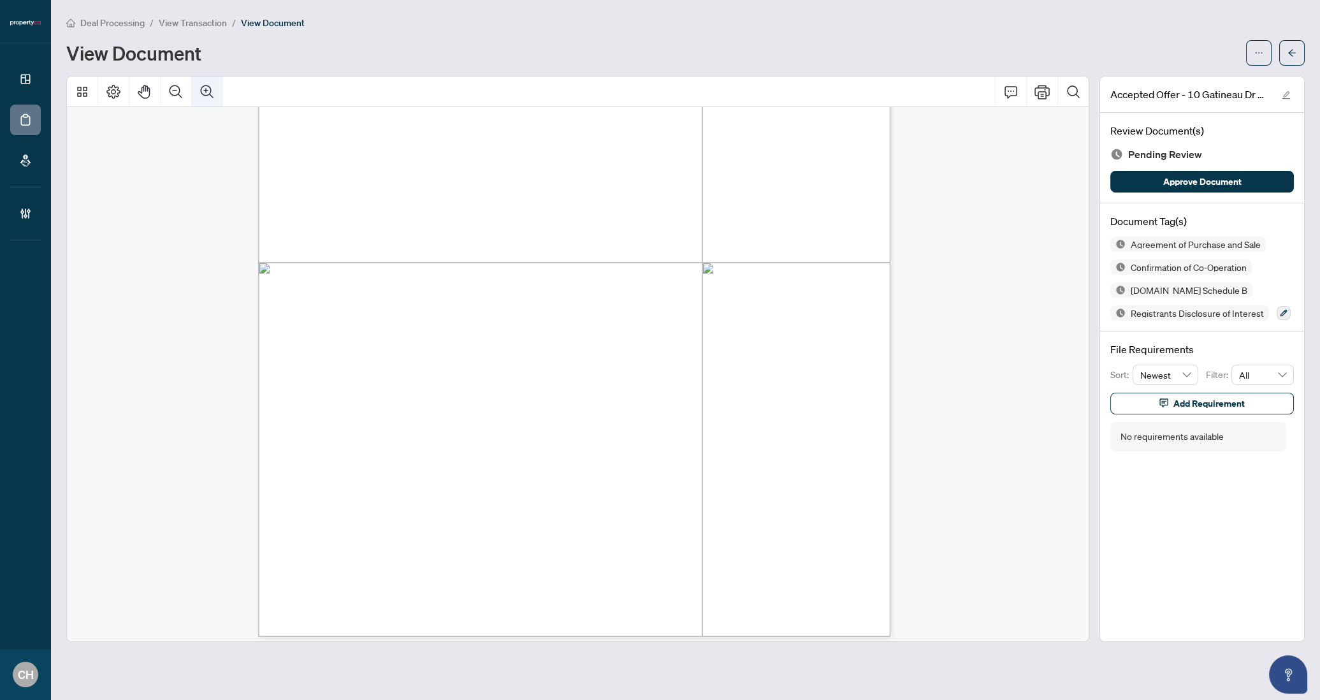
click at [206, 94] on icon "Zoom In" at bounding box center [207, 91] width 13 height 13
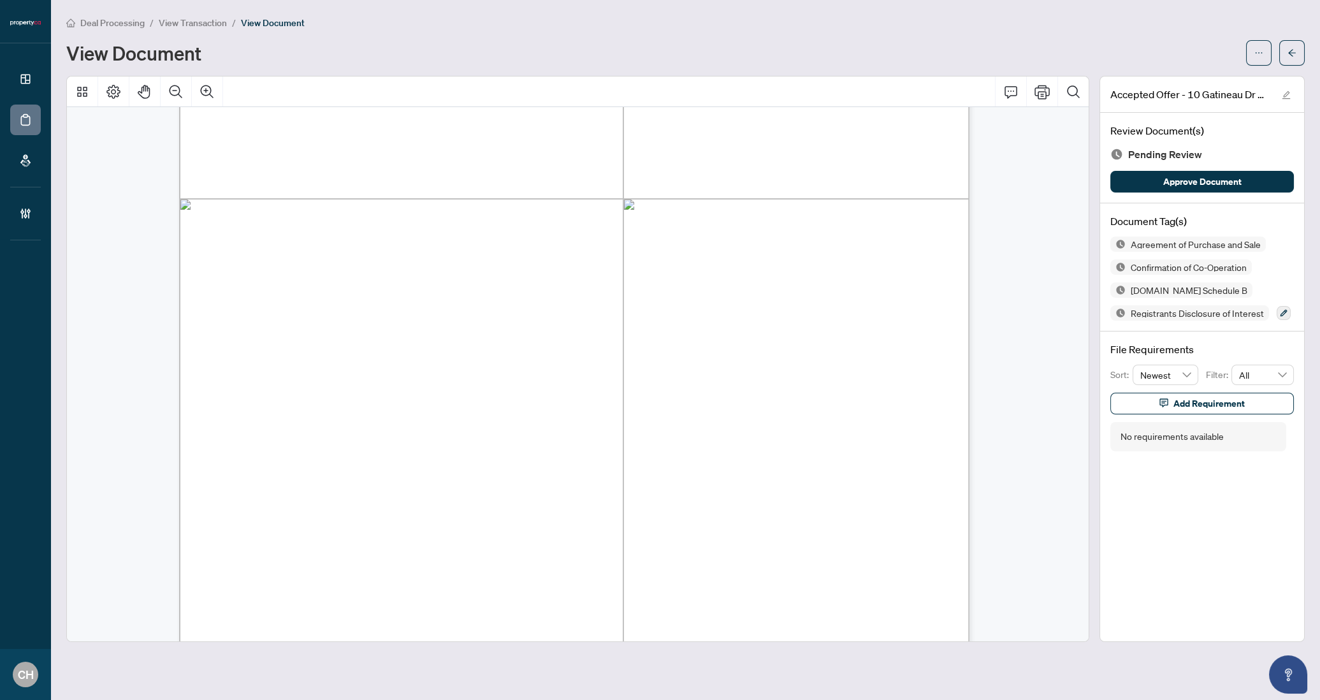
scroll to position [9807, 0]
drag, startPoint x: 315, startPoint y: 357, endPoint x: 402, endPoint y: 356, distance: 86.0
click at [370, 356] on span "Polina Morgulis" at bounding box center [302, 370] width 135 height 29
drag, startPoint x: 279, startPoint y: 289, endPoint x: 379, endPoint y: 288, distance: 100.7
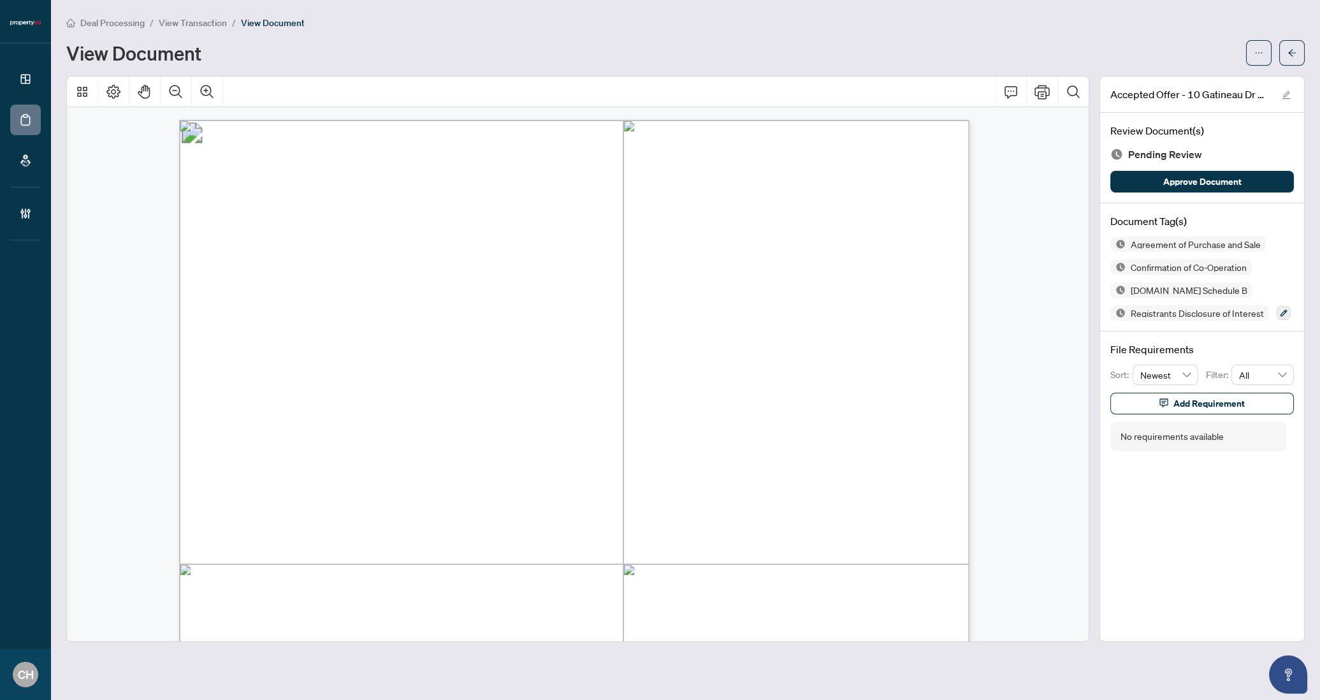
click at [379, 120] on p "Form 101 Revised 2024 Page 1 of 6 © 2025, Ontario Real Estate Association (“ORE…" at bounding box center [980, 120] width 1602 height 0
click at [379, 288] on span "Maksim Morgulis, Polina Morgulis" at bounding box center [378, 291] width 196 height 12
drag, startPoint x: 283, startPoint y: 286, endPoint x: 383, endPoint y: 287, distance: 100.1
click at [383, 287] on span "Maksim Morgulis, Polina Morgulis" at bounding box center [378, 291] width 196 height 12
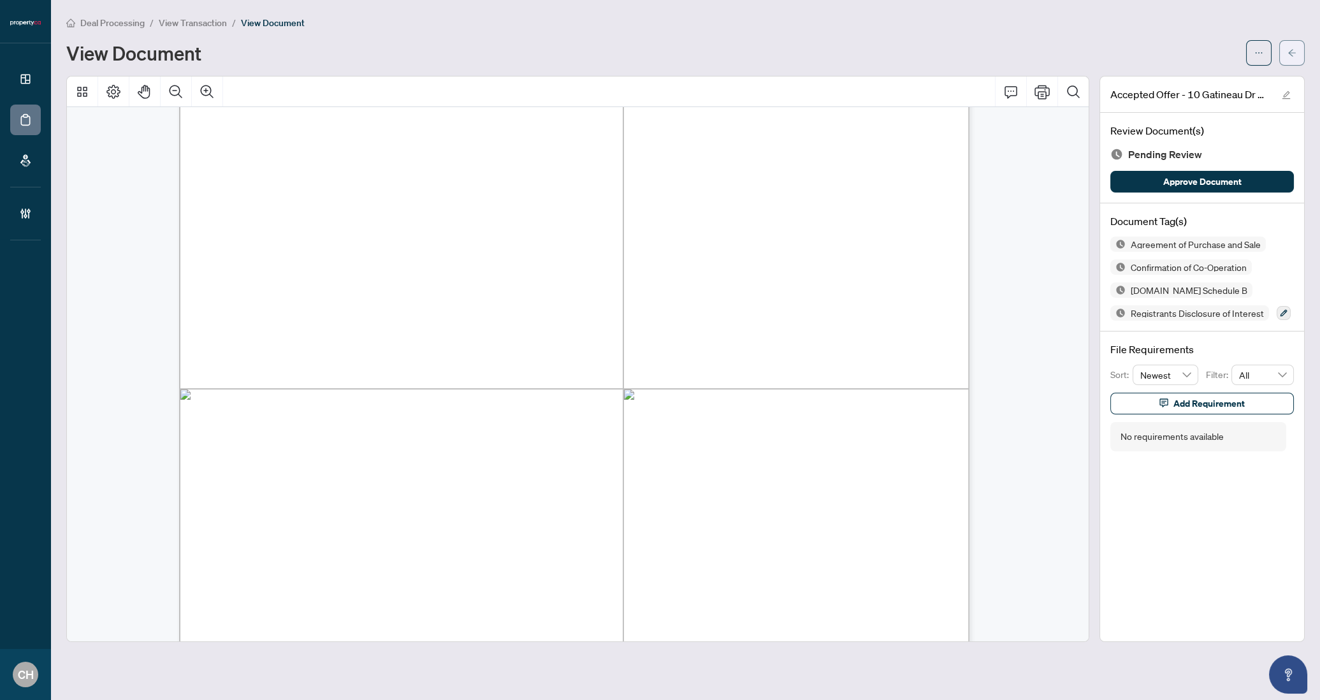
click at [1161, 62] on button "button" at bounding box center [1291, 52] width 25 height 25
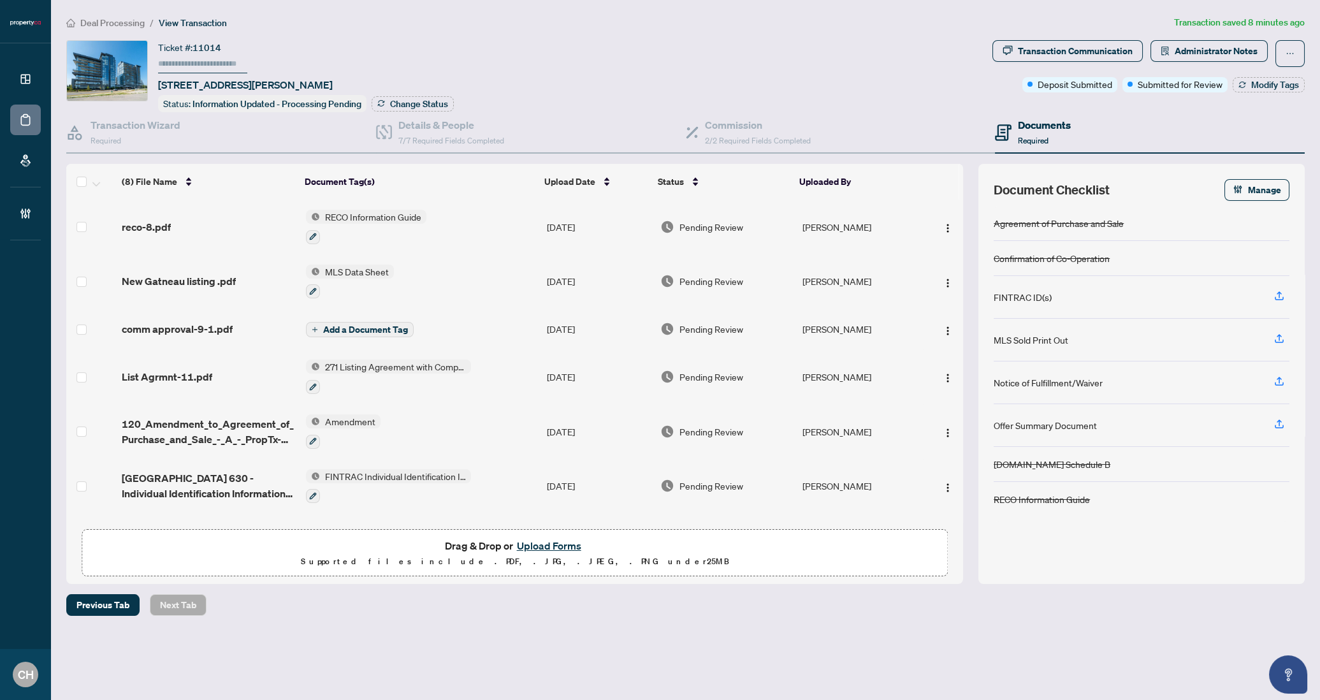
scroll to position [99, 0]
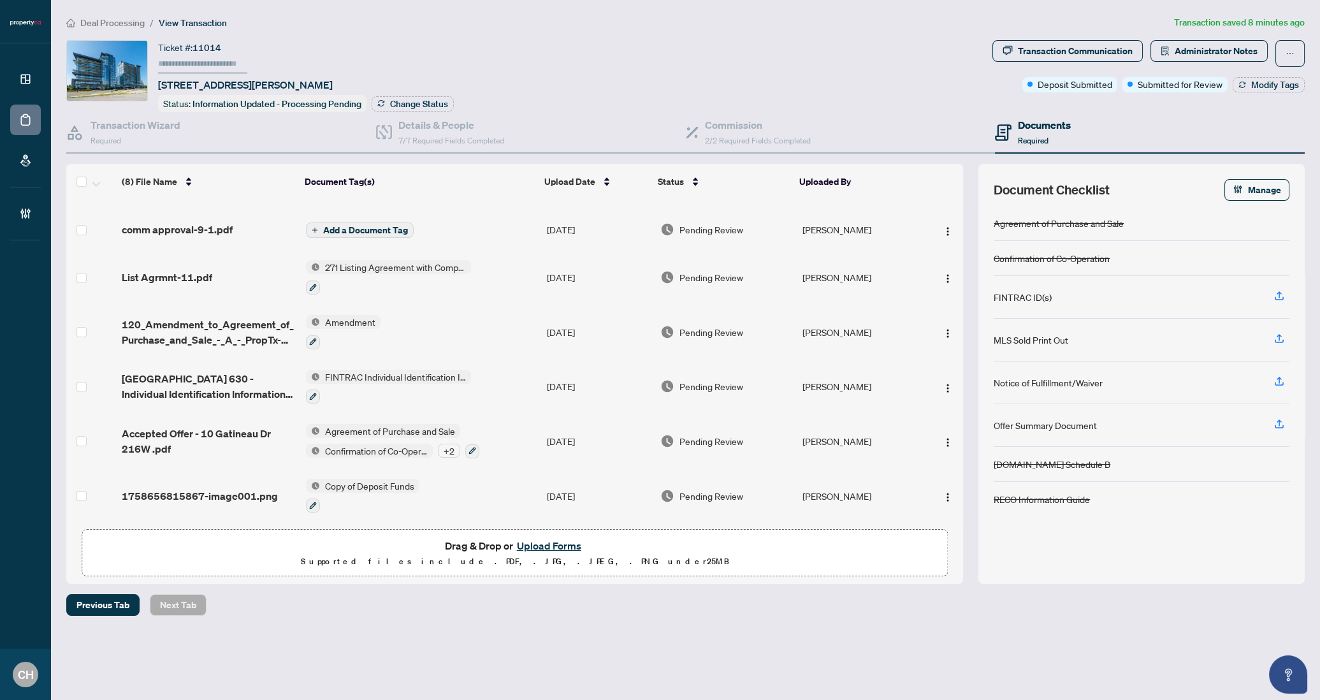
click at [945, 500] on td at bounding box center [943, 495] width 40 height 55
click at [945, 498] on button "button" at bounding box center [948, 496] width 20 height 20
click at [1001, 547] on li "Download" at bounding box center [1004, 554] width 137 height 20
click at [1161, 61] on span "Administrator Notes" at bounding box center [1208, 53] width 117 height 27
click at [1161, 56] on span "Administrator Notes" at bounding box center [1216, 51] width 83 height 20
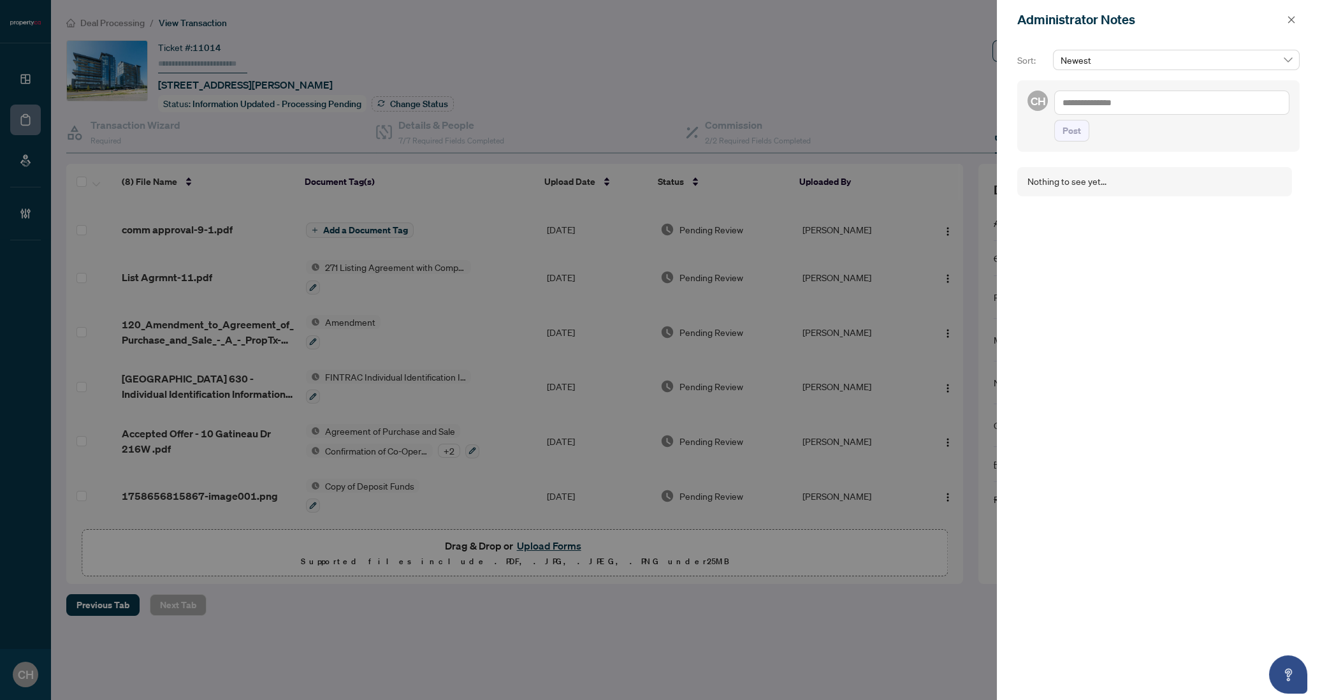
click at [1113, 99] on textarea at bounding box center [1171, 103] width 235 height 24
click at [1154, 112] on textarea "**********" at bounding box center [1169, 109] width 231 height 37
type textarea "**********"
click at [1054, 133] on button "Post" at bounding box center [1071, 144] width 35 height 22
click at [1161, 22] on icon "close" at bounding box center [1291, 19] width 9 height 9
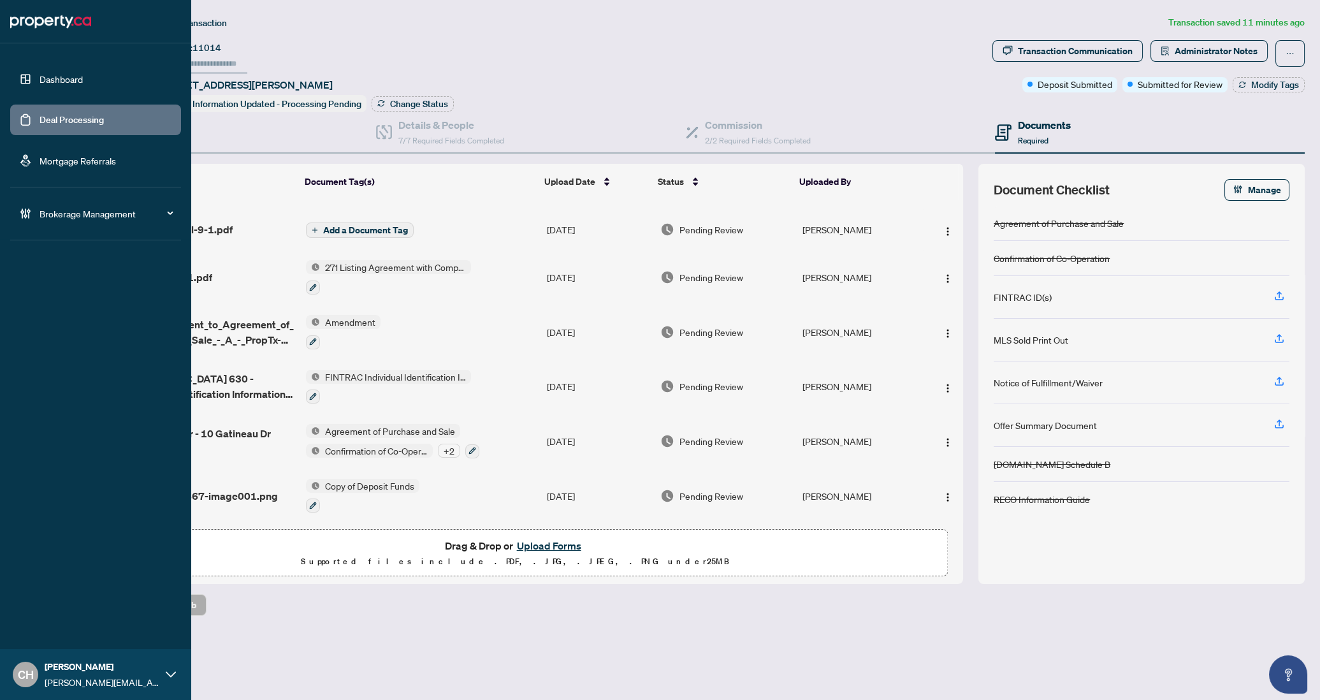
click at [40, 114] on link "Deal Processing" at bounding box center [72, 119] width 64 height 11
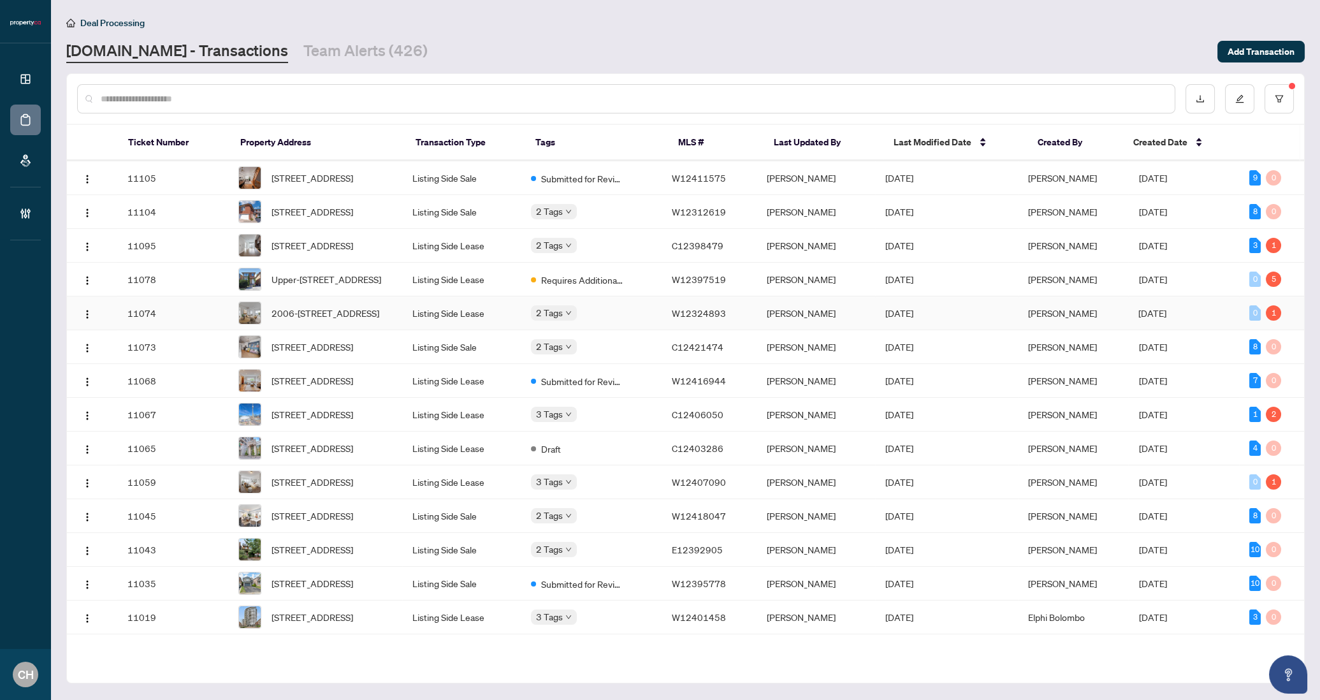
scroll to position [127, 0]
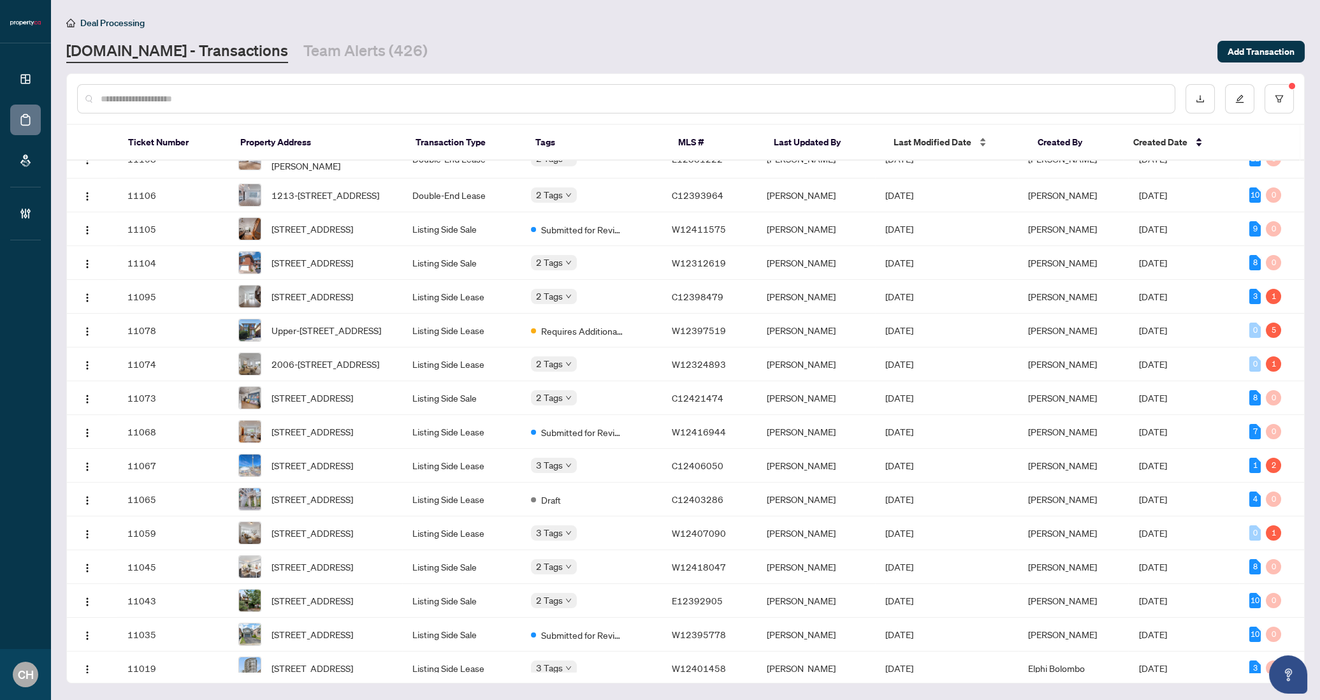
click at [903, 149] on div "Last Modified Date" at bounding box center [956, 142] width 124 height 14
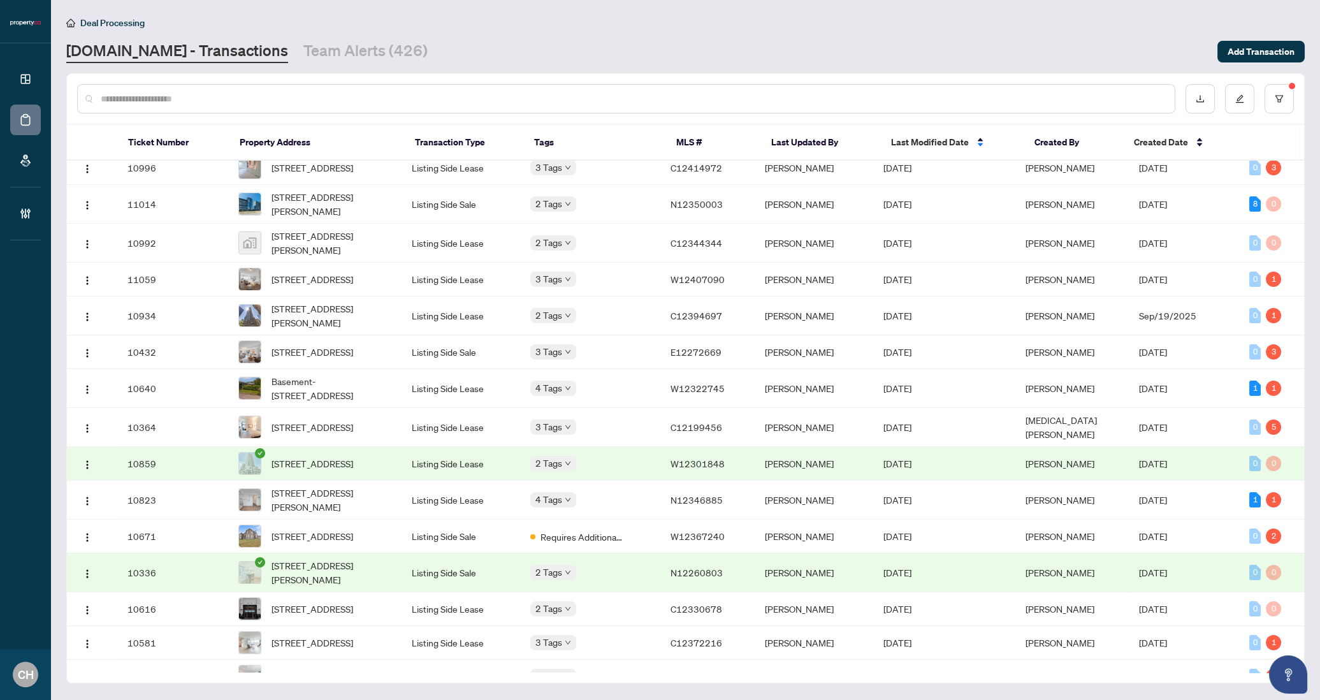
scroll to position [0, 0]
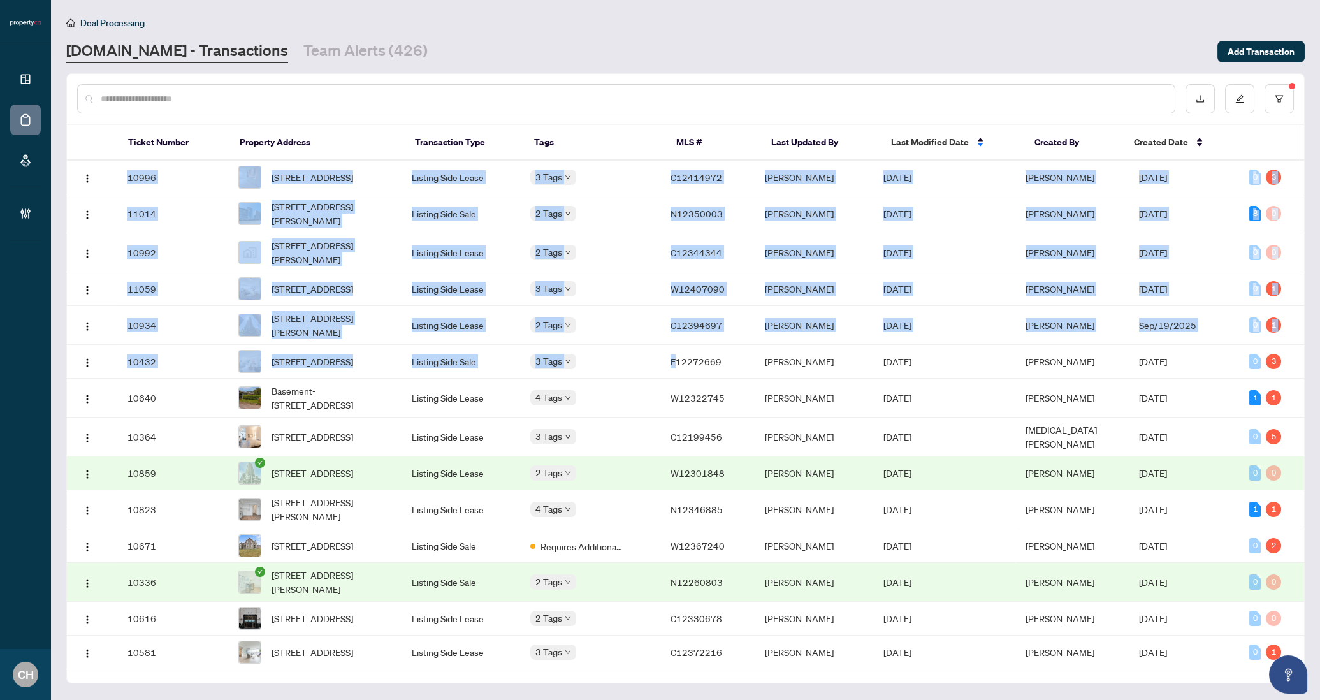
drag, startPoint x: 679, startPoint y: 372, endPoint x: 1368, endPoint y: 658, distance: 746.0
click at [1161, 658] on html "Dashboard Deal Processing Mortgage Referrals Brokerage Management CH Clarissa H…" at bounding box center [660, 350] width 1320 height 700
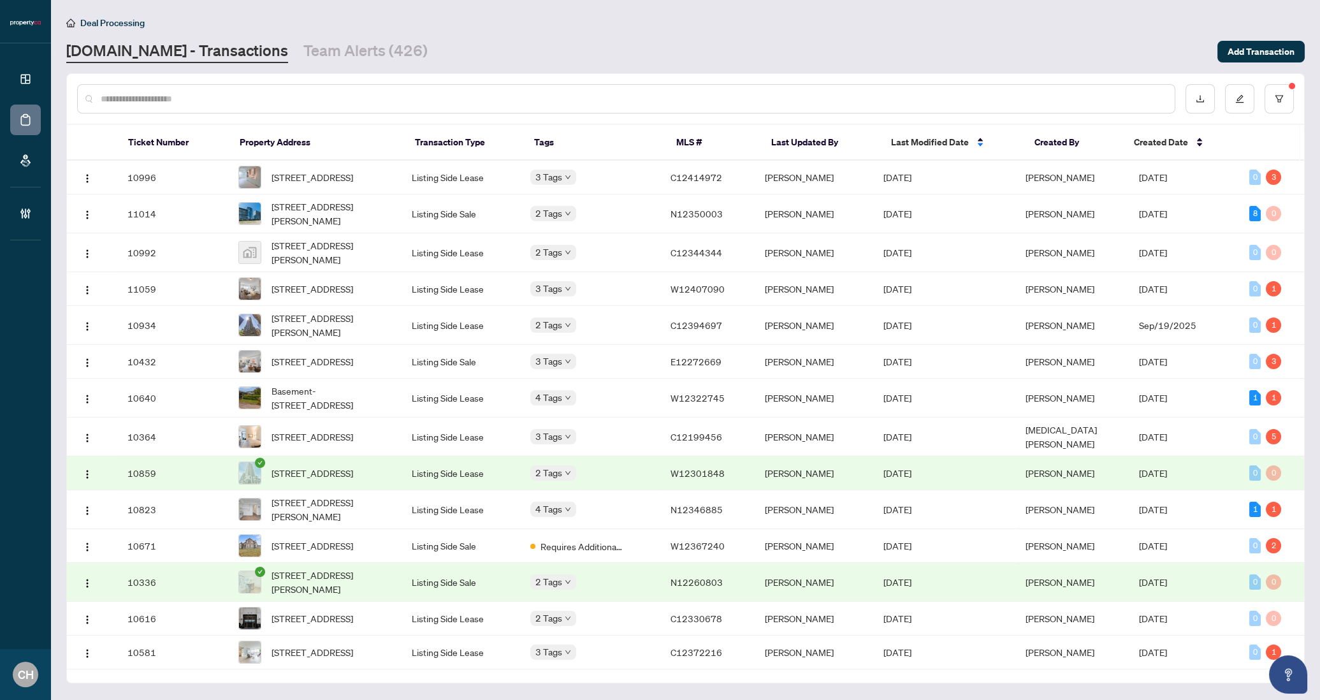
click at [970, 27] on div "Deal Processing" at bounding box center [685, 22] width 1238 height 15
copy span "E12272669"
click at [0, 0] on div "Dashboard Deal Processing Mortgage Referrals Brokerage Management CH Clarissa H…" at bounding box center [660, 350] width 1320 height 700
drag, startPoint x: 724, startPoint y: 333, endPoint x: 897, endPoint y: 1, distance: 374.6
click at [0, 0] on div "Dashboard Deal Processing Mortgage Referrals Brokerage Management CH Clarissa H…" at bounding box center [660, 350] width 1320 height 700
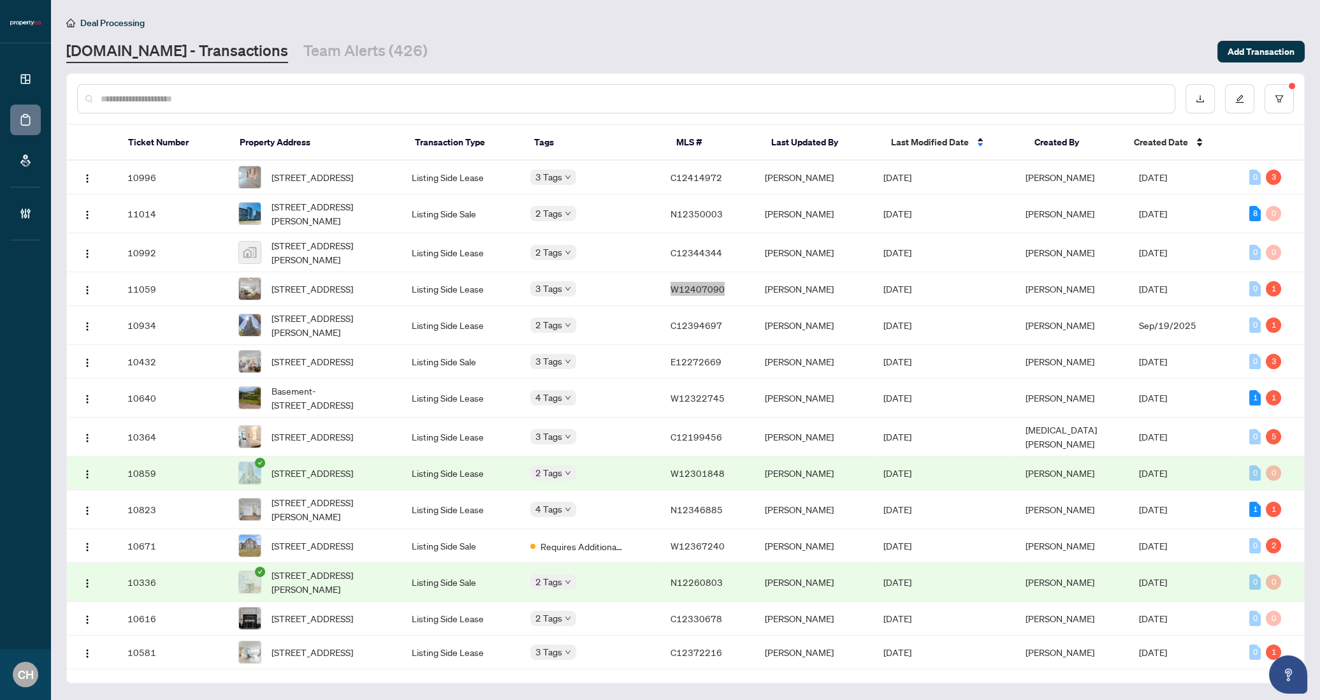
drag, startPoint x: 726, startPoint y: 298, endPoint x: 923, endPoint y: 2, distance: 355.3
click at [0, 0] on div "Dashboard Deal Processing Mortgage Referrals Brokerage Management CH Clarissa H…" at bounding box center [660, 350] width 1320 height 700
drag, startPoint x: 725, startPoint y: 255, endPoint x: 962, endPoint y: 0, distance: 348.1
click at [0, 0] on div "Dashboard Deal Processing Mortgage Referrals Brokerage Management CH Clarissa H…" at bounding box center [660, 350] width 1320 height 700
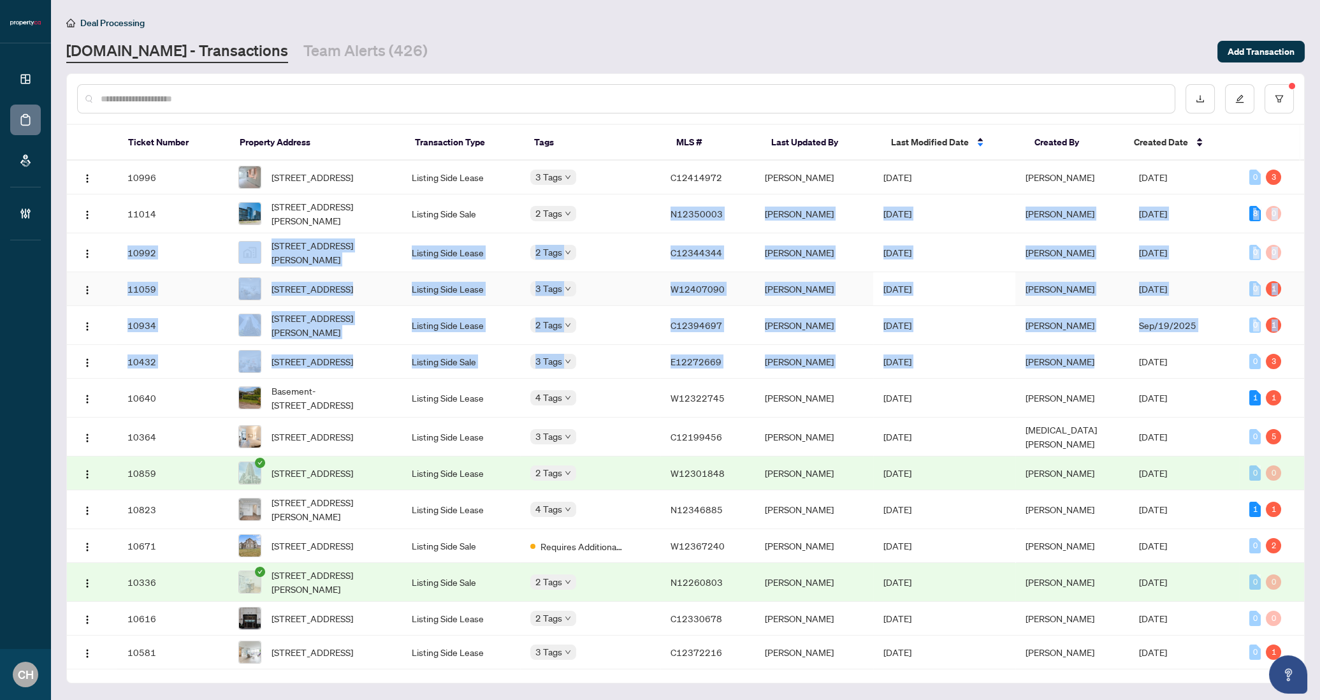
drag, startPoint x: 670, startPoint y: 215, endPoint x: 1213, endPoint y: 353, distance: 559.7
click at [1161, 353] on tbody "10996 2214-11 Yorkville Ave, Toronto, Ontario M4W 0B7, Canada Listing Side Leas…" at bounding box center [685, 548] width 1237 height 774
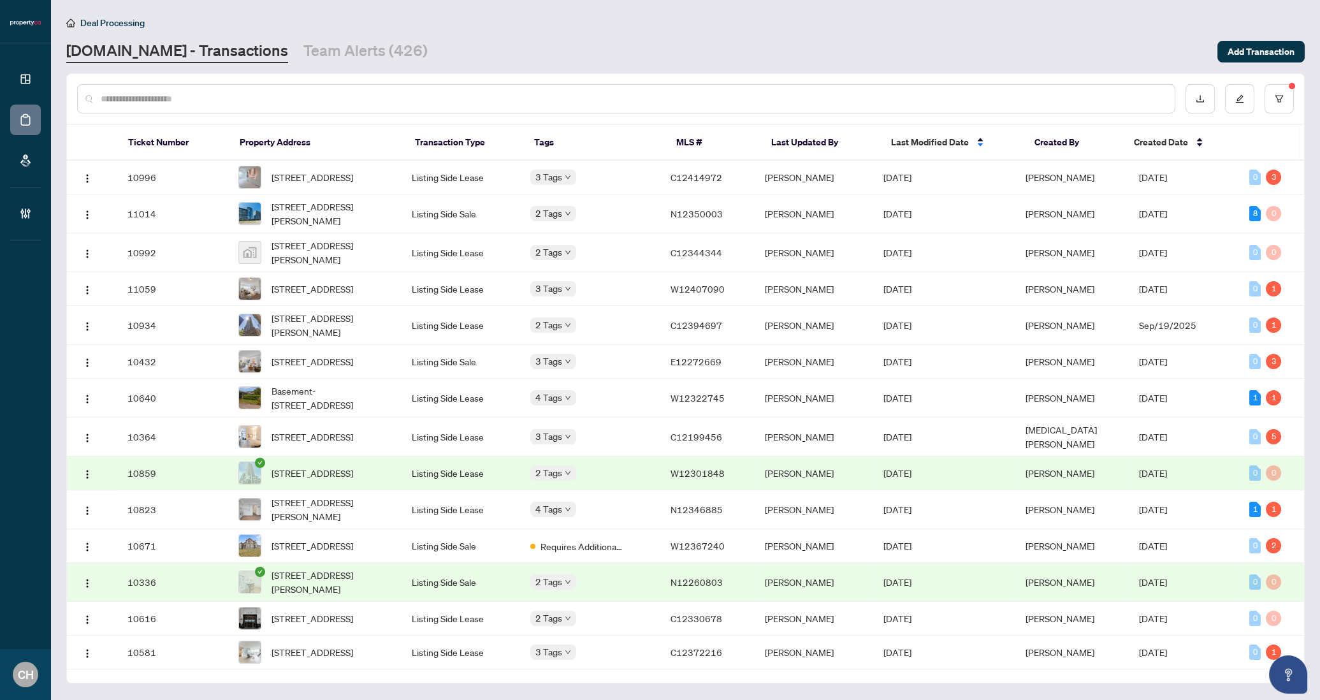
click at [727, 59] on div "Property.ca - Transactions Team Alerts (426)" at bounding box center [637, 51] width 1143 height 23
drag, startPoint x: 676, startPoint y: 178, endPoint x: 738, endPoint y: 179, distance: 61.8
click at [738, 179] on td "C12414972" at bounding box center [707, 178] width 95 height 34
